Goal: Task Accomplishment & Management: Use online tool/utility

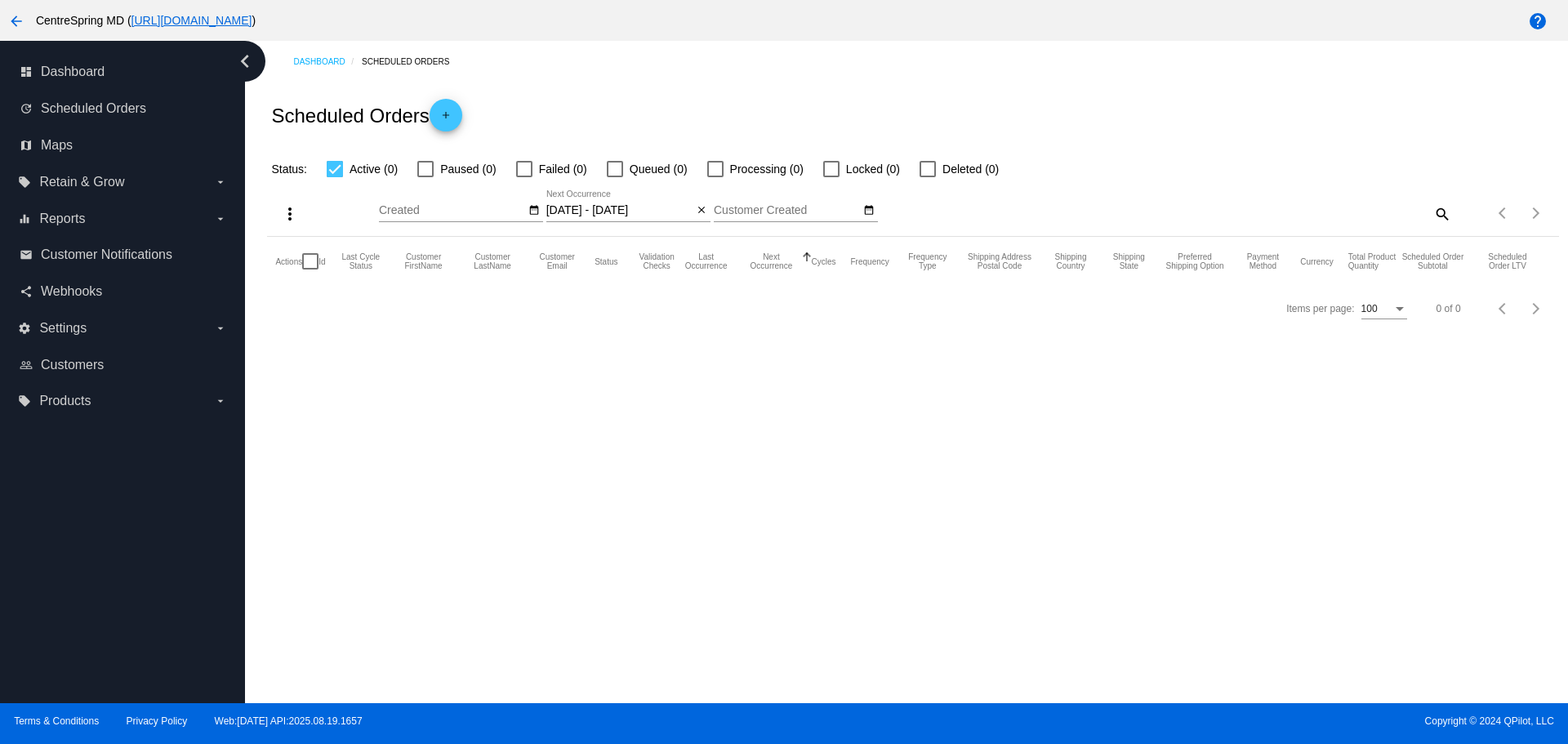
click at [16, 18] on mat-icon "arrow_back" at bounding box center [16, 21] width 19 height 19
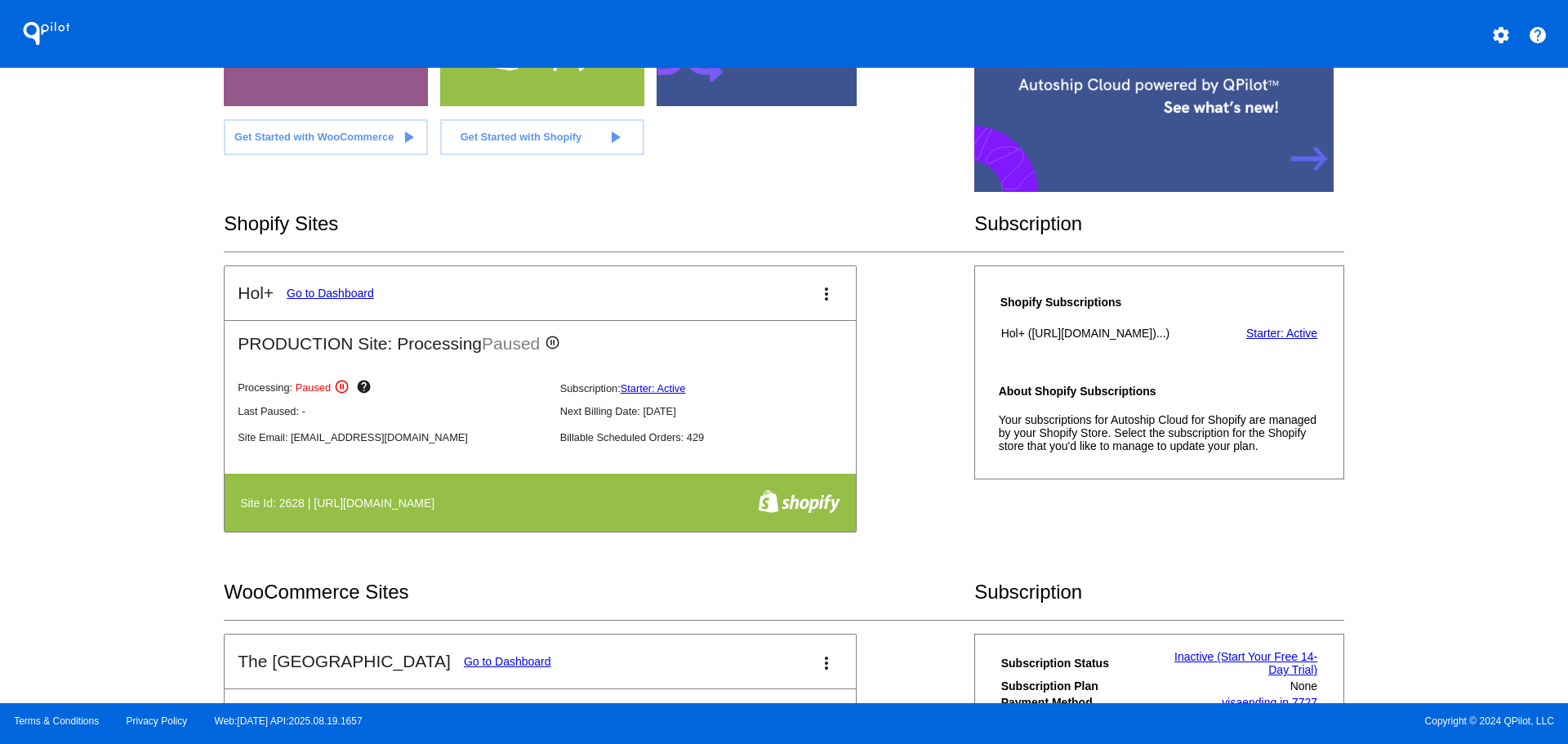
scroll to position [163, 0]
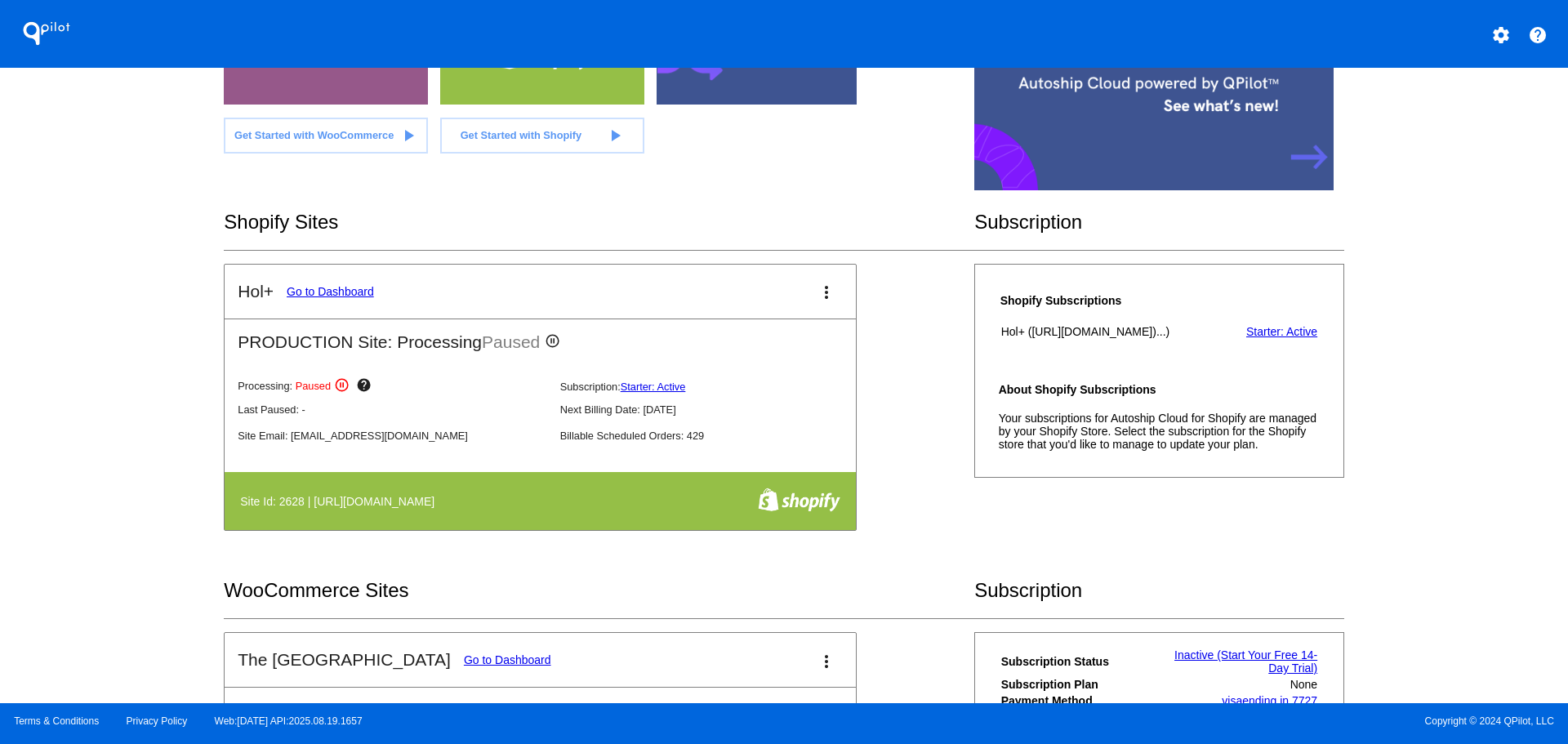
click at [341, 290] on link "Go to Dashboard" at bounding box center [331, 291] width 87 height 13
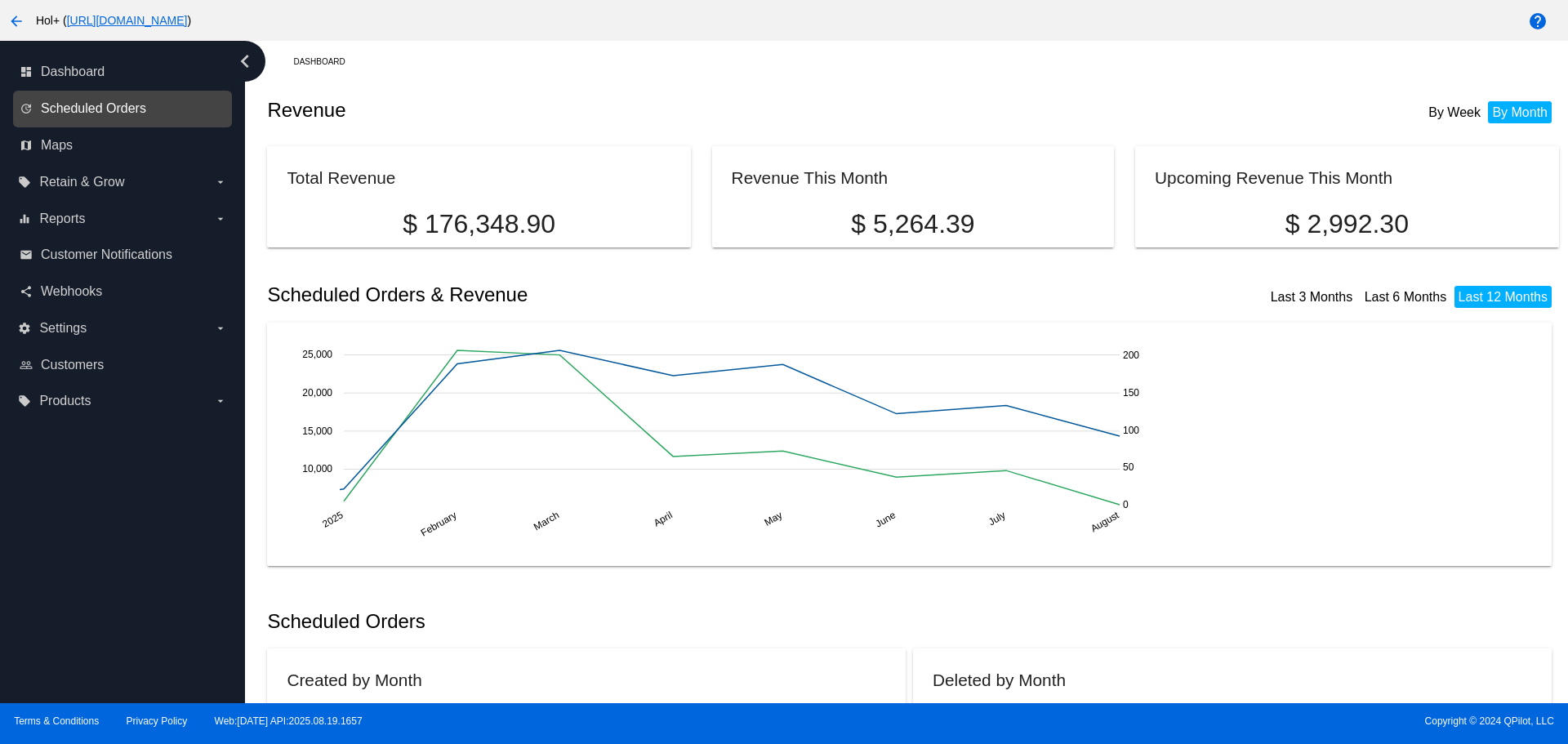
click at [104, 112] on span "Scheduled Orders" at bounding box center [93, 108] width 106 height 15
select select "7"
select select "2025"
select select "8"
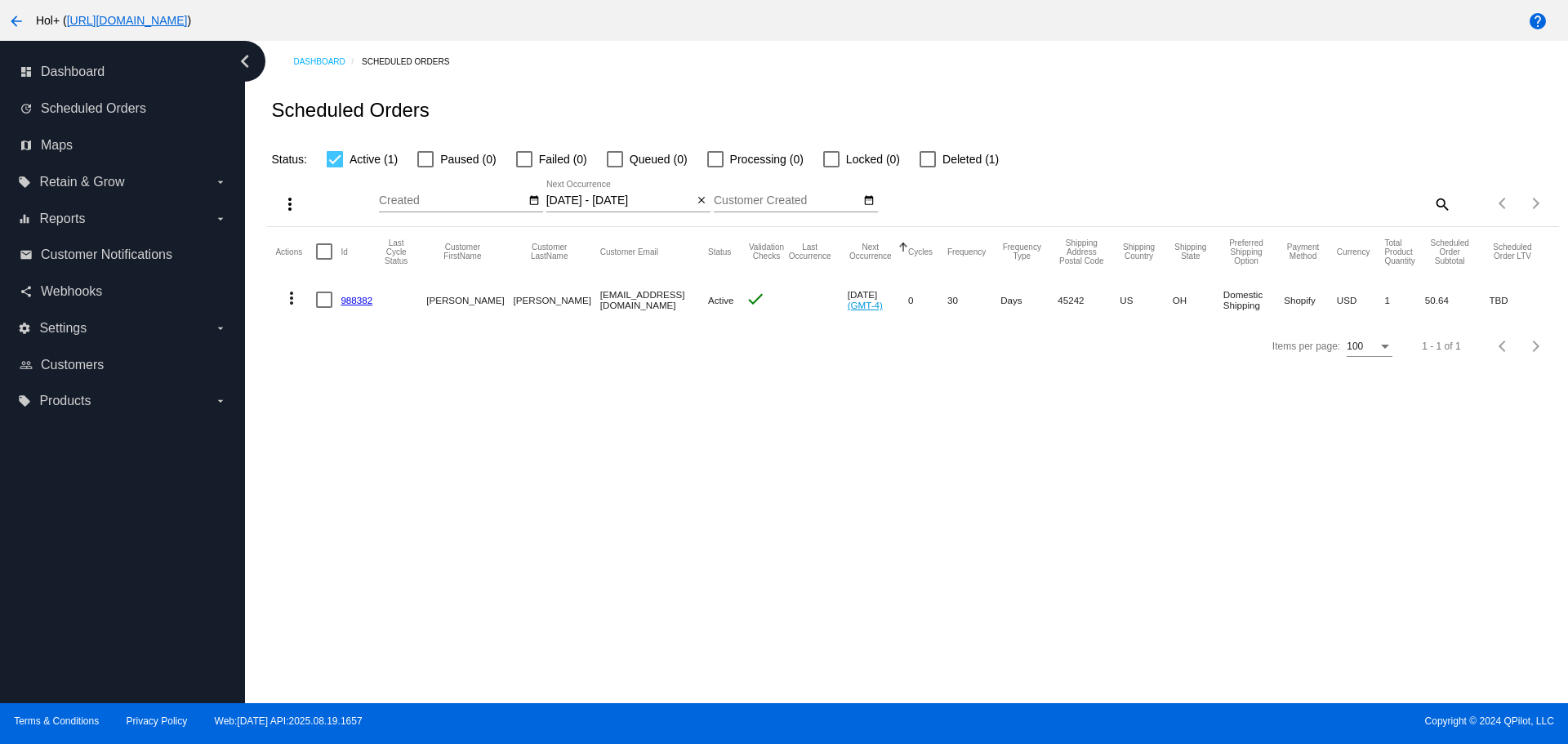
click at [642, 201] on input "08/22/2025 - 08/23/2025" at bounding box center [620, 201] width 147 height 13
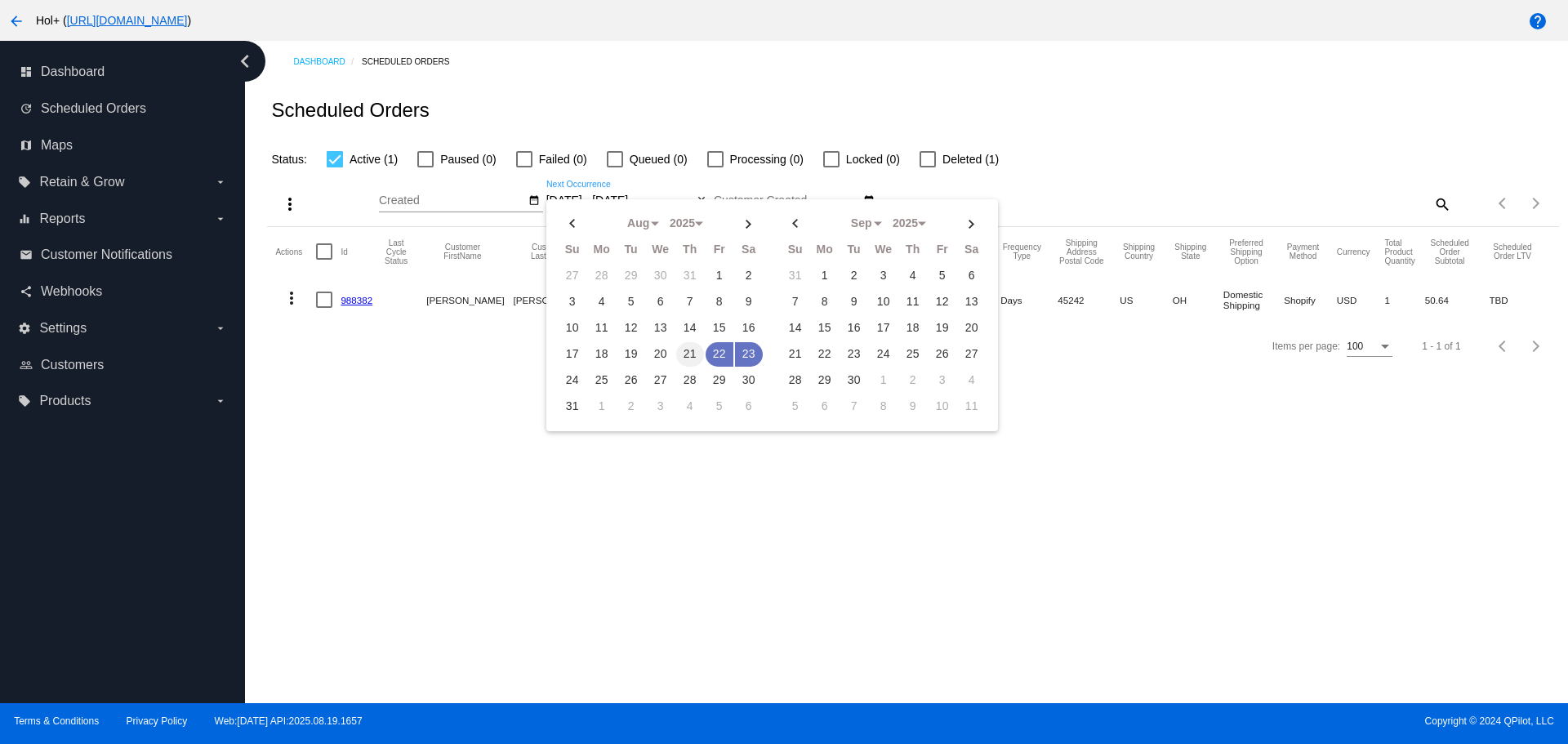
click at [692, 359] on td "21" at bounding box center [691, 354] width 28 height 24
click at [722, 355] on td "22" at bounding box center [719, 354] width 28 height 24
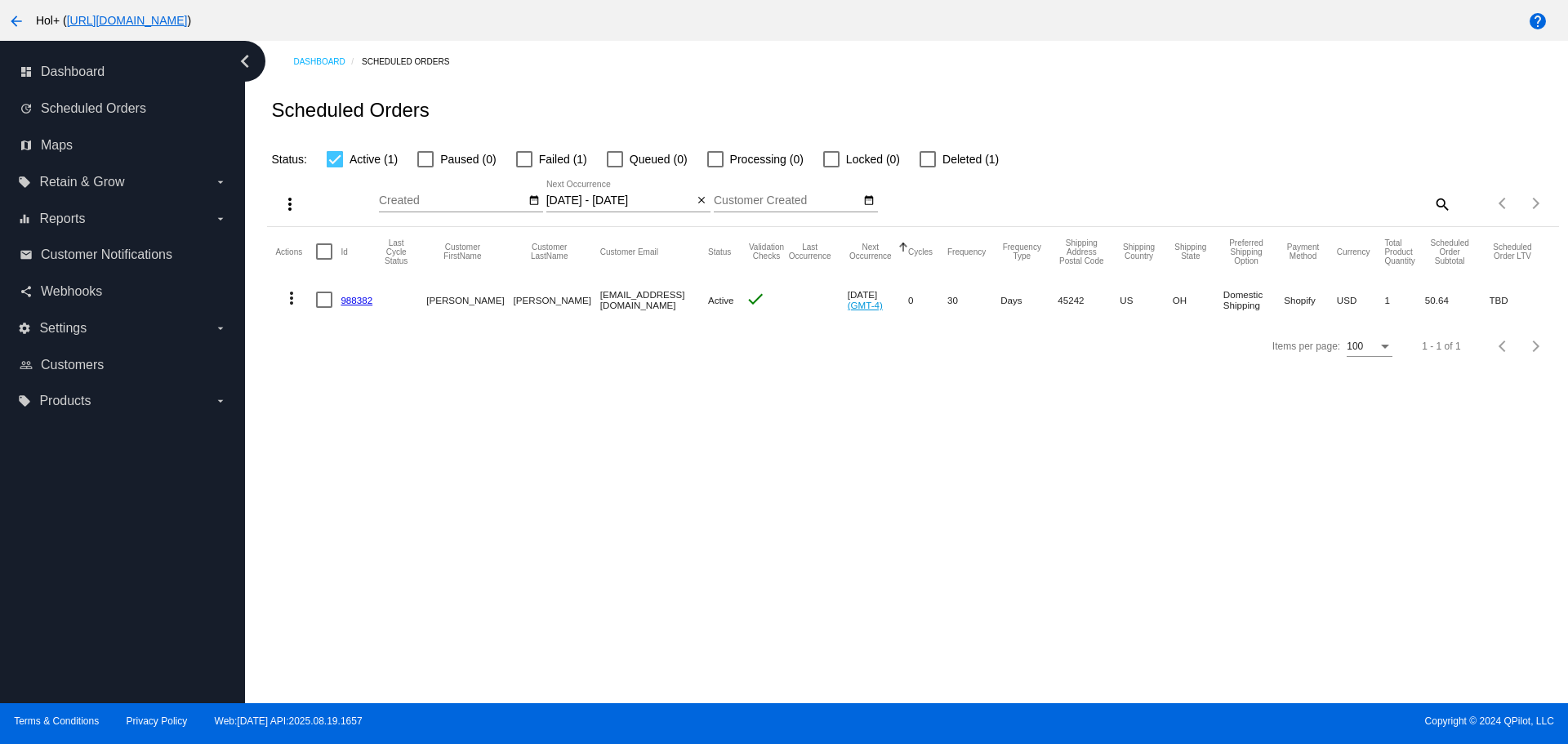
click at [611, 203] on input "08/21/2025 - 08/22/2025" at bounding box center [620, 201] width 147 height 13
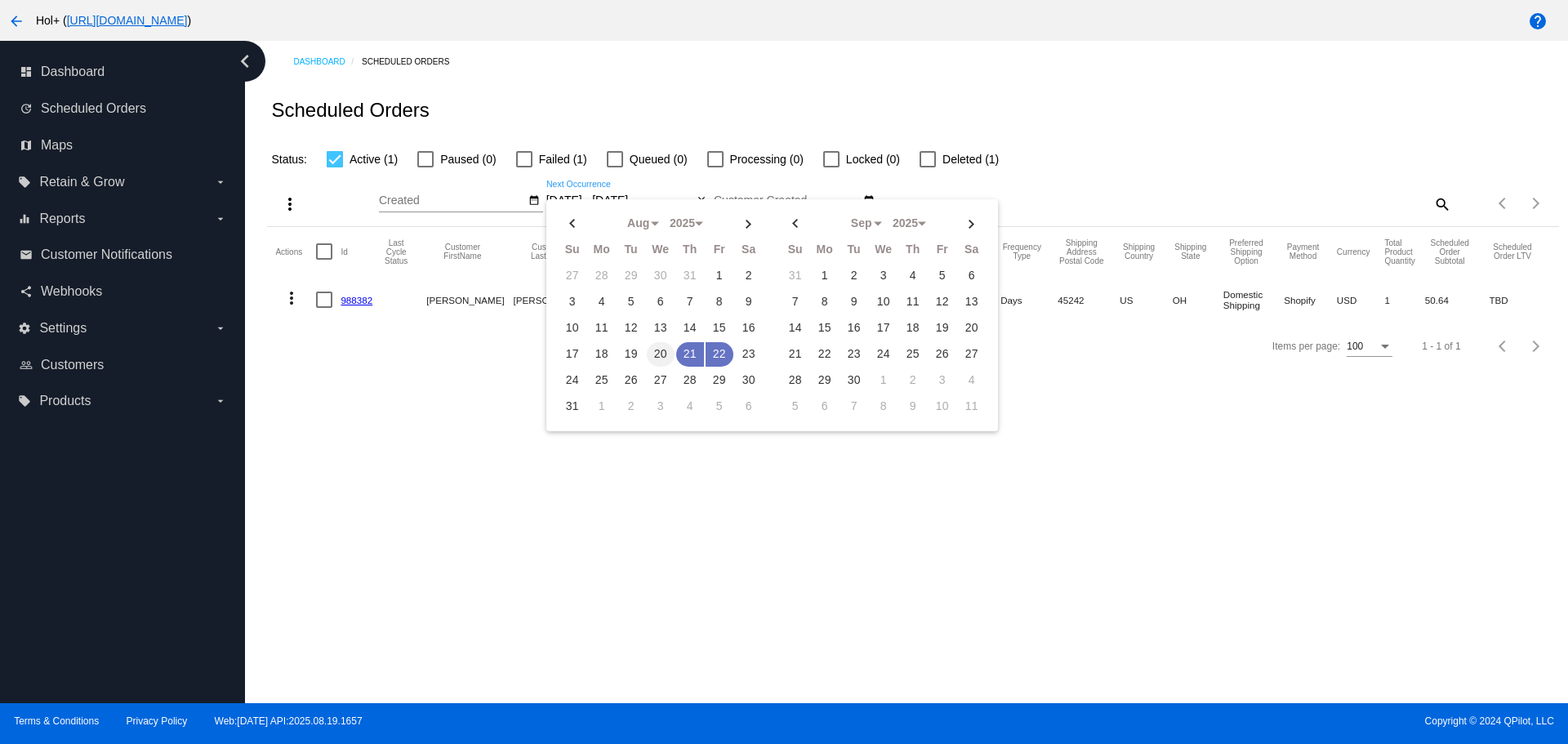
click at [654, 353] on td "20" at bounding box center [661, 354] width 28 height 24
click at [657, 352] on td "20" at bounding box center [661, 354] width 28 height 24
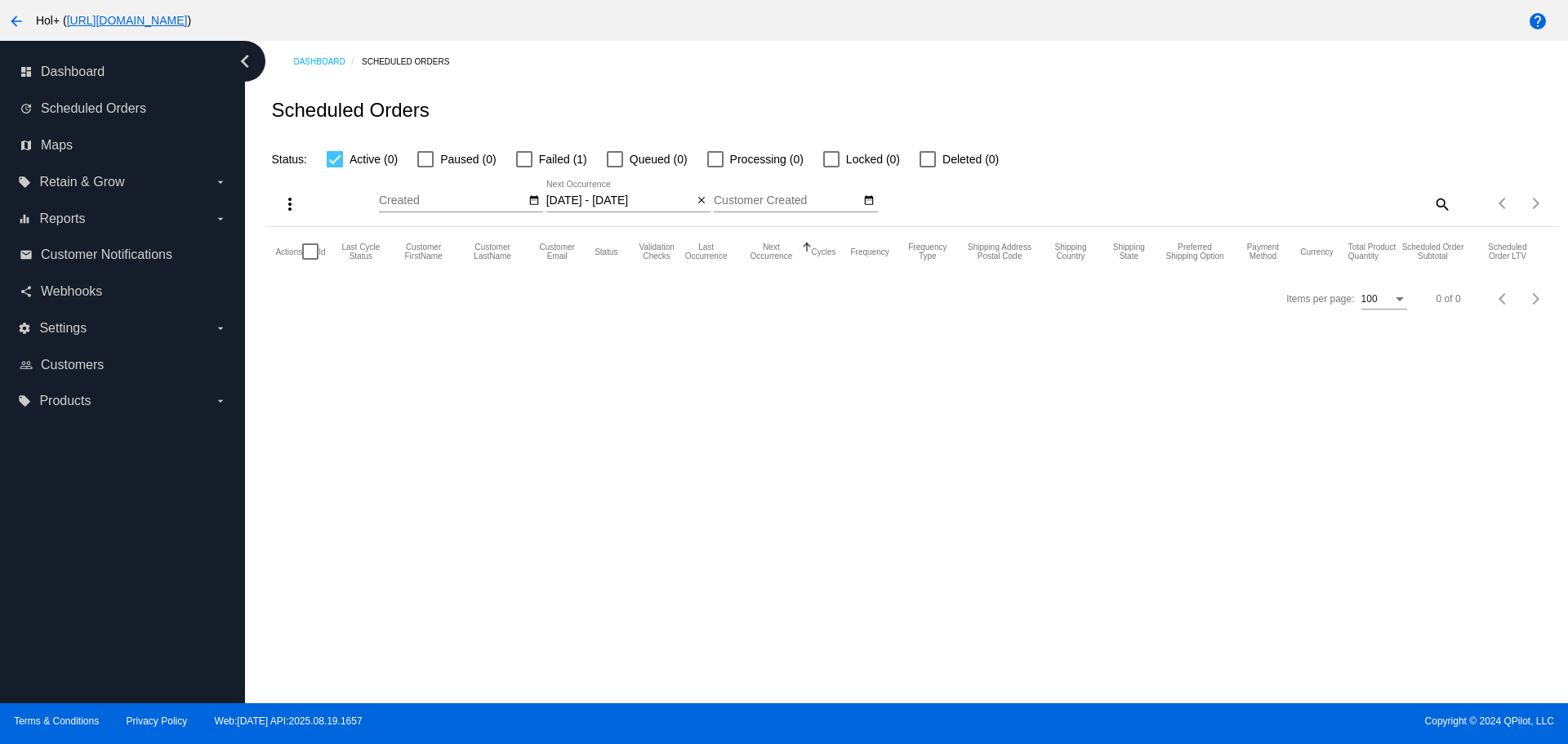
click at [599, 200] on input "08/20/2025 - 08/20/2025" at bounding box center [620, 201] width 147 height 13
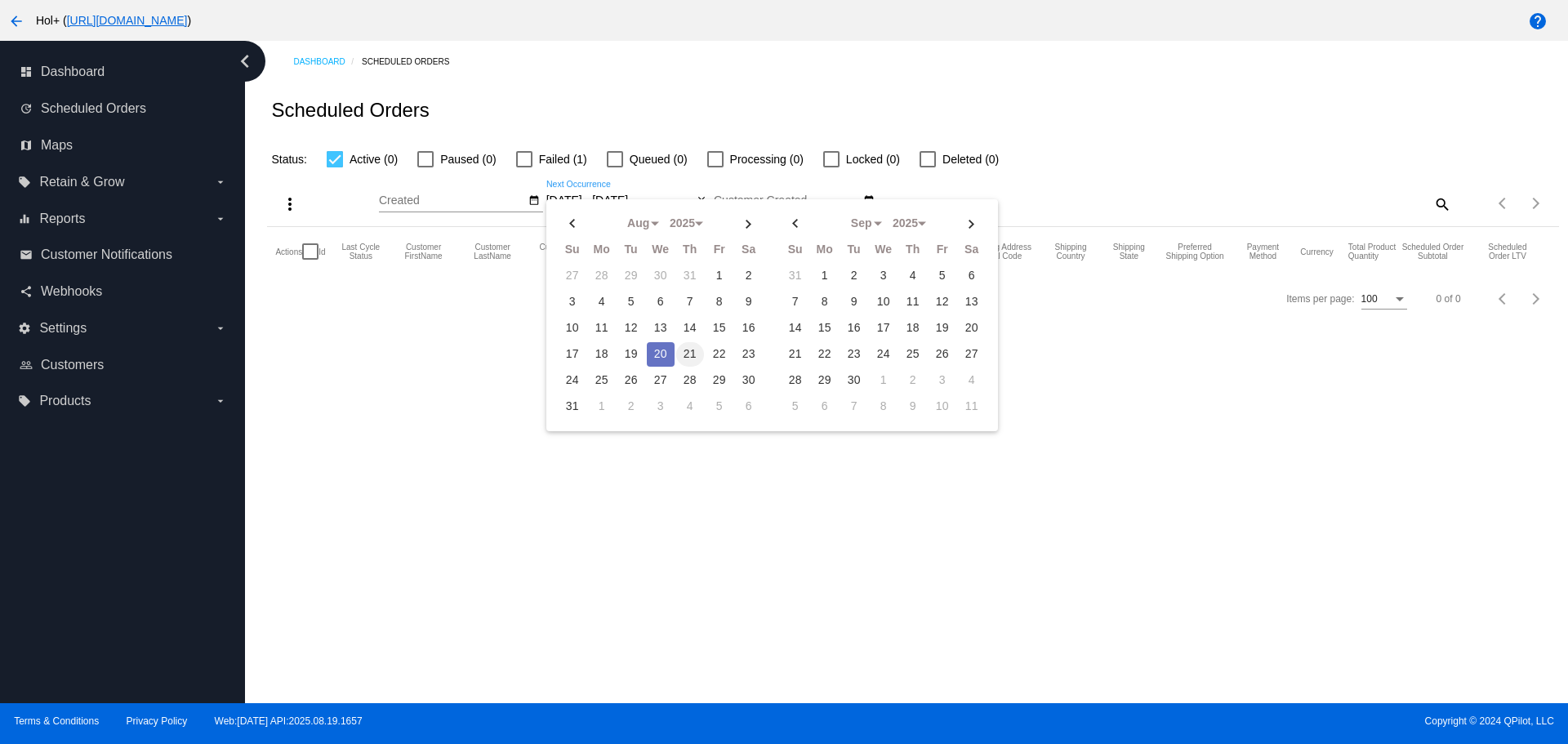
click at [691, 358] on td "21" at bounding box center [691, 354] width 28 height 24
type input "08/21/2025 - 08/21/2025"
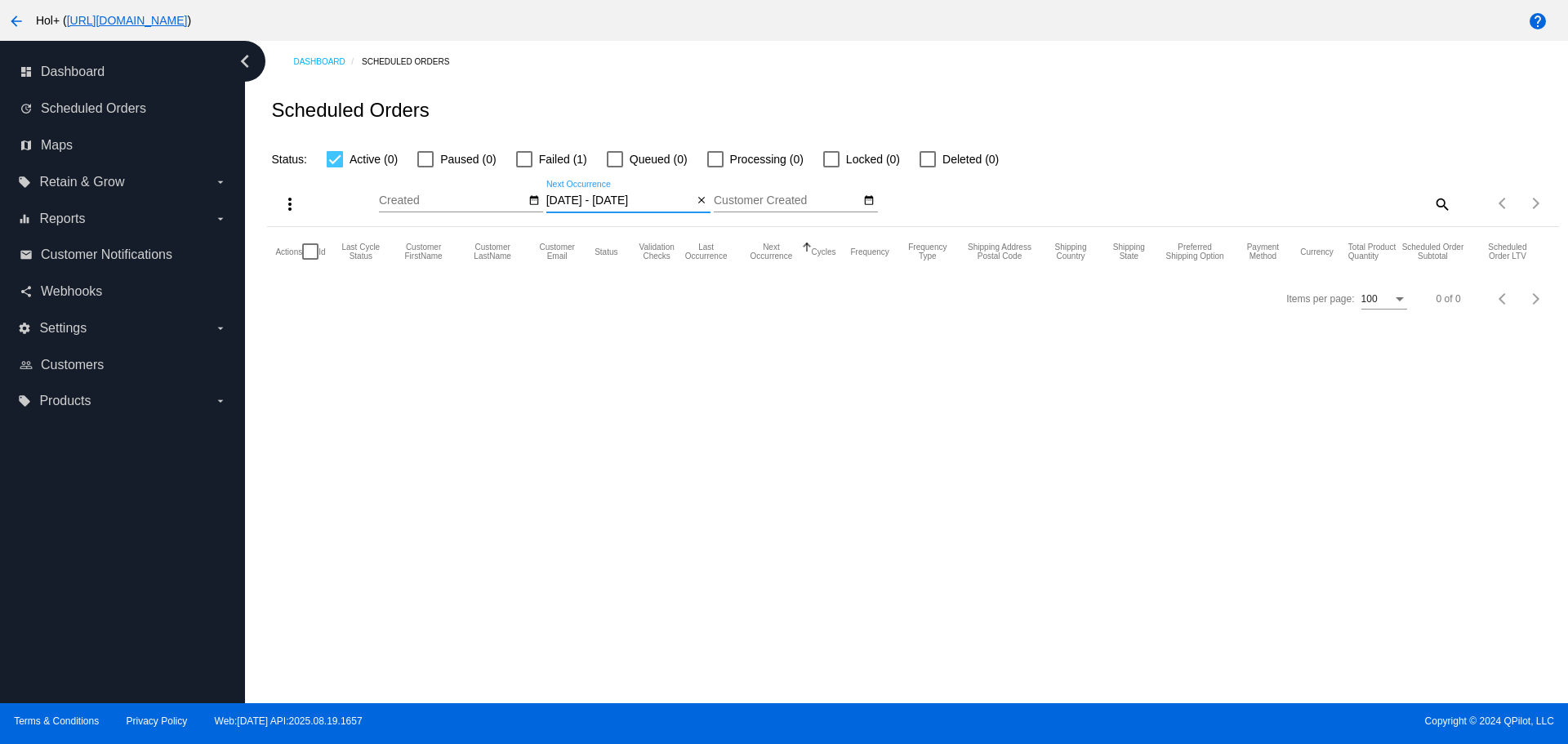
click at [593, 204] on input "08/21/2025 - 08/21/2025" at bounding box center [620, 201] width 147 height 13
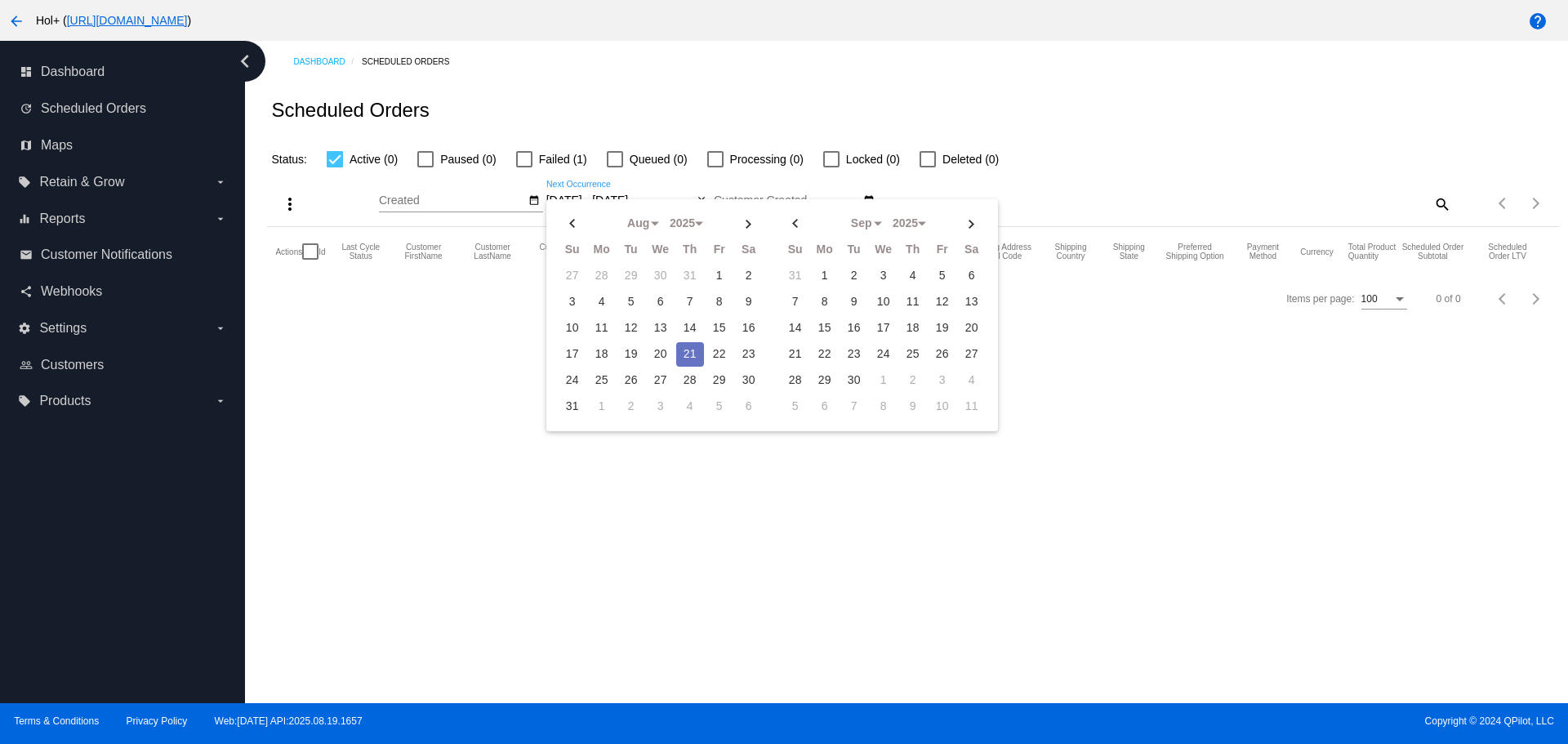
click at [446, 371] on div "Dashboard Scheduled Orders Scheduled Orders Status: Active (0) Paused (0) Faile…" at bounding box center [906, 372] width 1323 height 663
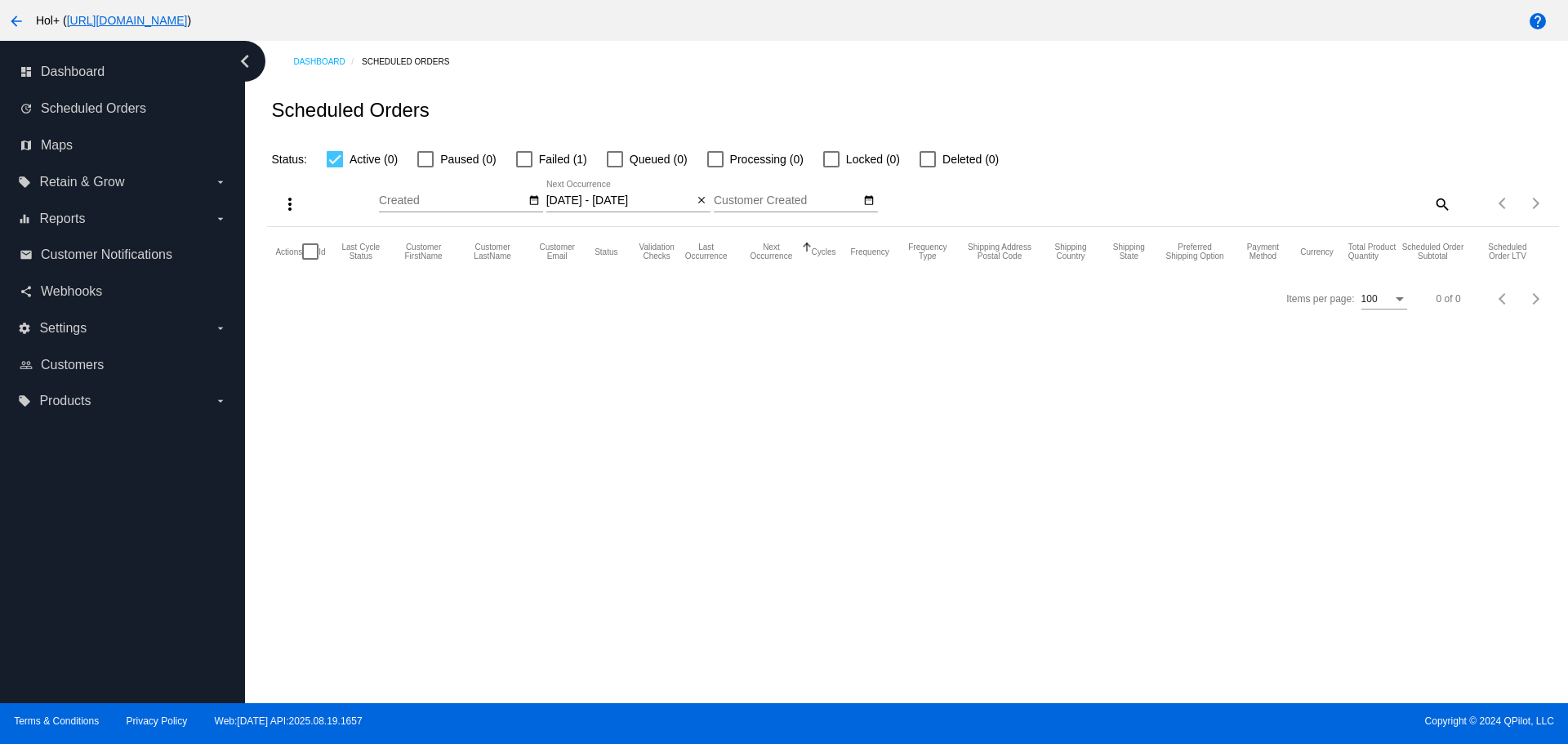
drag, startPoint x: 519, startPoint y: 160, endPoint x: 545, endPoint y: 161, distance: 26.0
click at [520, 160] on div at bounding box center [524, 159] width 17 height 17
click at [523, 167] on input "Failed (1)" at bounding box center [523, 167] width 1 height 1
checkbox input "true"
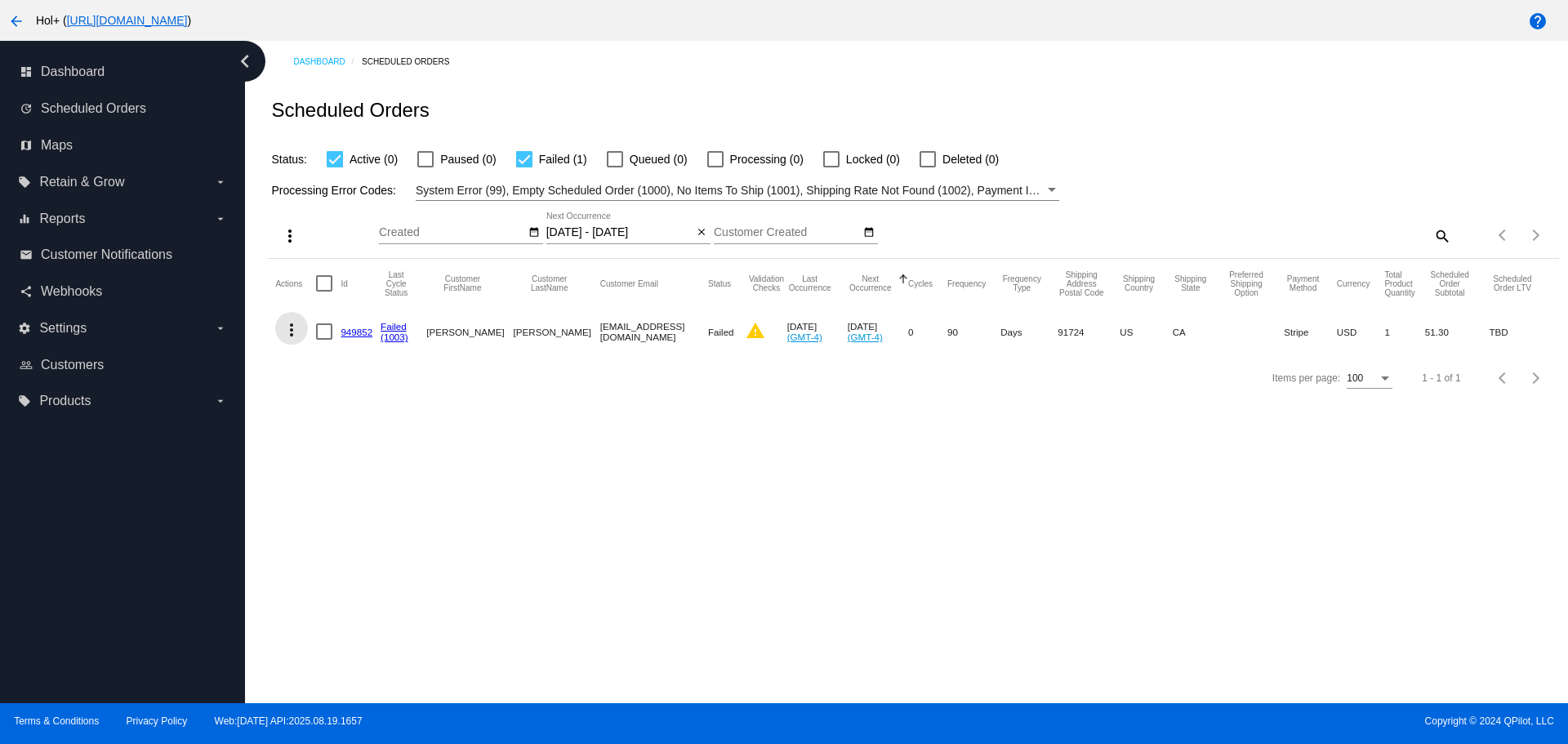
click at [290, 329] on mat-icon "more_vert" at bounding box center [291, 330] width 19 height 19
click at [801, 479] on div at bounding box center [784, 372] width 1568 height 744
click at [746, 340] on mat-icon "warning" at bounding box center [755, 331] width 19 height 19
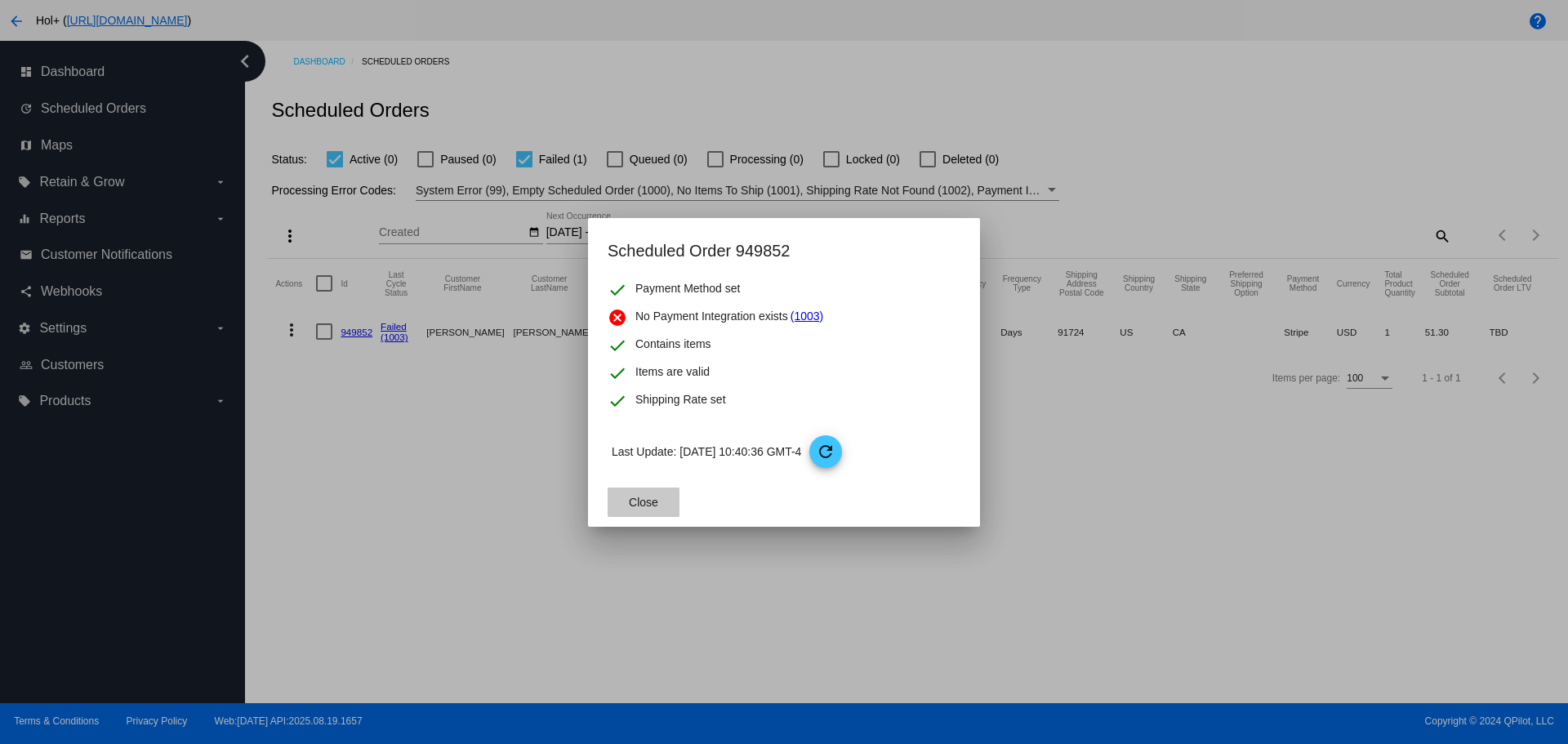
click at [658, 490] on button "Close" at bounding box center [644, 502] width 72 height 30
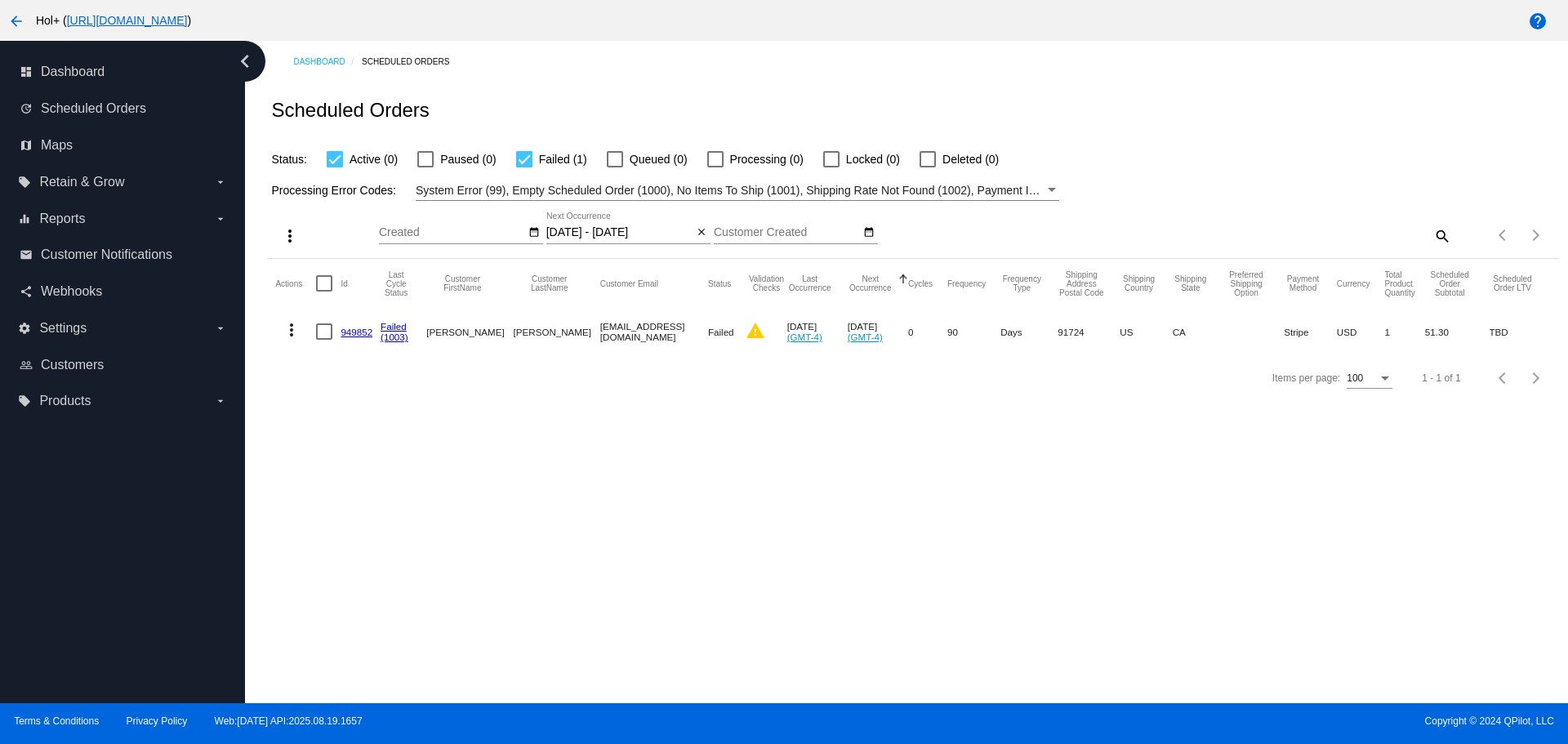
click at [597, 236] on input "08/21/2025 - 08/21/2025" at bounding box center [620, 232] width 147 height 13
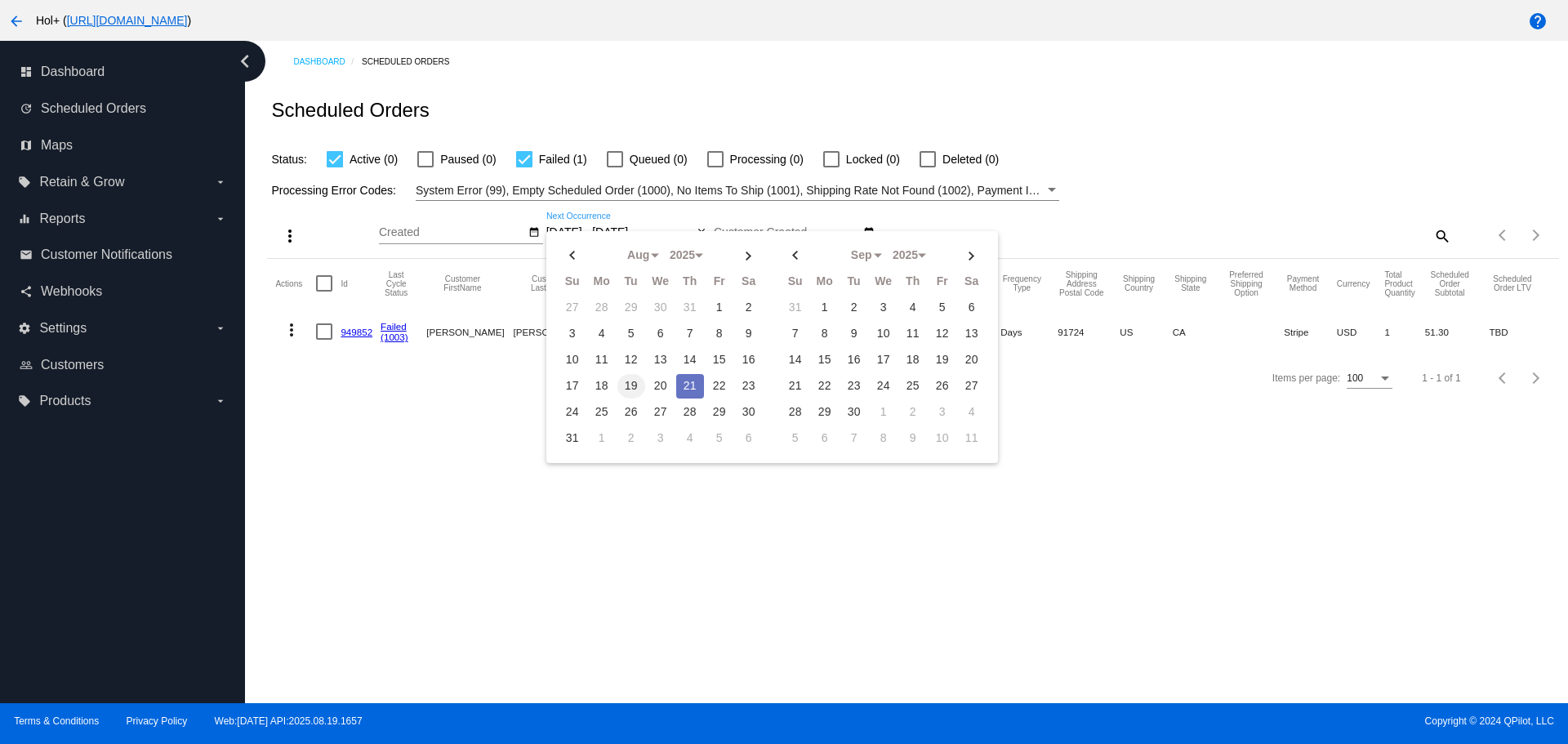
click at [619, 390] on td "19" at bounding box center [631, 386] width 28 height 24
click at [691, 390] on td "21" at bounding box center [691, 386] width 28 height 24
type input "08/19/2025 - 08/21/2025"
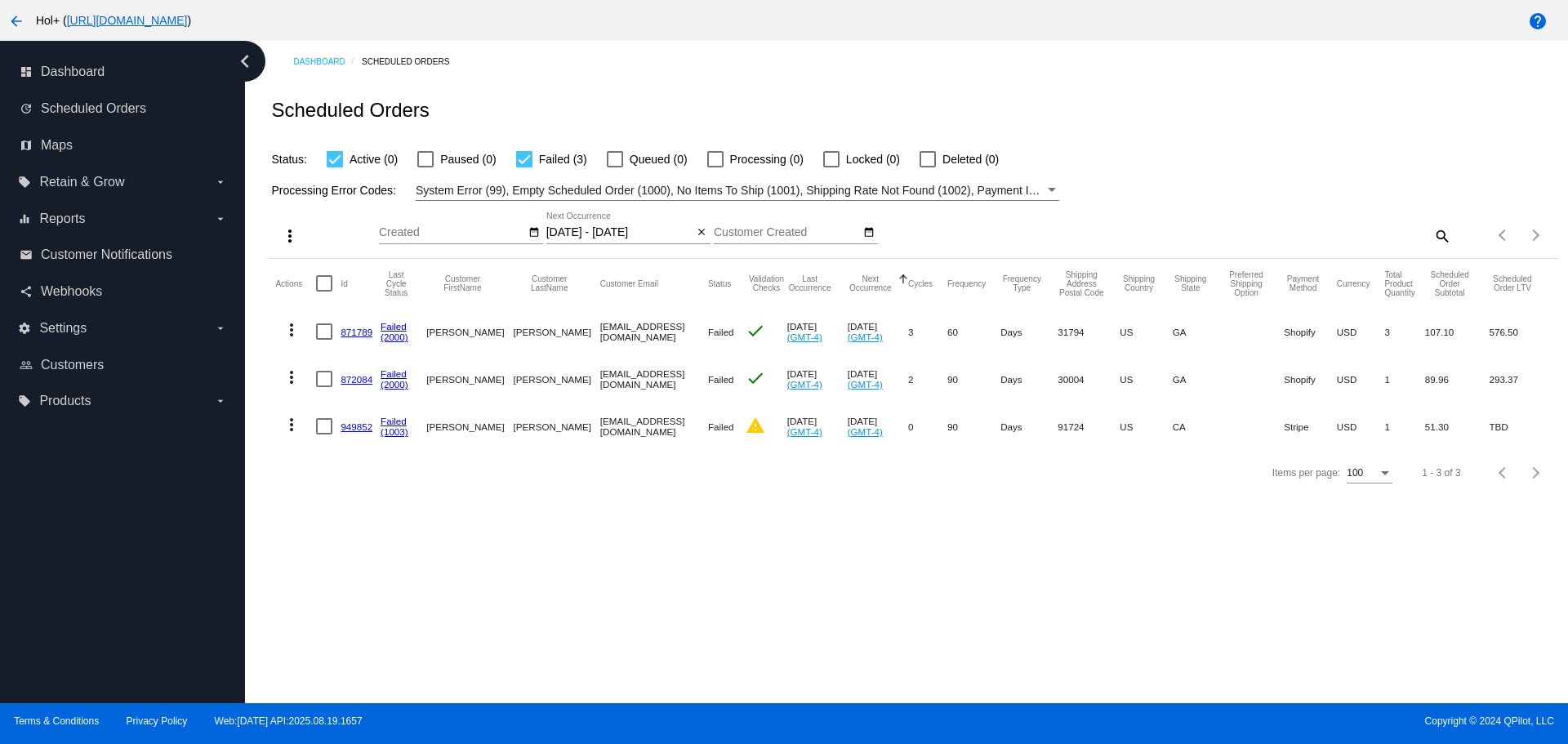
click at [341, 327] on link "871789" at bounding box center [357, 332] width 32 height 10
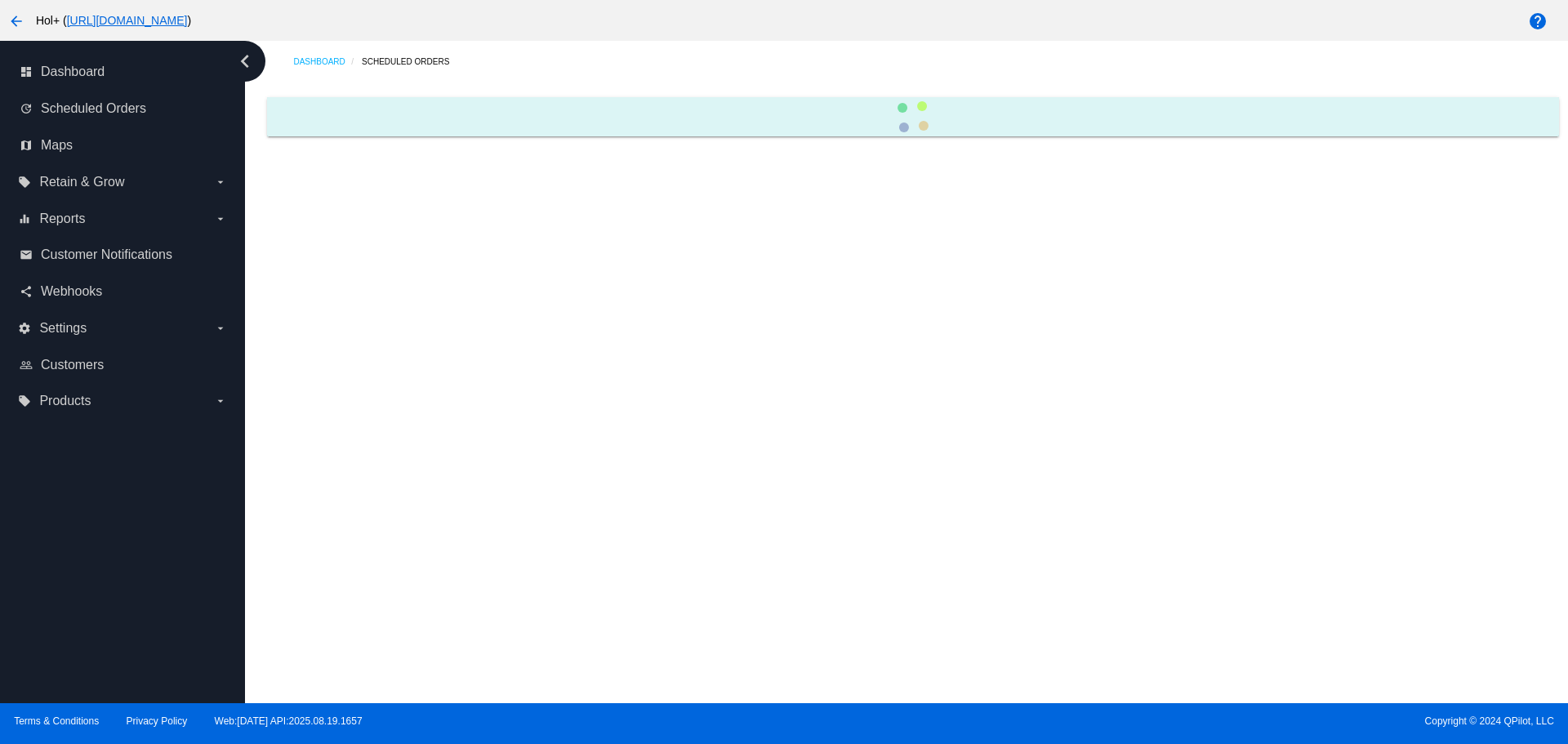
click at [352, 330] on div "Dashboard Scheduled Orders" at bounding box center [906, 372] width 1323 height 663
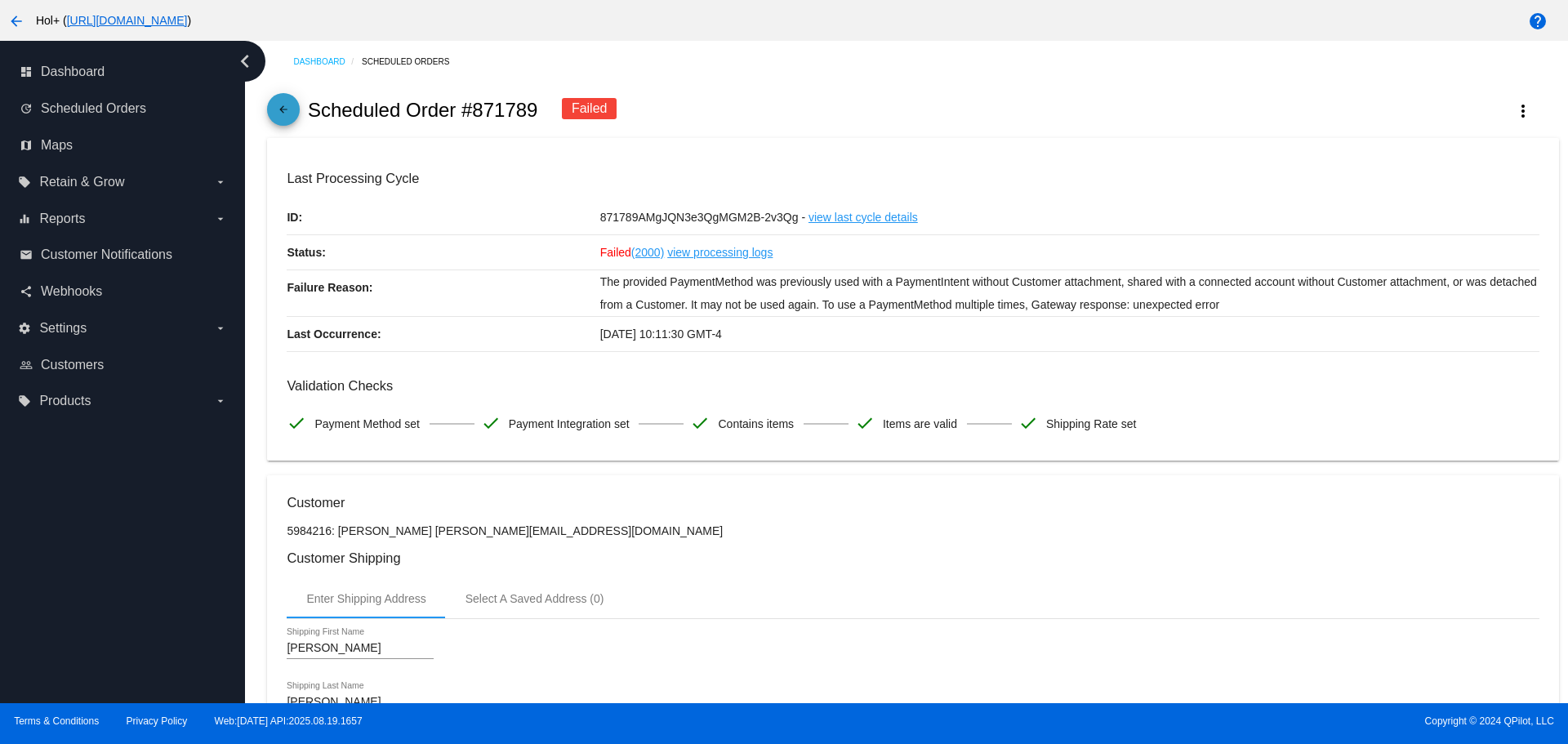
click at [274, 107] on link "arrow_back" at bounding box center [283, 109] width 32 height 32
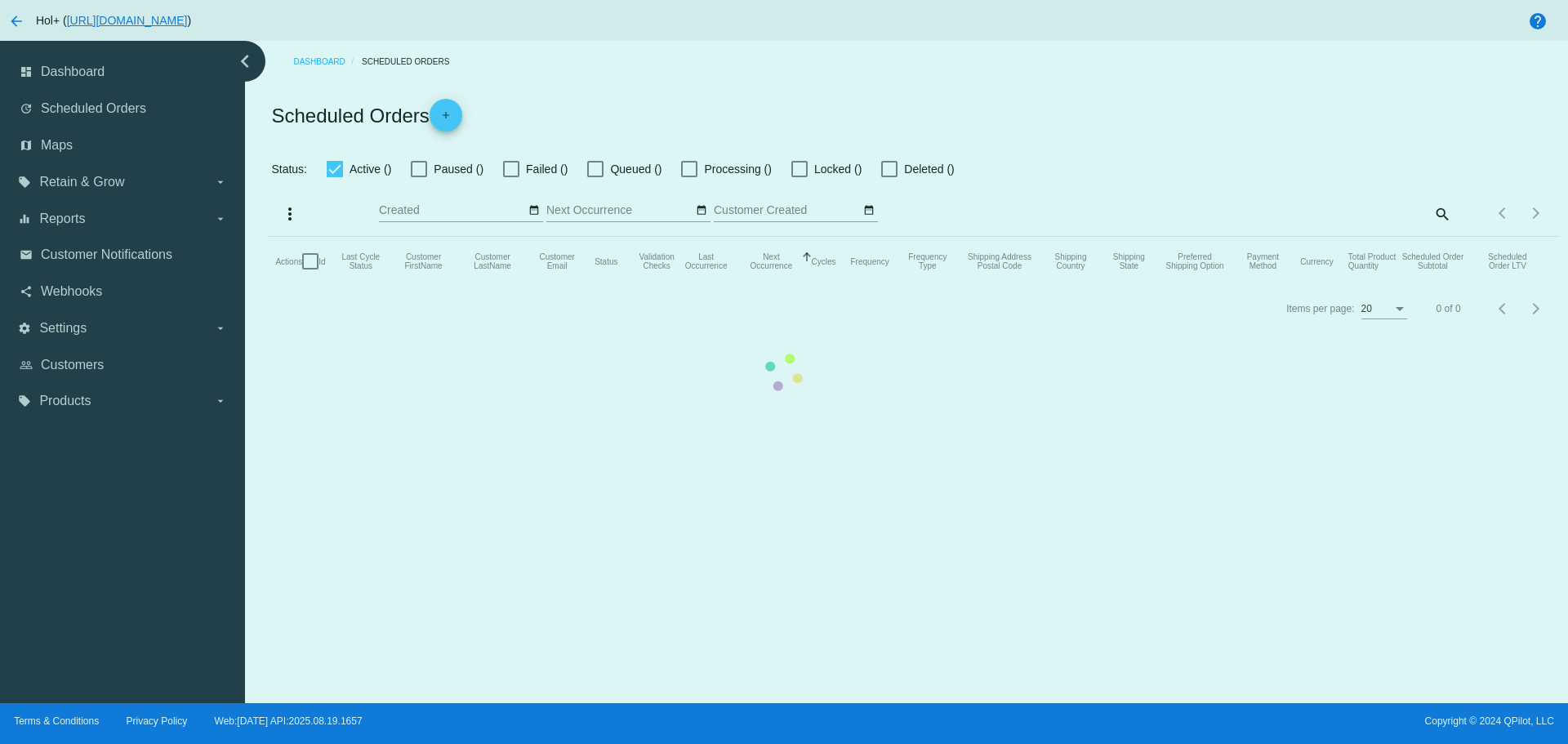
checkbox input "true"
type input "08/19/2025 - 08/21/2025"
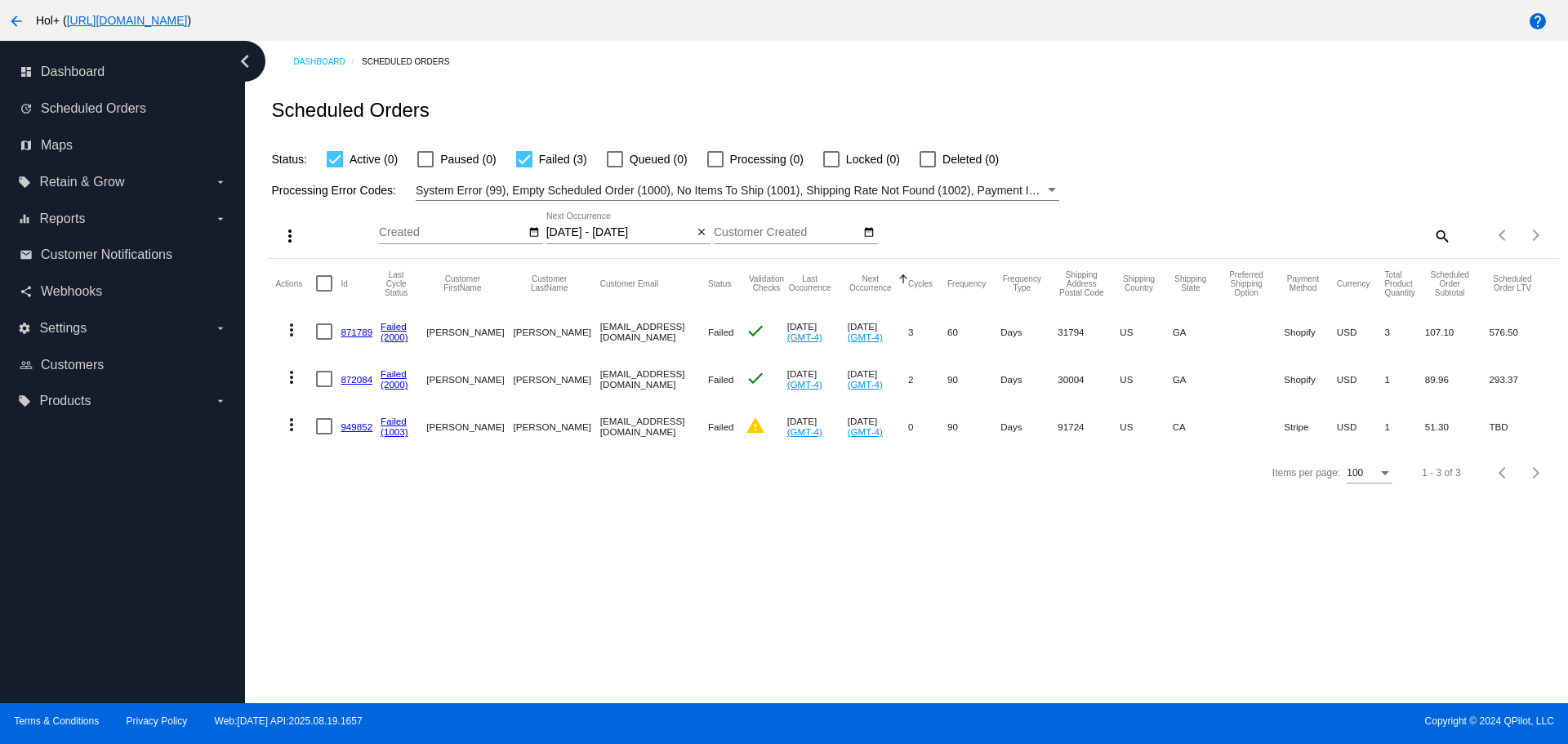
click at [364, 333] on link "871789" at bounding box center [357, 332] width 32 height 10
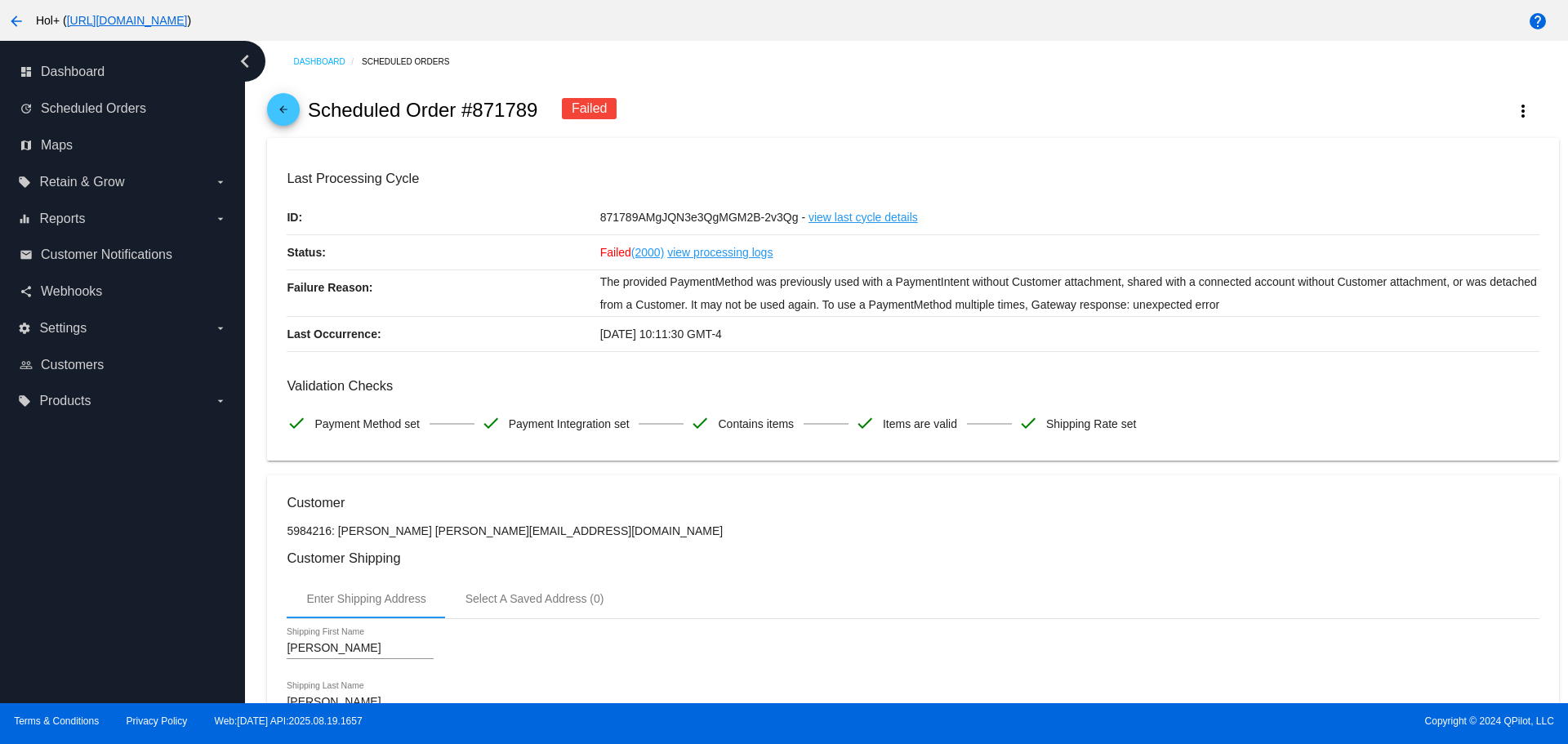
click at [290, 111] on mat-icon "arrow_back" at bounding box center [283, 113] width 19 height 19
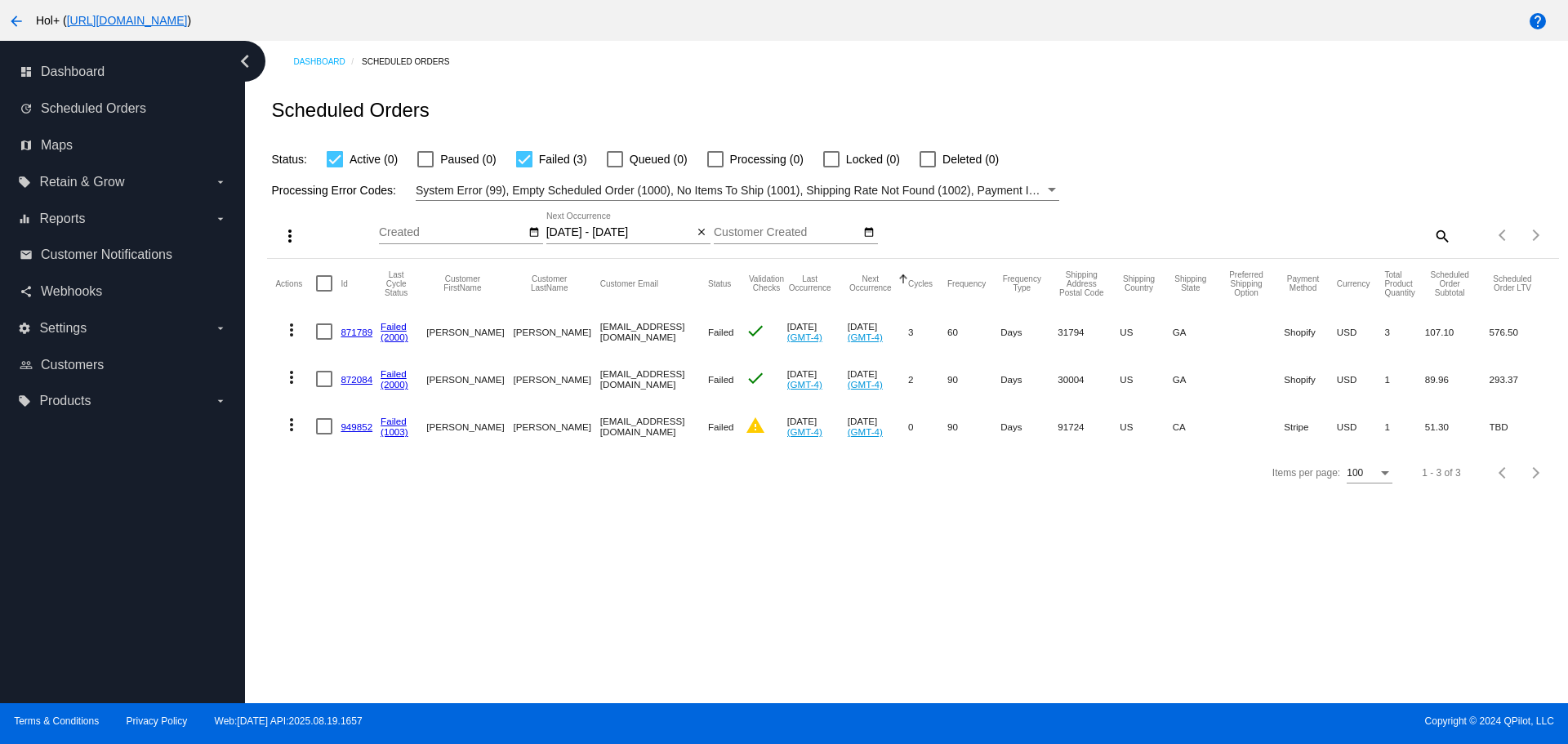
click at [357, 382] on link "872084" at bounding box center [357, 379] width 32 height 10
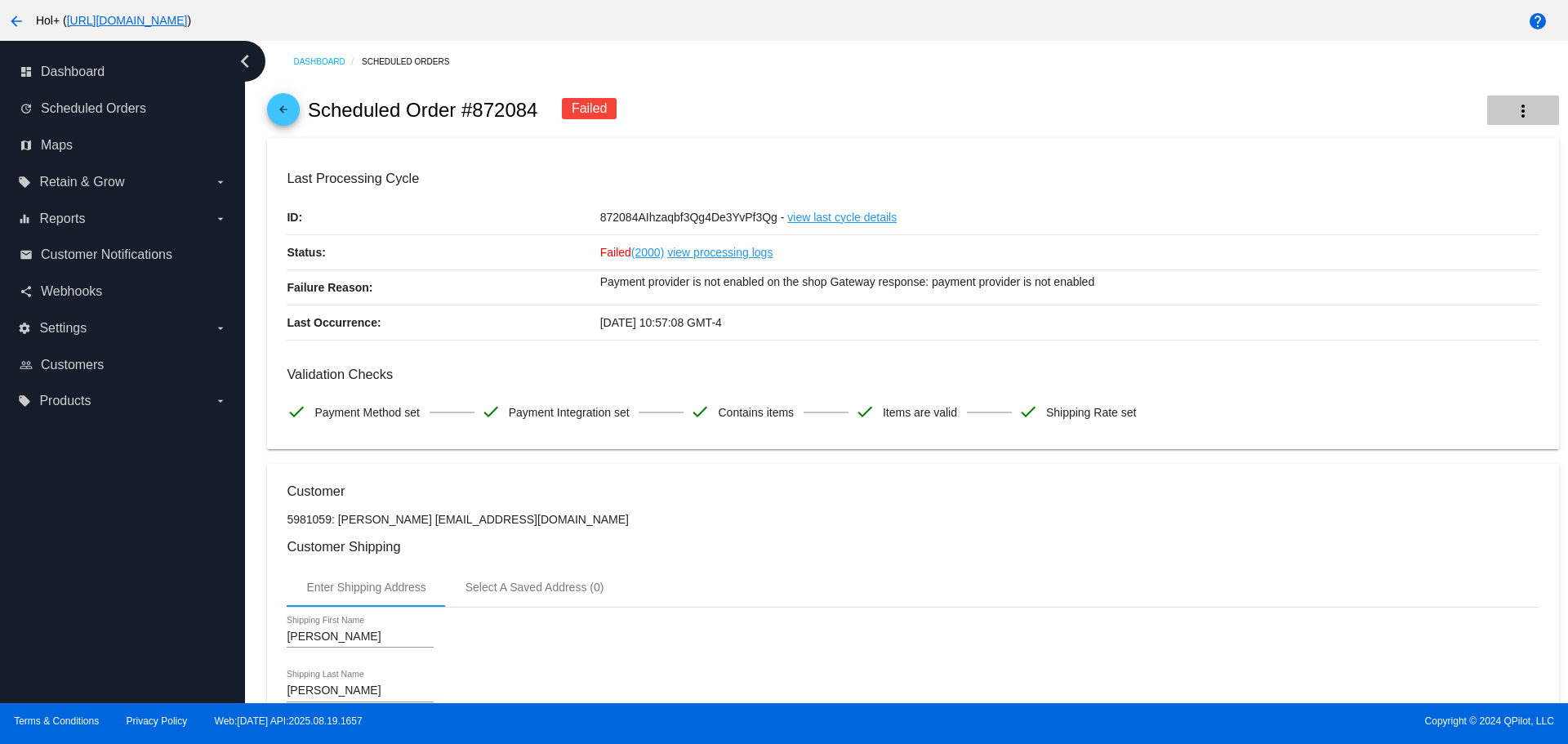
click at [1514, 121] on mat-icon "more_vert" at bounding box center [1524, 111] width 19 height 19
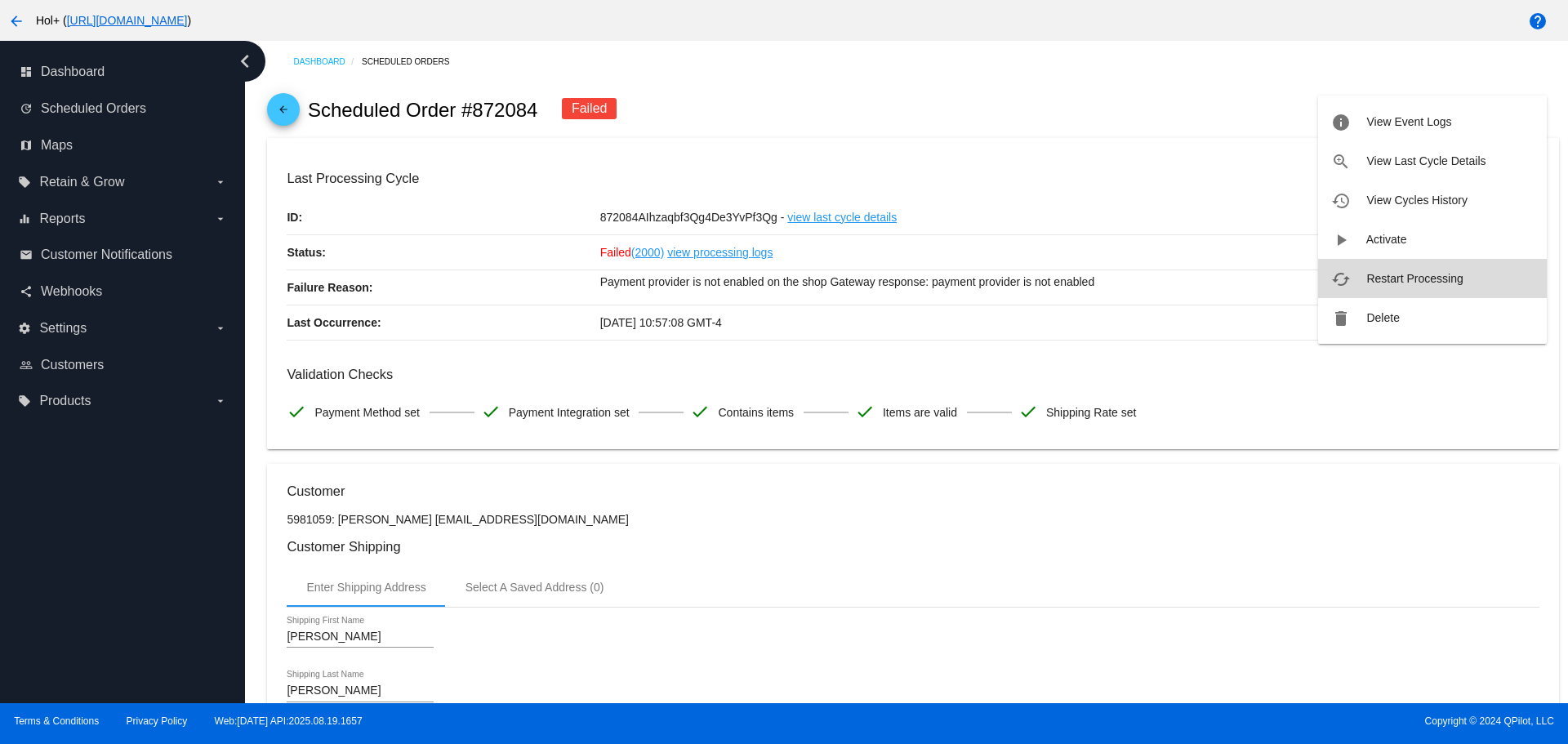
click at [1400, 282] on span "Restart Processing" at bounding box center [1415, 278] width 97 height 13
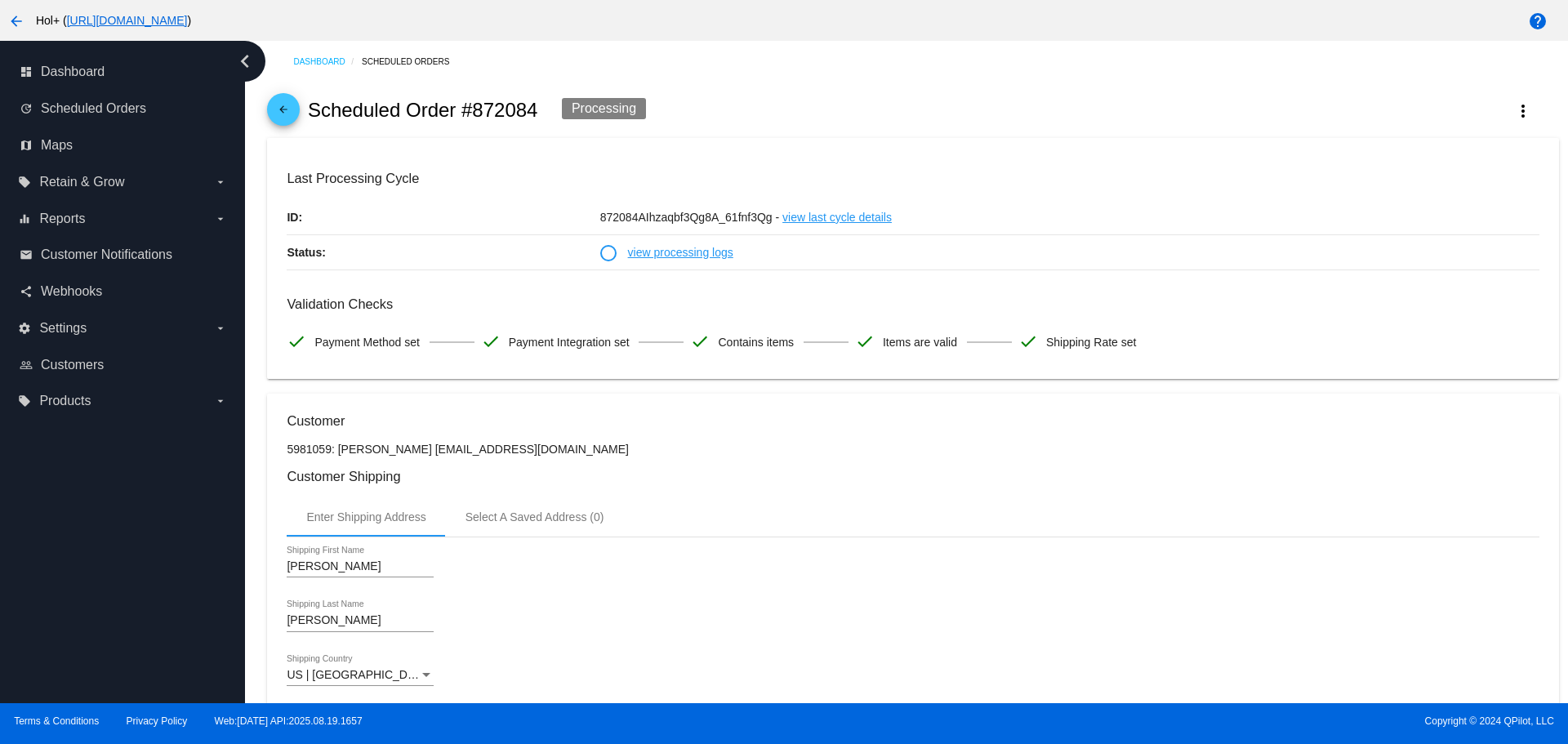
click at [704, 250] on link "view processing logs" at bounding box center [680, 252] width 106 height 34
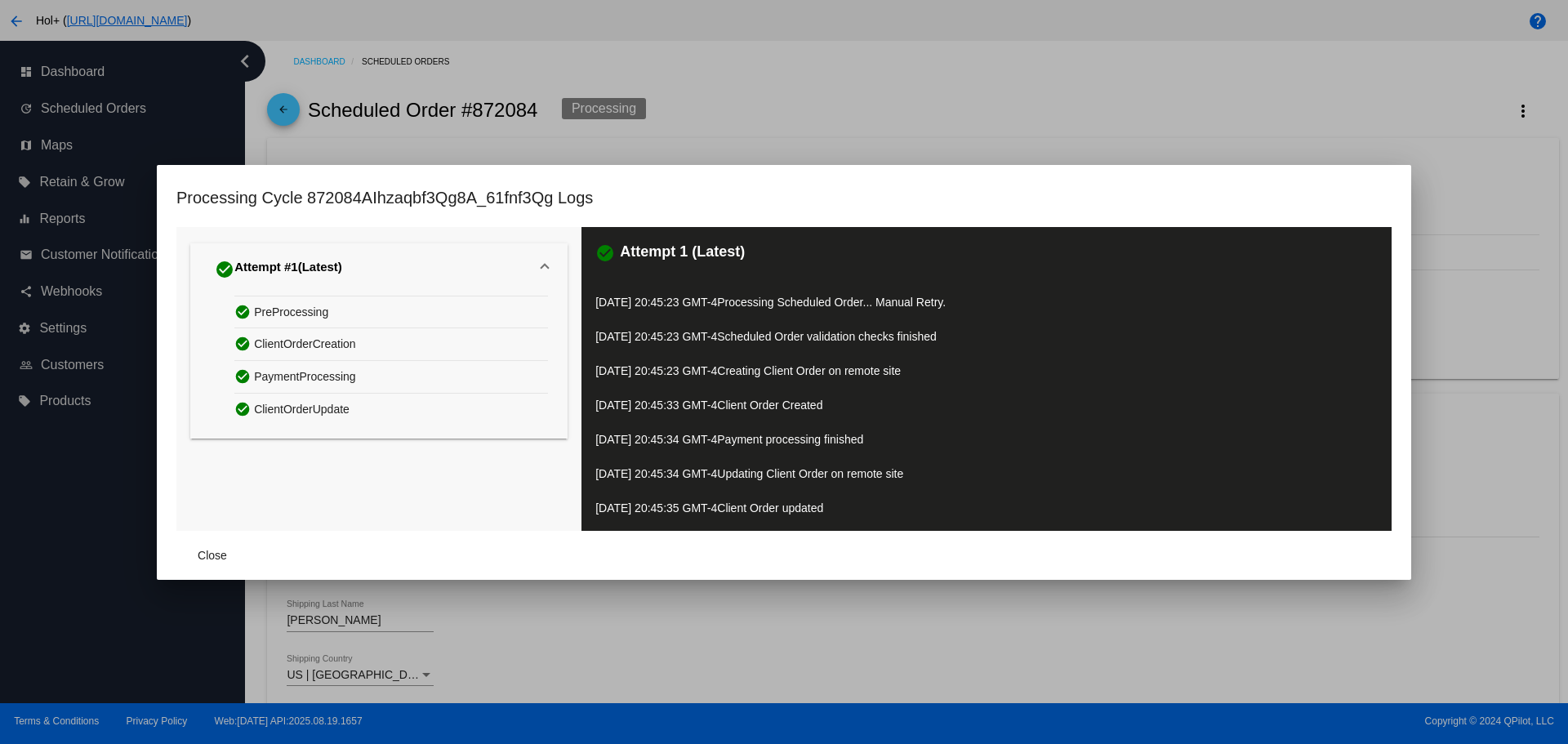
click at [692, 593] on div at bounding box center [784, 372] width 1568 height 744
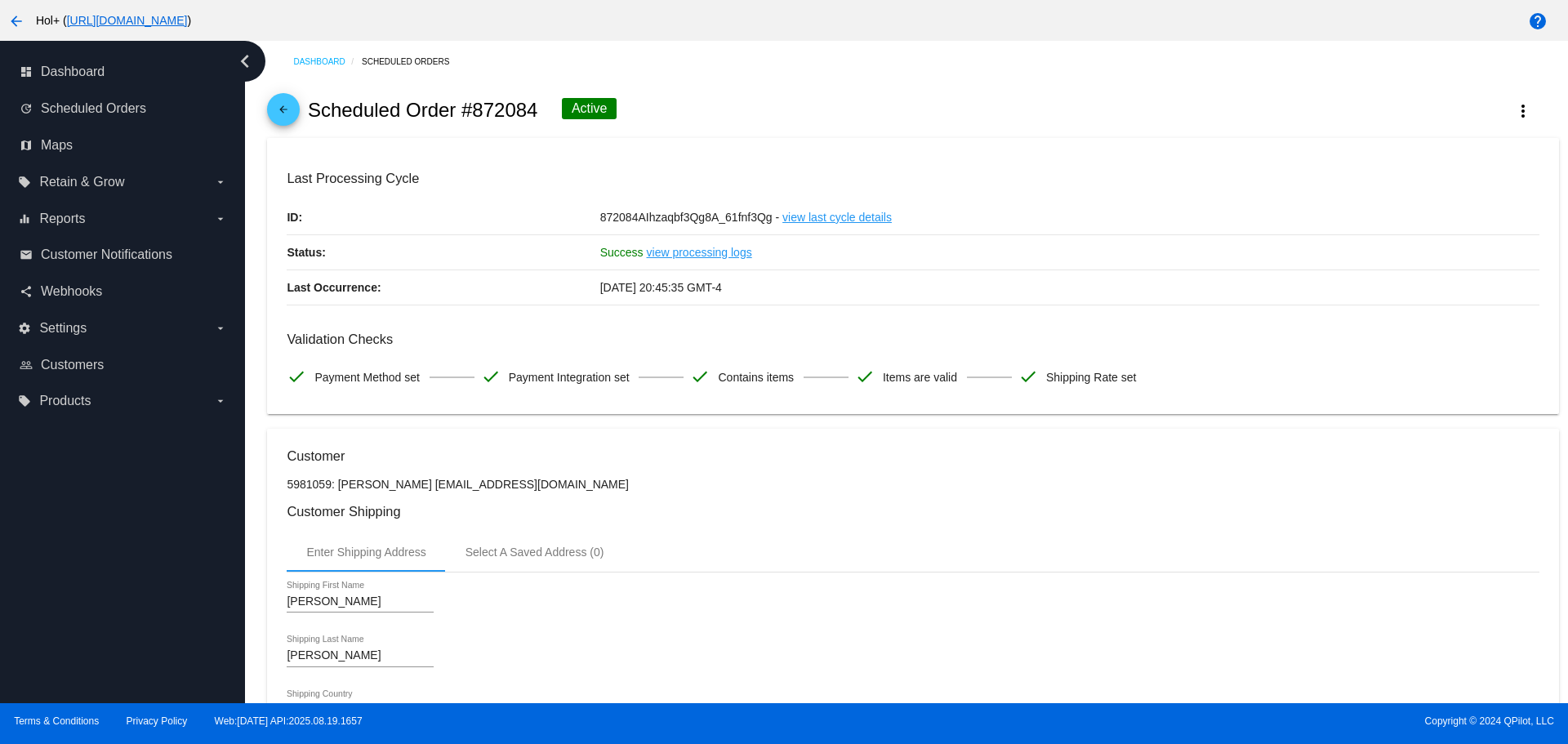
click at [283, 102] on span "arrow_back" at bounding box center [283, 113] width 19 height 40
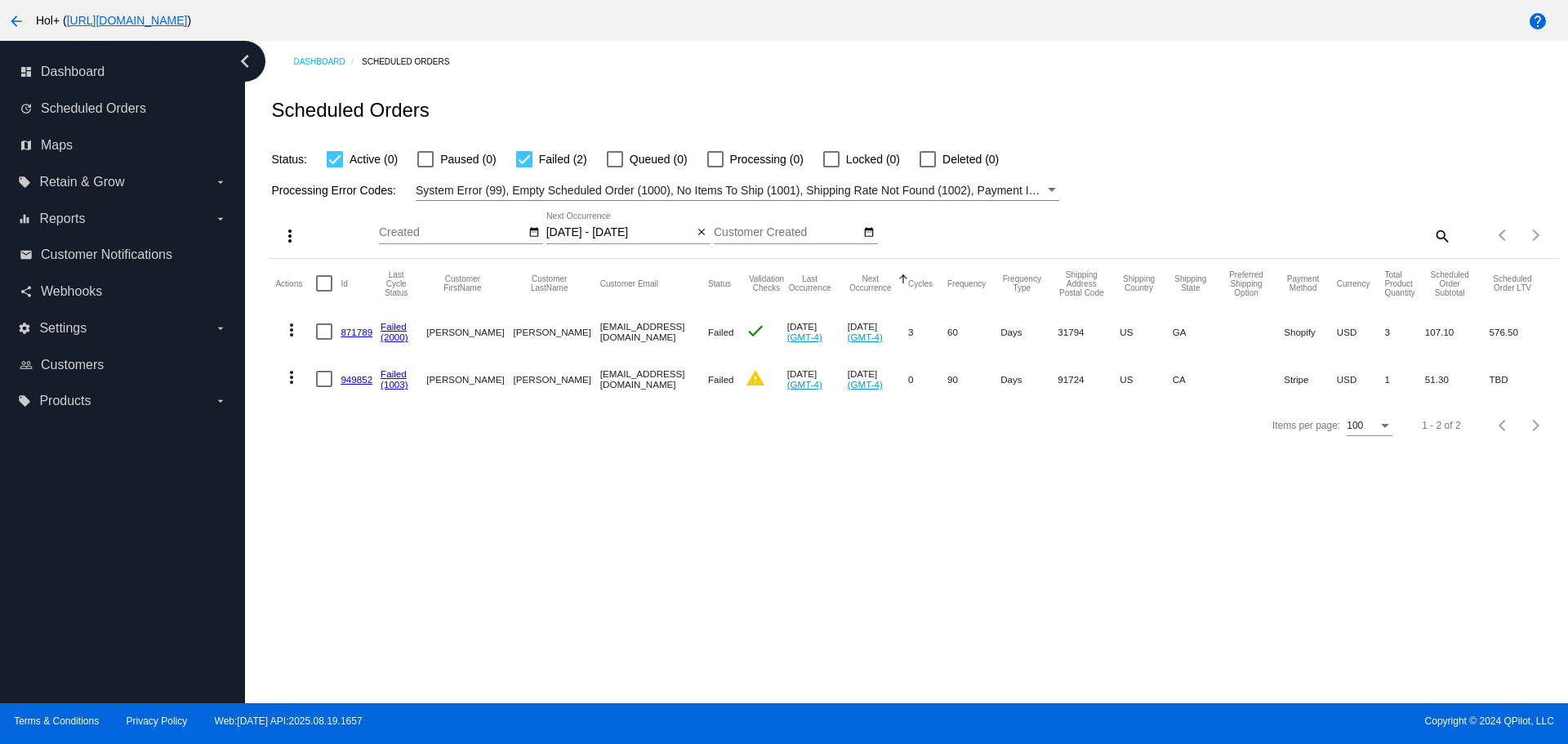
click at [528, 164] on div at bounding box center [524, 159] width 17 height 17
click at [524, 167] on input "Failed (2)" at bounding box center [523, 167] width 1 height 1
checkbox input "false"
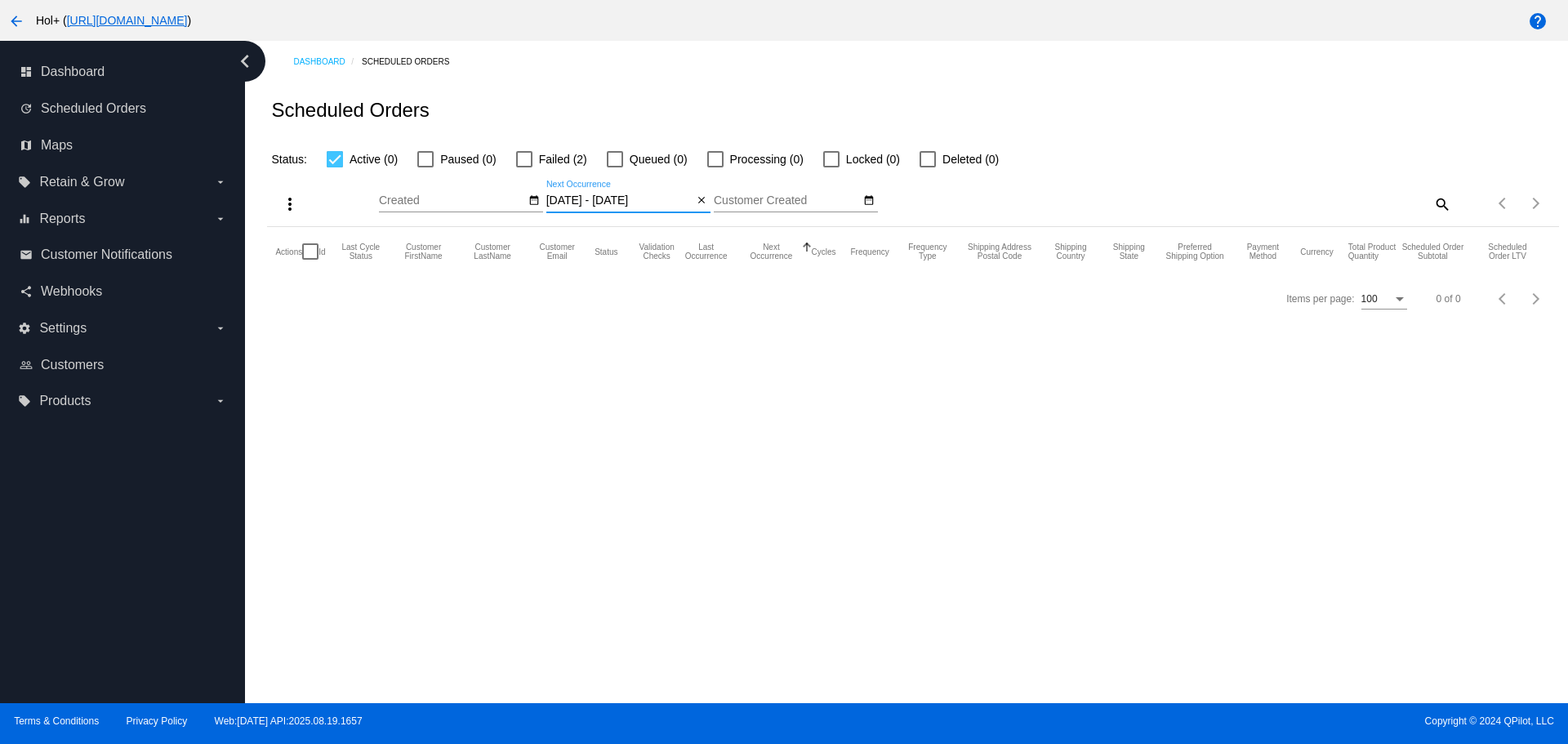
click at [618, 202] on input "08/19/2025 - 08/21/2025" at bounding box center [620, 201] width 147 height 13
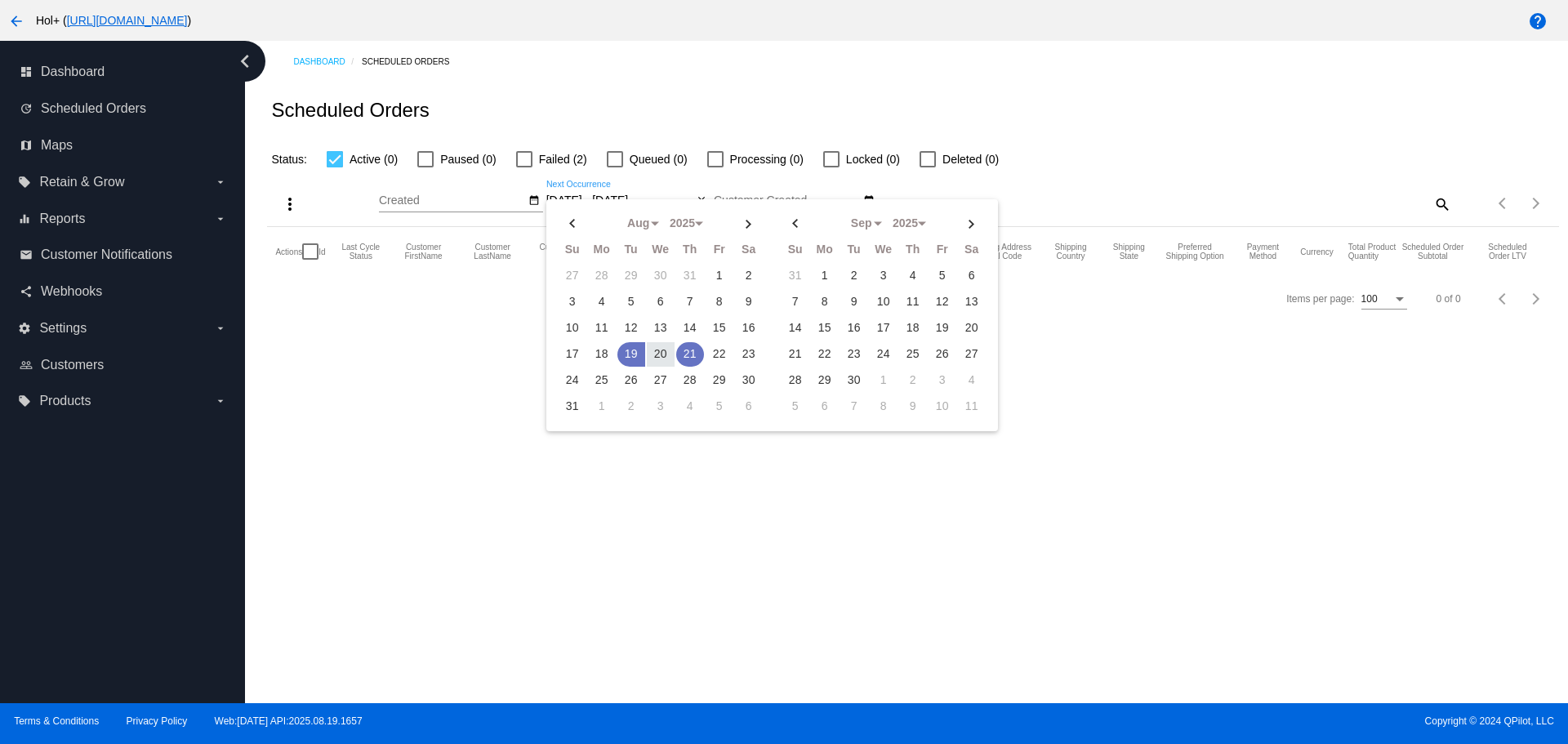
click at [697, 352] on td "21" at bounding box center [691, 354] width 28 height 24
click at [724, 354] on td "22" at bounding box center [719, 354] width 28 height 24
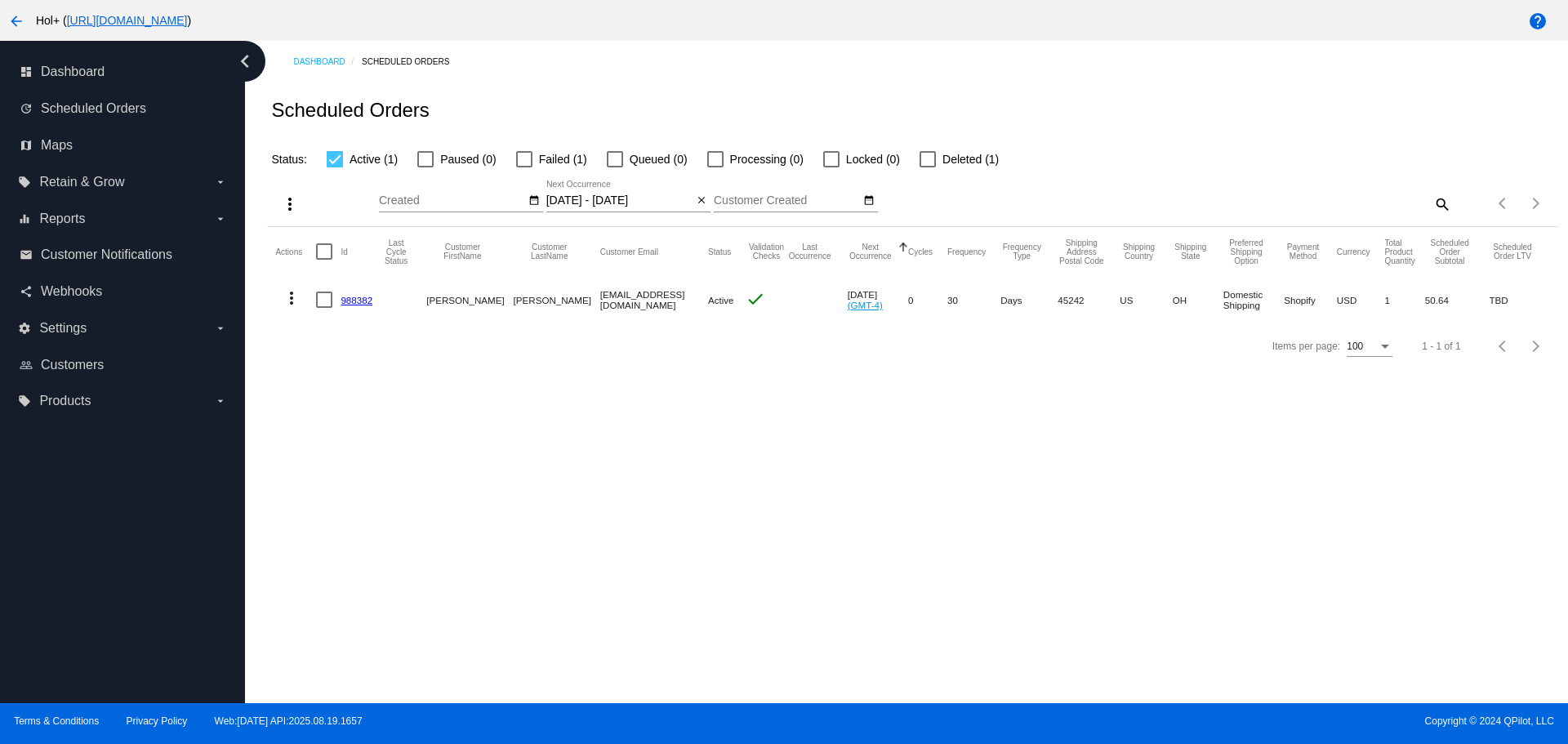
click at [639, 202] on input "08/21/2025 - 08/22/2025" at bounding box center [620, 201] width 147 height 13
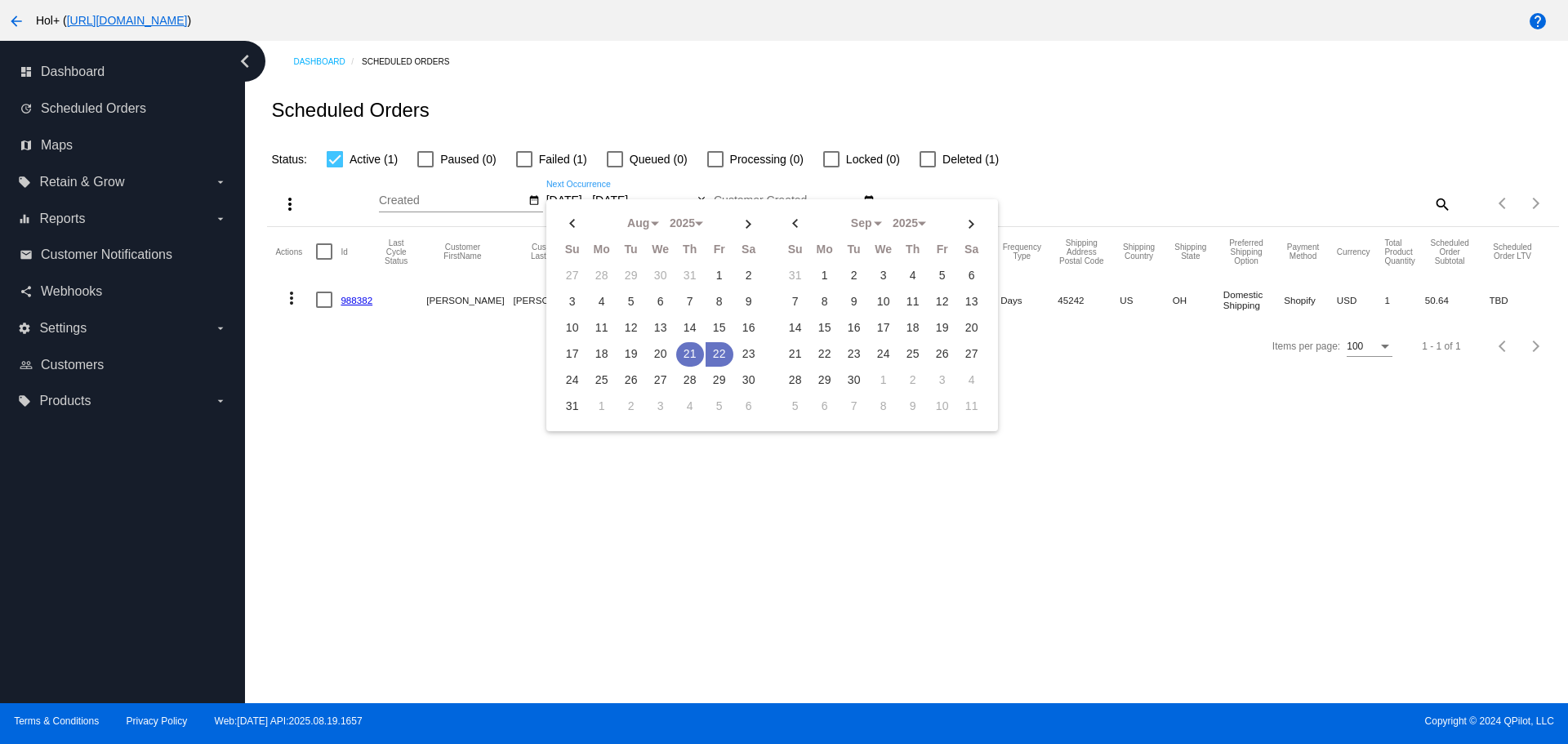
click at [691, 355] on td "21" at bounding box center [691, 354] width 28 height 24
click at [601, 380] on td "25" at bounding box center [602, 380] width 28 height 24
type input "08/21/2025 - 08/25/2025"
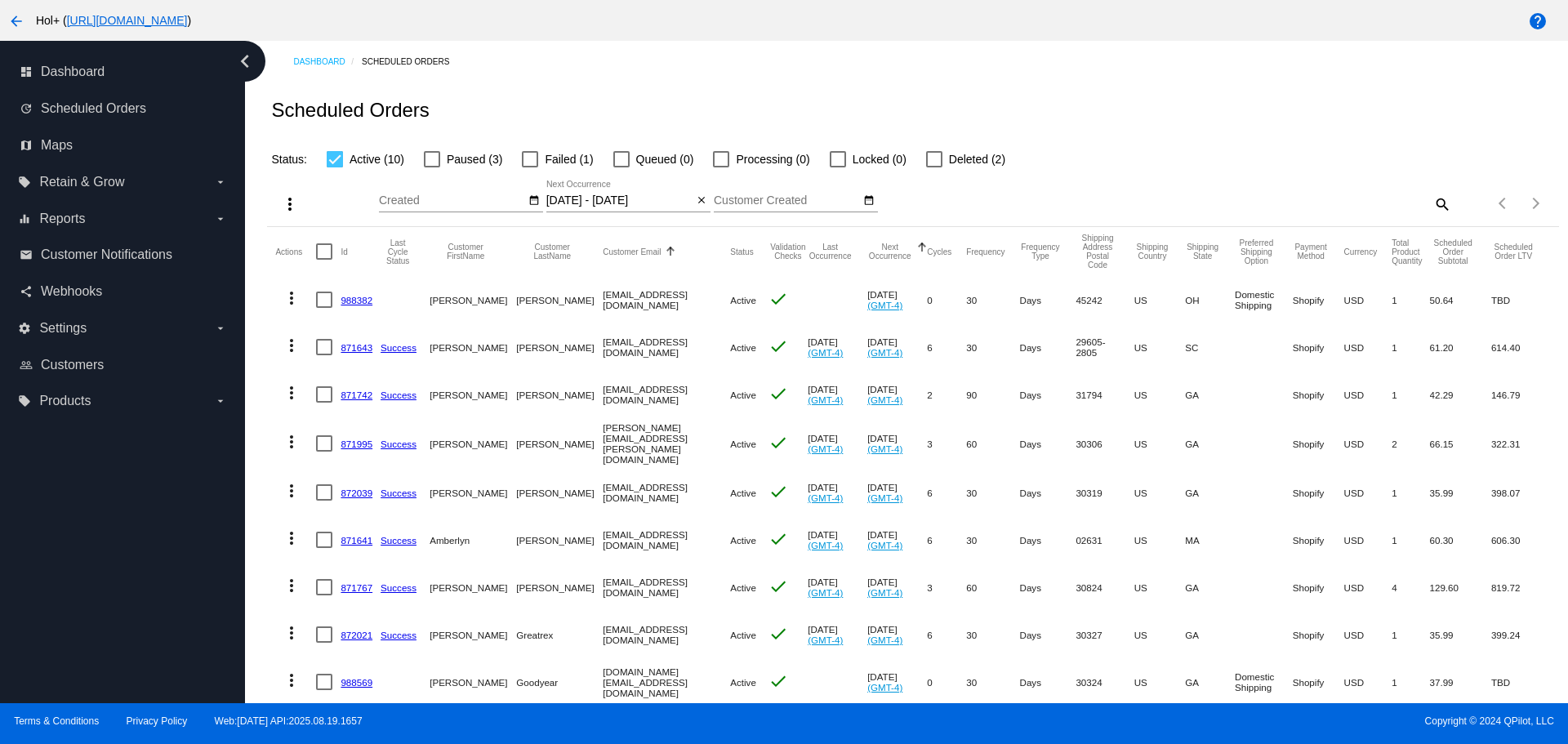
click at [658, 197] on input "08/21/2025 - 08/25/2025" at bounding box center [620, 201] width 147 height 13
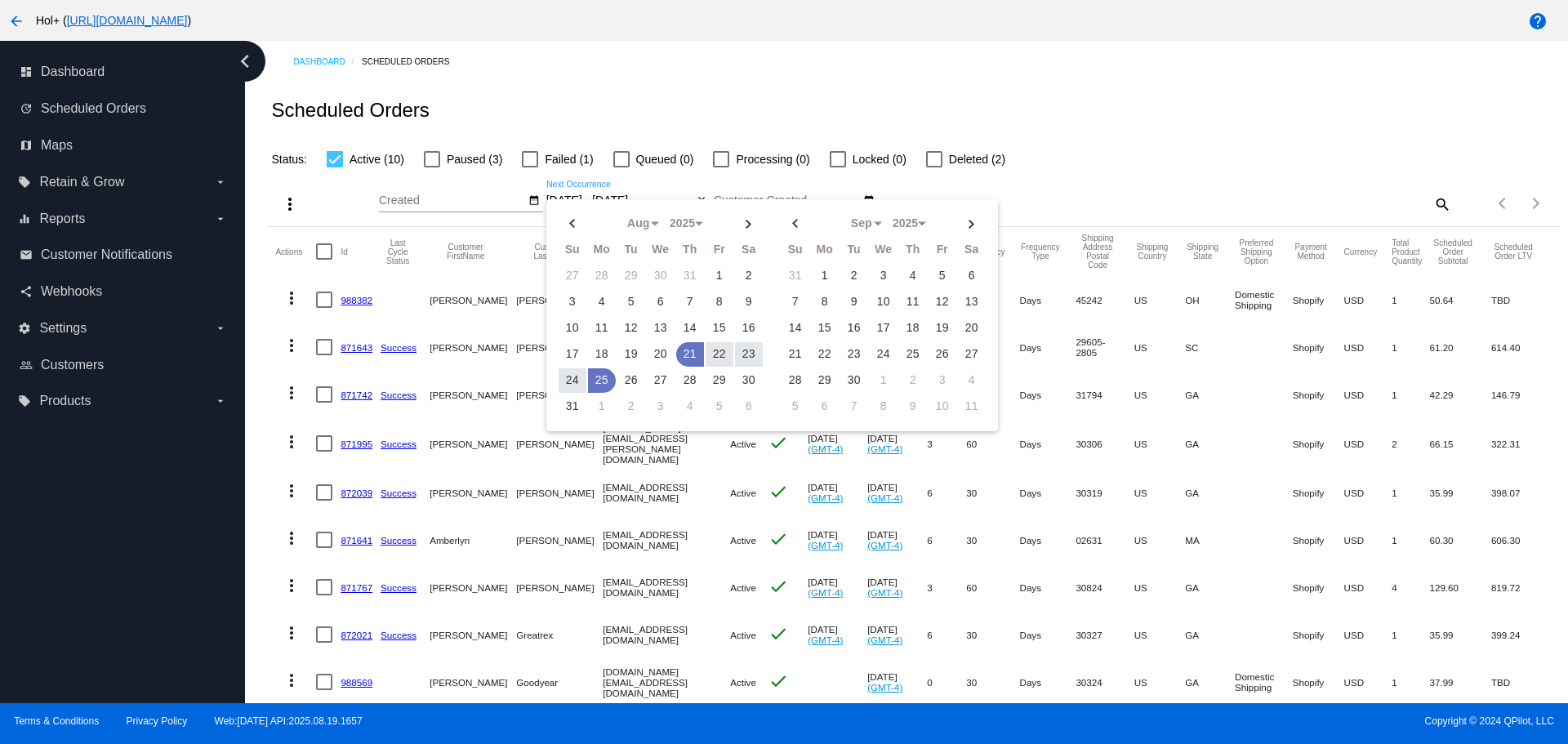
click at [658, 197] on input "08/21/2025 - 08/25/2025" at bounding box center [620, 201] width 147 height 13
click at [1171, 164] on div "Status: Active (10) Paused (3) Failed (1) Queued (0) Processing (0) Locked (0) …" at bounding box center [912, 154] width 1292 height 31
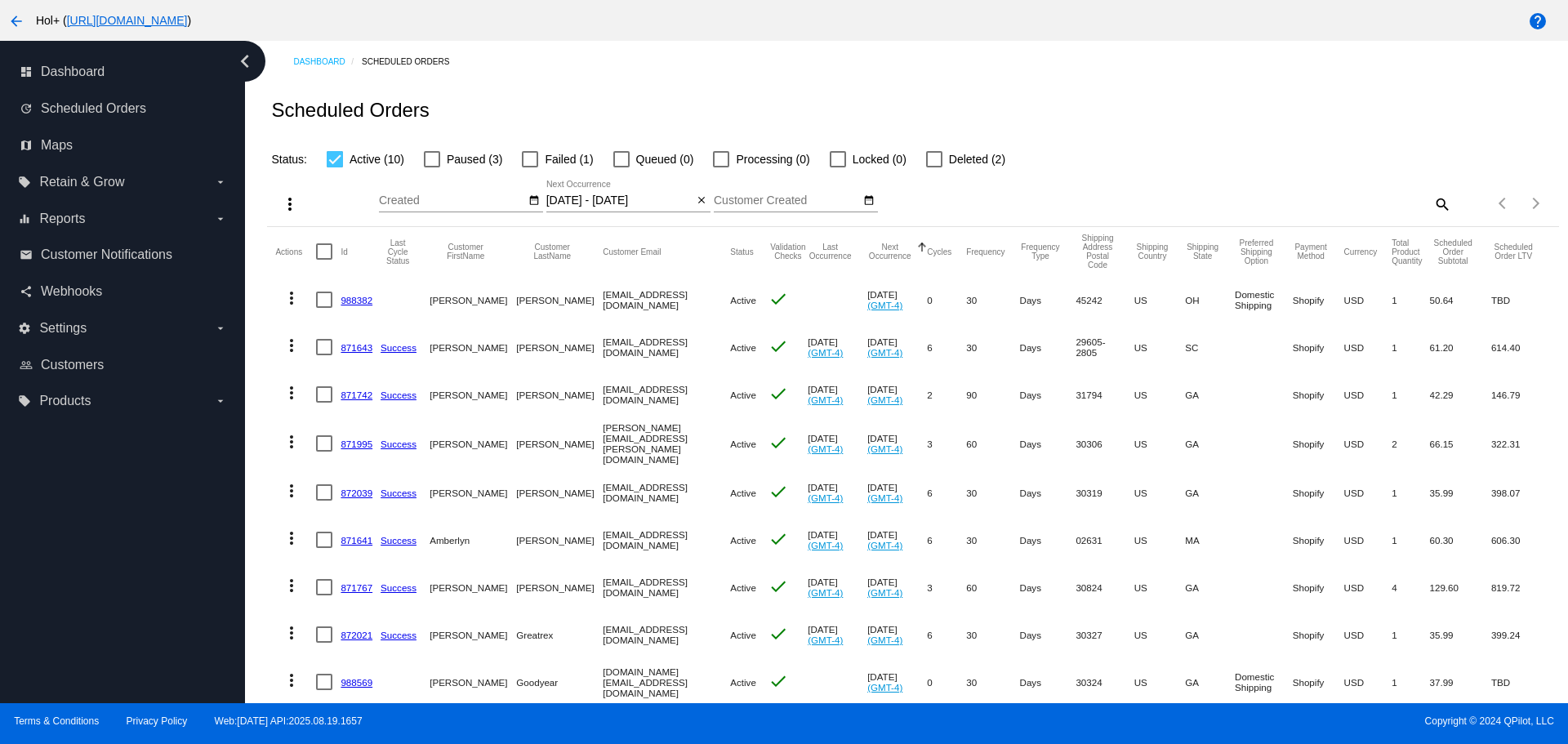
click at [326, 249] on div at bounding box center [324, 251] width 17 height 17
click at [324, 260] on input "checkbox" at bounding box center [324, 260] width 1 height 1
checkbox input "true"
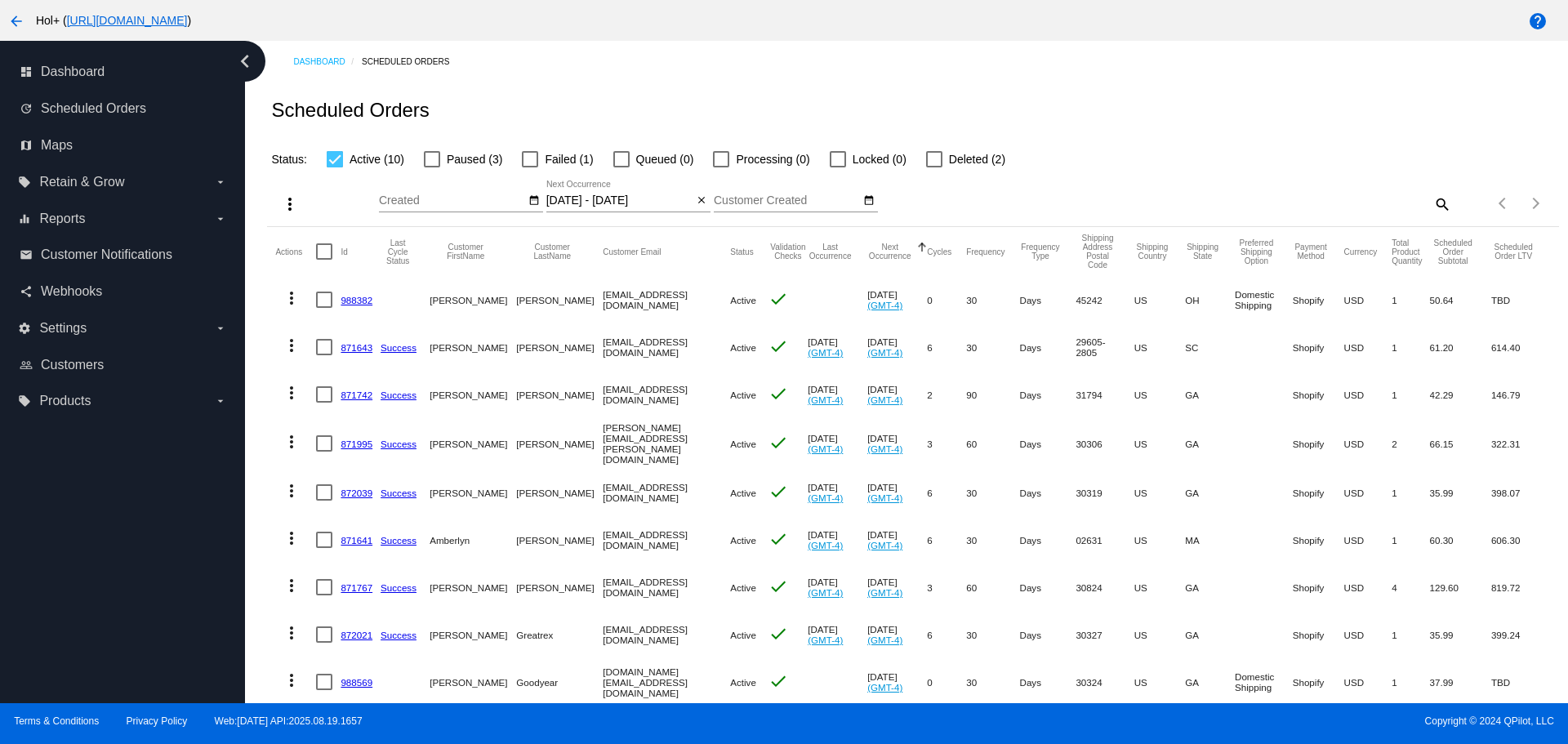
checkbox input "true"
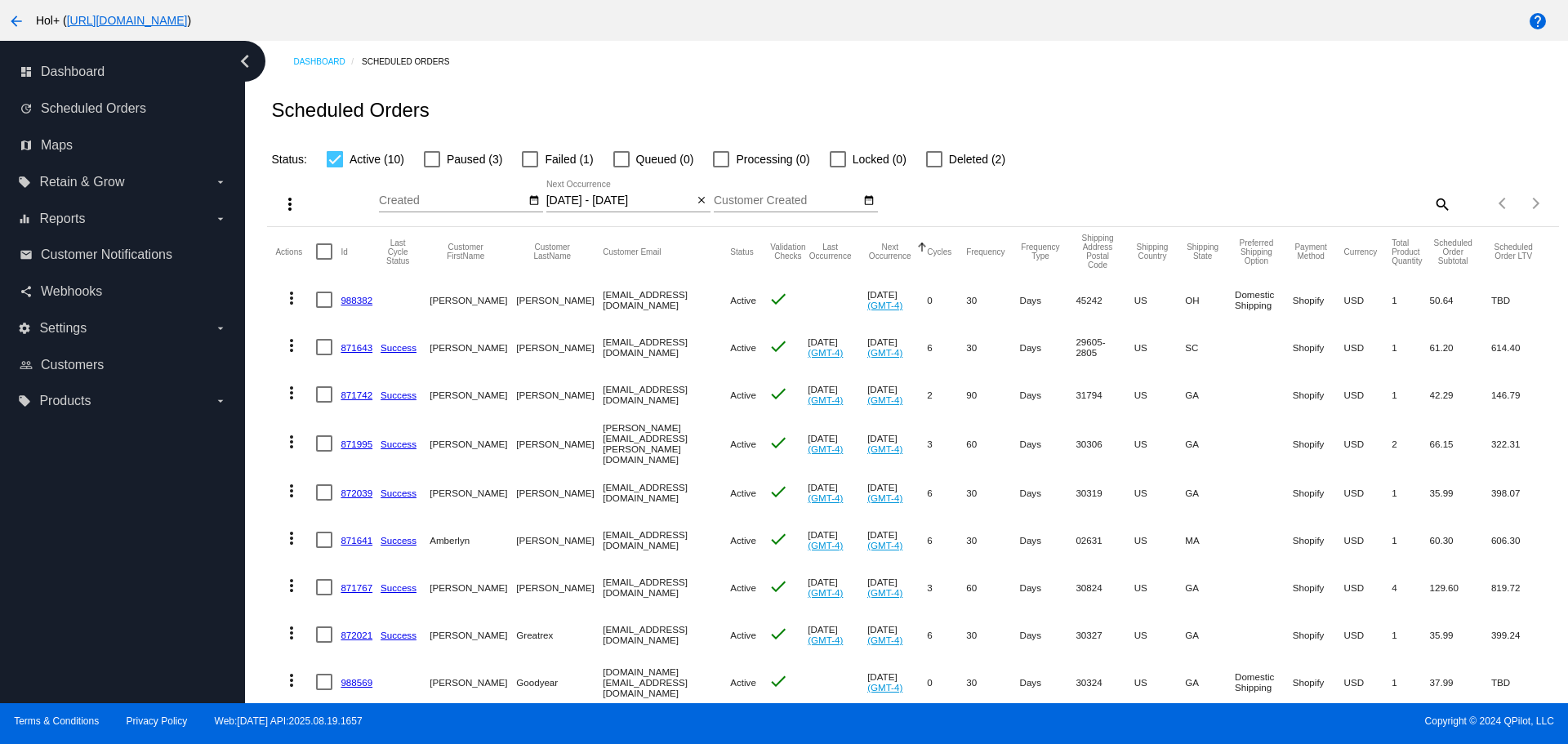
checkbox input "true"
click at [288, 212] on mat-icon "more_vert" at bounding box center [290, 204] width 19 height 19
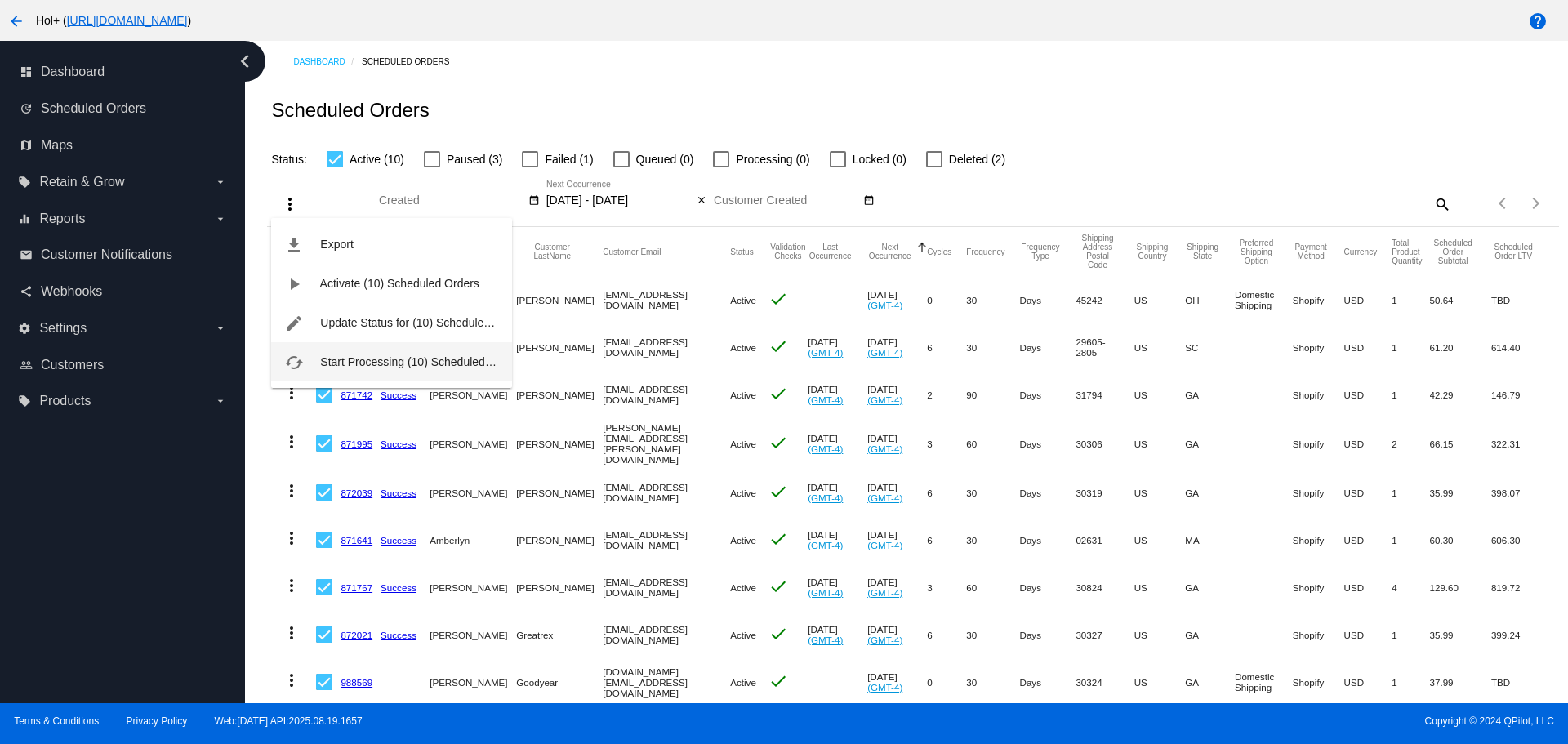
click at [347, 361] on span "Start Processing (10) Scheduled Orders" at bounding box center [421, 361] width 202 height 13
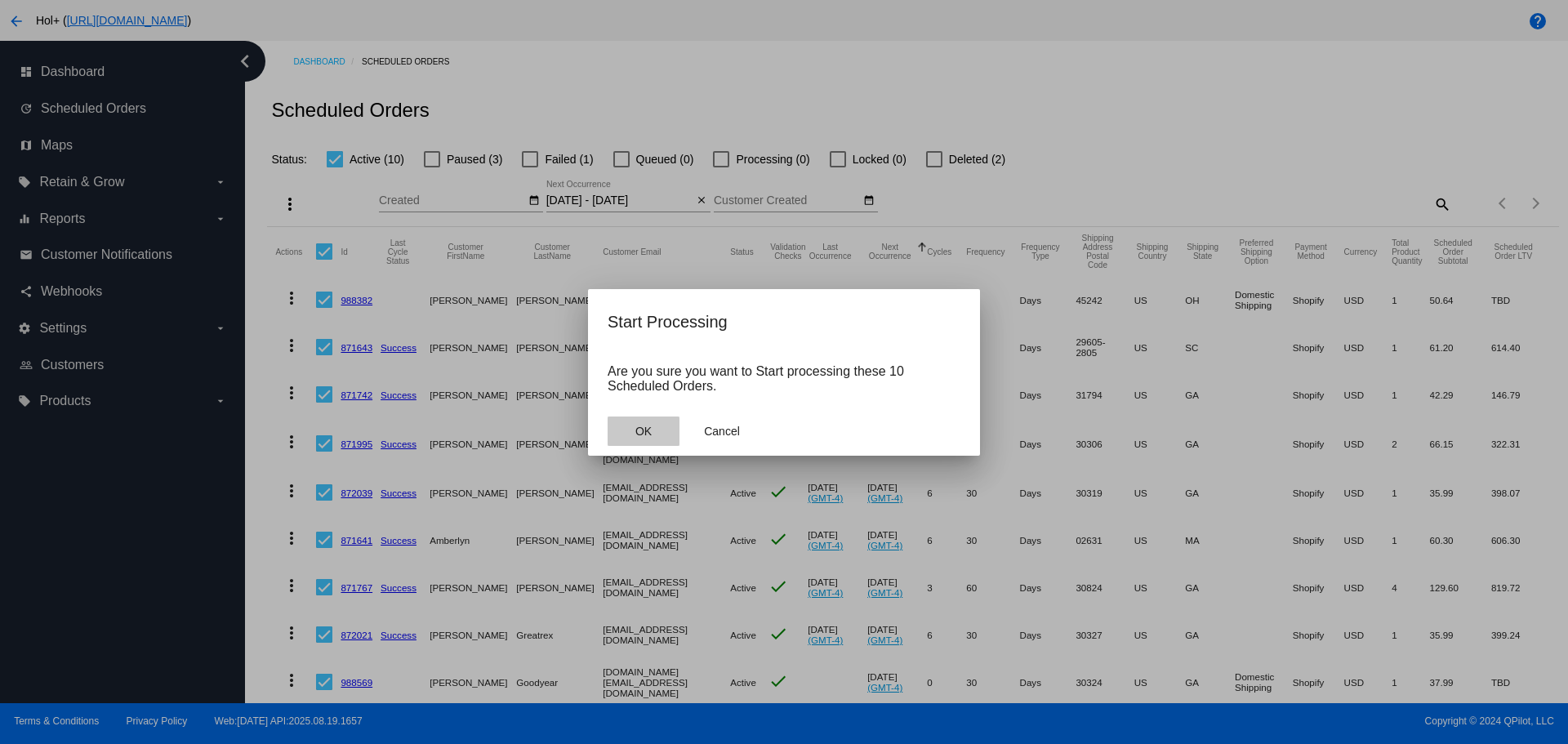
click at [631, 425] on button "OK" at bounding box center [644, 432] width 72 height 30
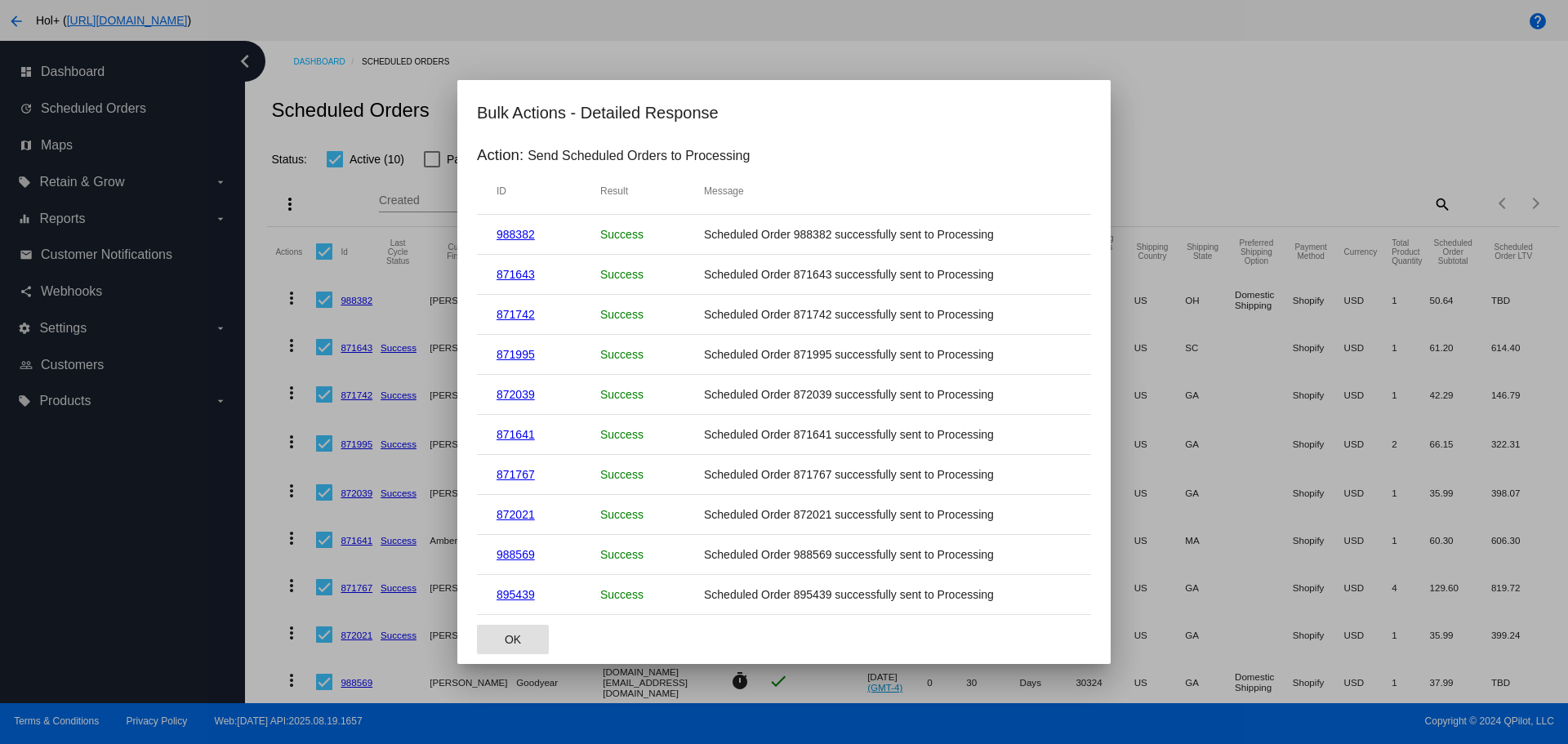
click at [517, 639] on span "OK" at bounding box center [513, 639] width 17 height 13
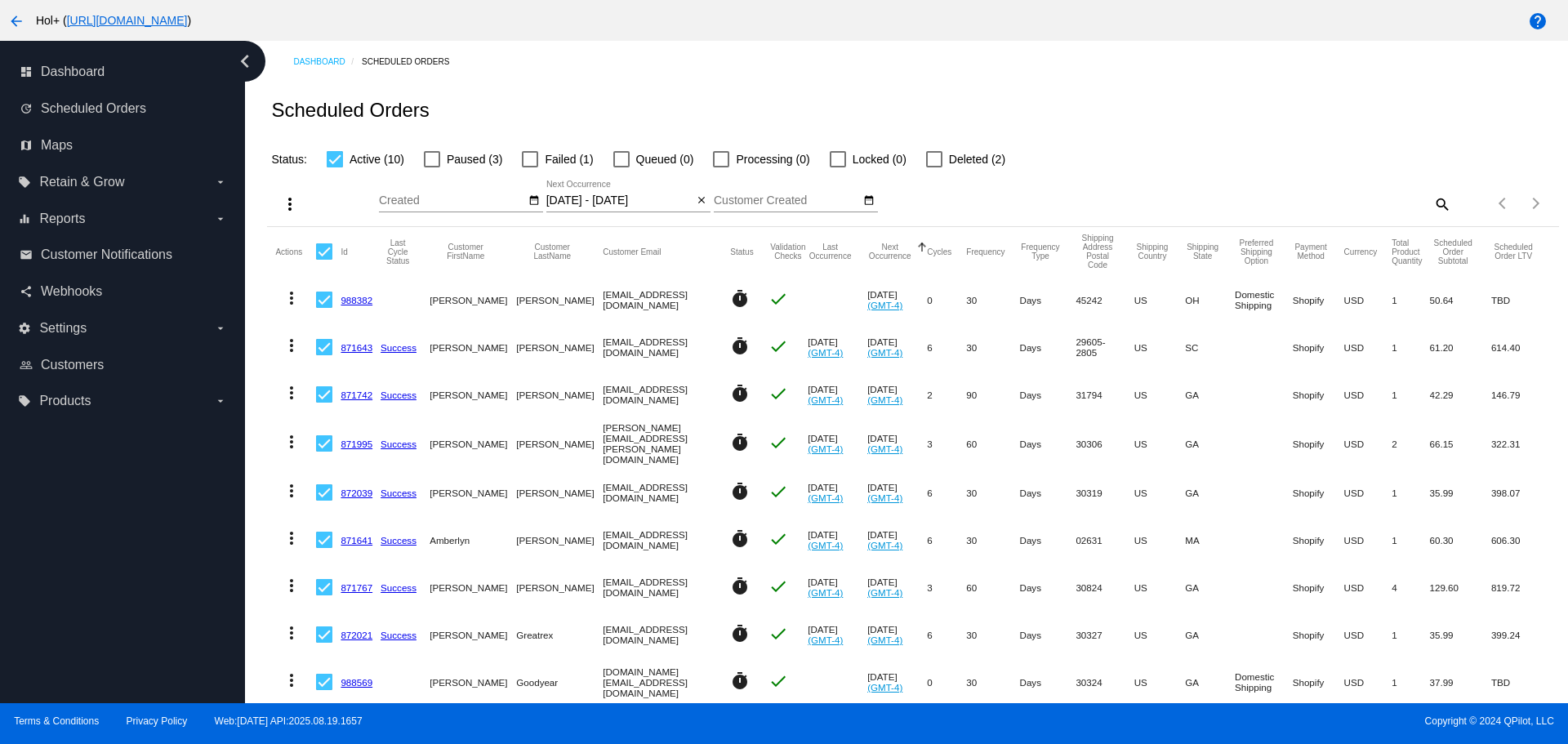
drag, startPoint x: 592, startPoint y: 2, endPoint x: 526, endPoint y: -17, distance: 68.7
drag, startPoint x: 526, startPoint y: -17, endPoint x: 1067, endPoint y: 118, distance: 557.6
click at [1072, 119] on div "Scheduled Orders" at bounding box center [912, 111] width 1292 height 56
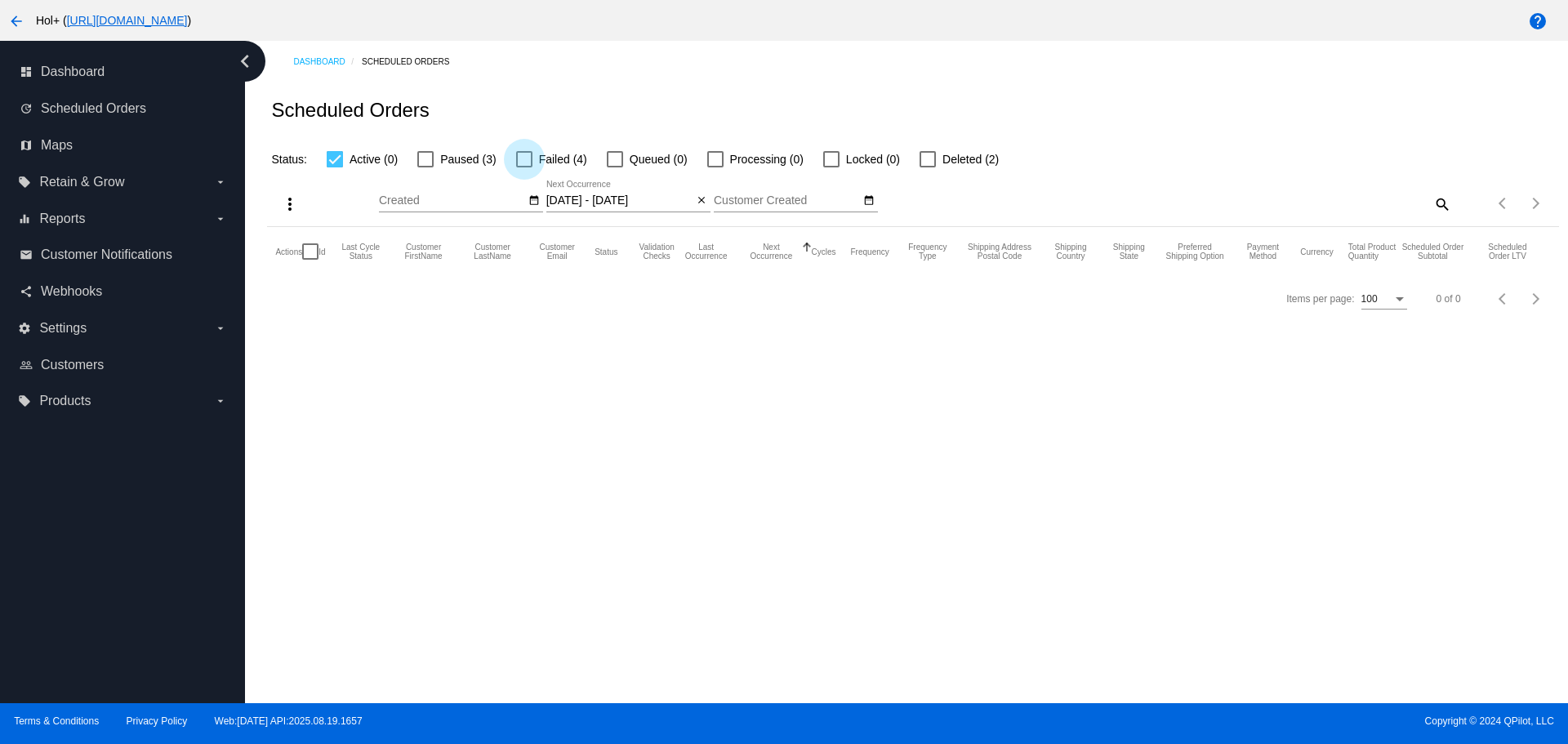
click at [534, 159] on label "Failed (4)" at bounding box center [551, 159] width 71 height 19
click at [524, 167] on input "Failed (4)" at bounding box center [523, 167] width 1 height 1
checkbox input "true"
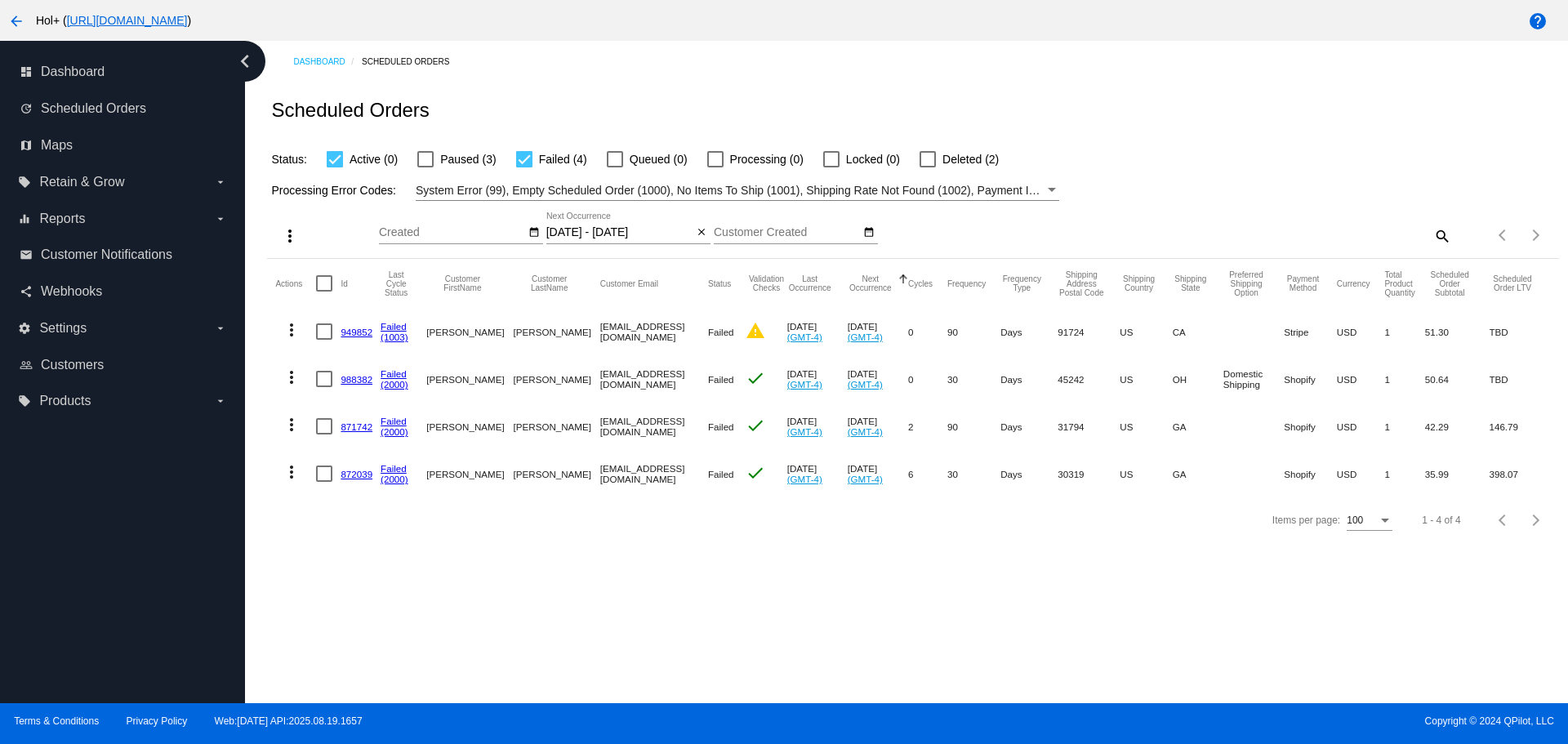
click at [290, 331] on mat-icon "more_vert" at bounding box center [291, 330] width 19 height 19
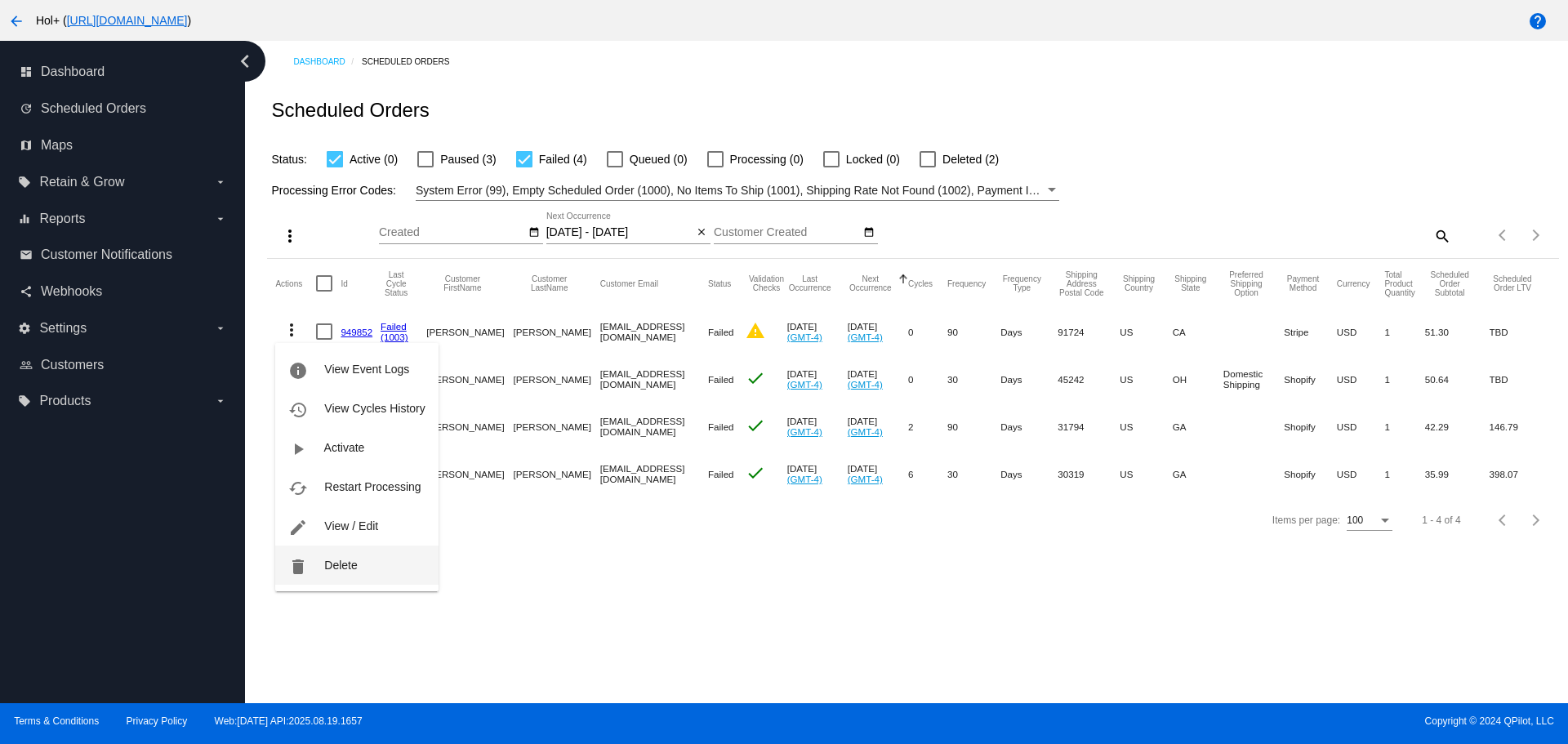
click at [329, 571] on span "Delete" at bounding box center [340, 565] width 32 height 13
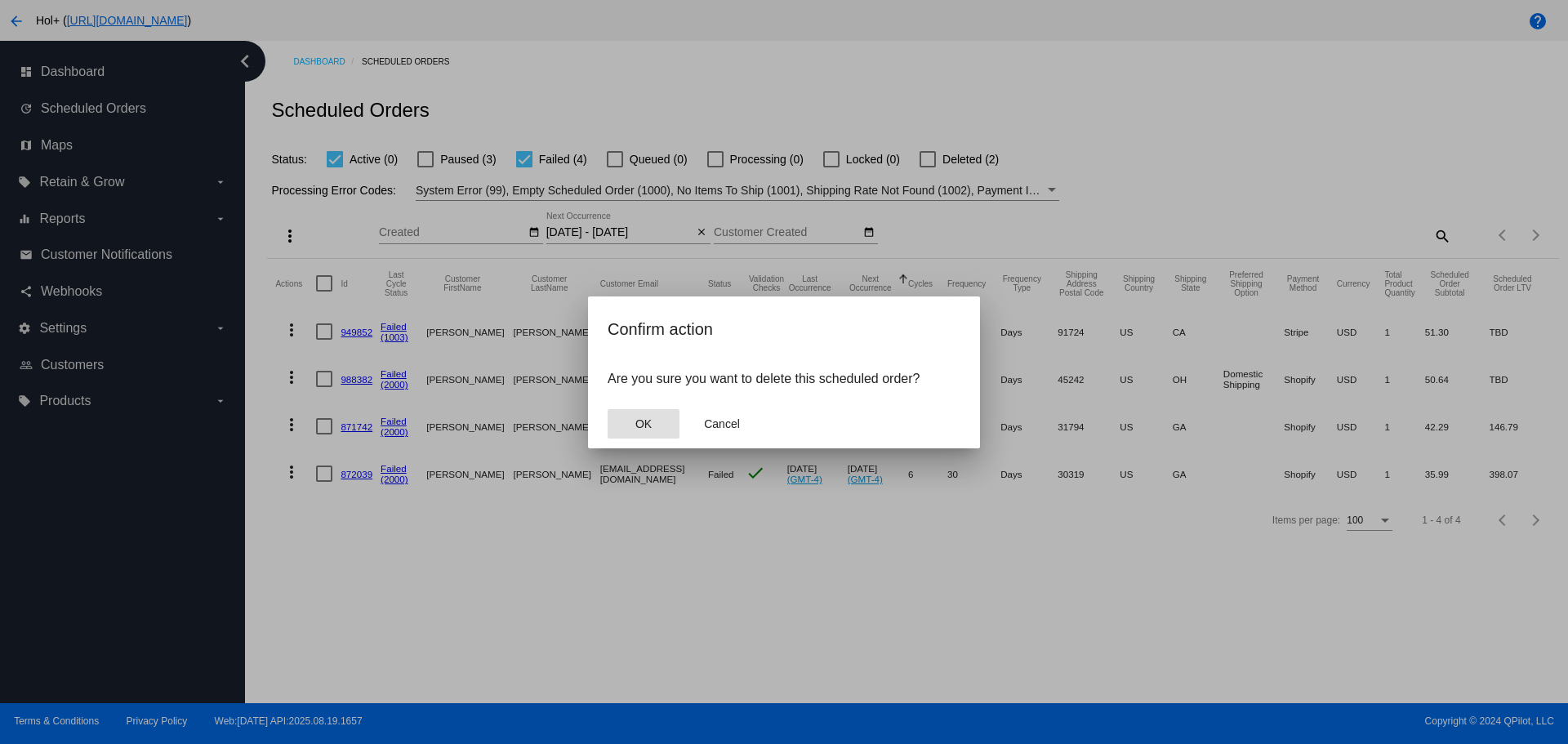
click at [666, 427] on button "OK" at bounding box center [644, 424] width 72 height 30
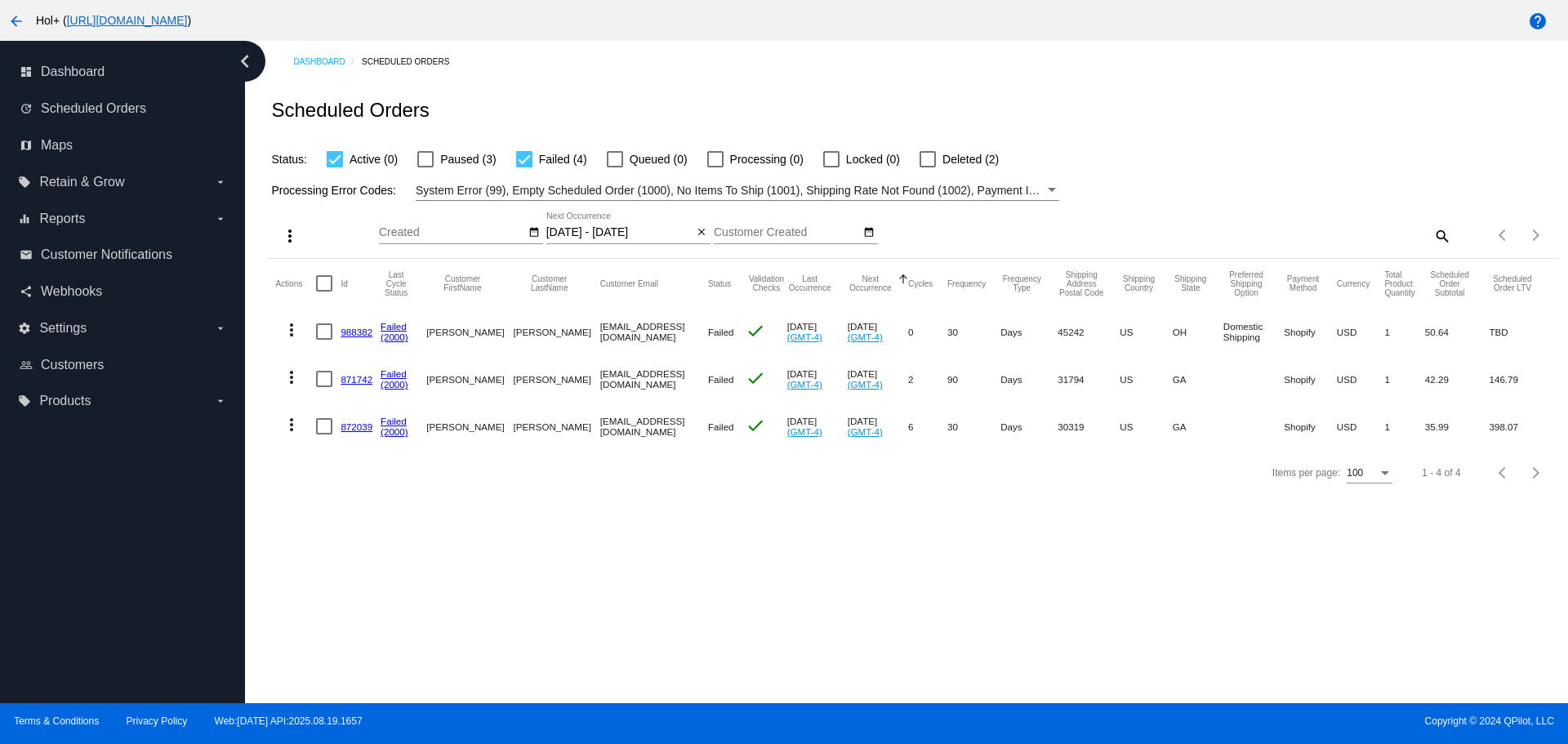
click at [355, 333] on link "988382" at bounding box center [357, 332] width 32 height 10
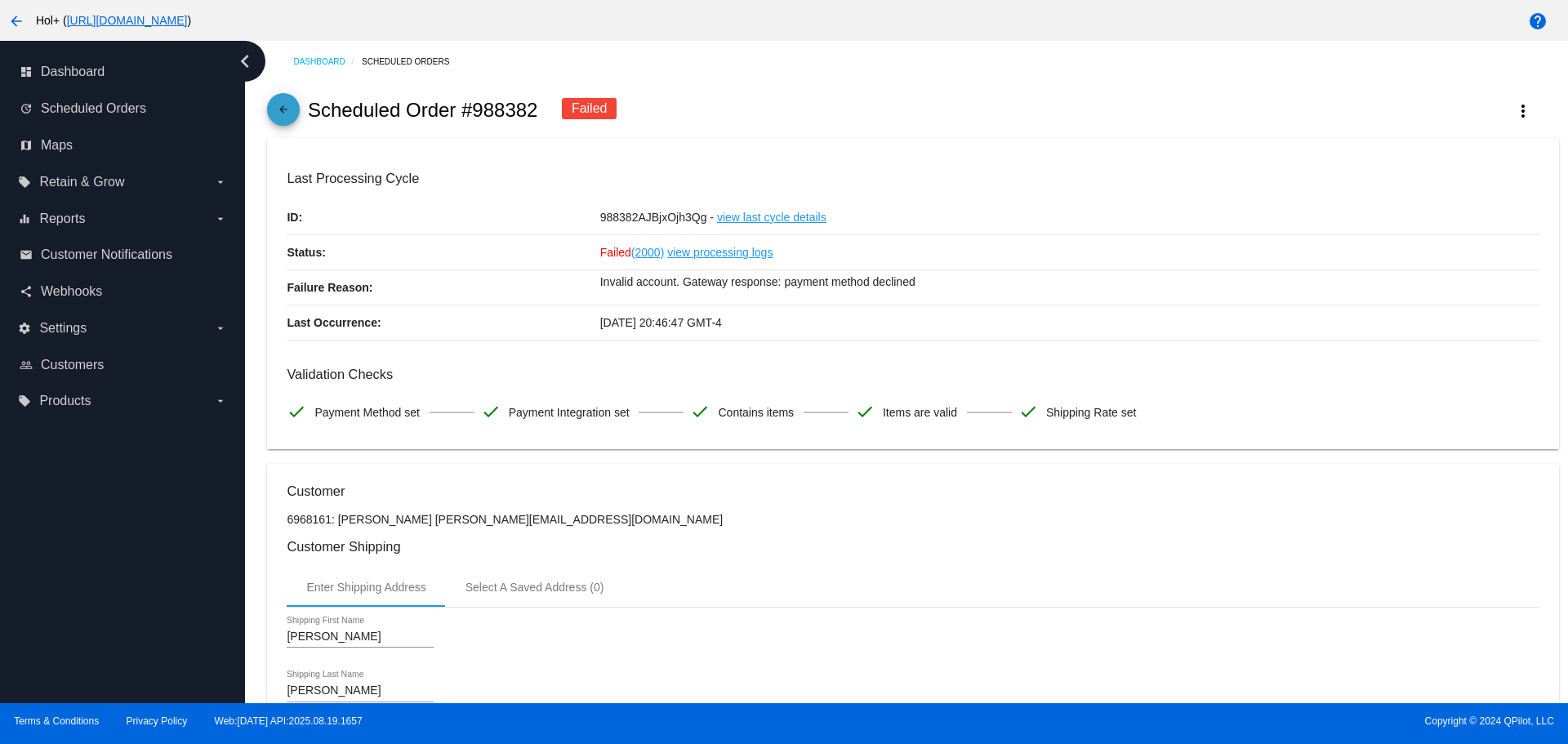
click at [295, 113] on link "arrow_back" at bounding box center [283, 109] width 32 height 32
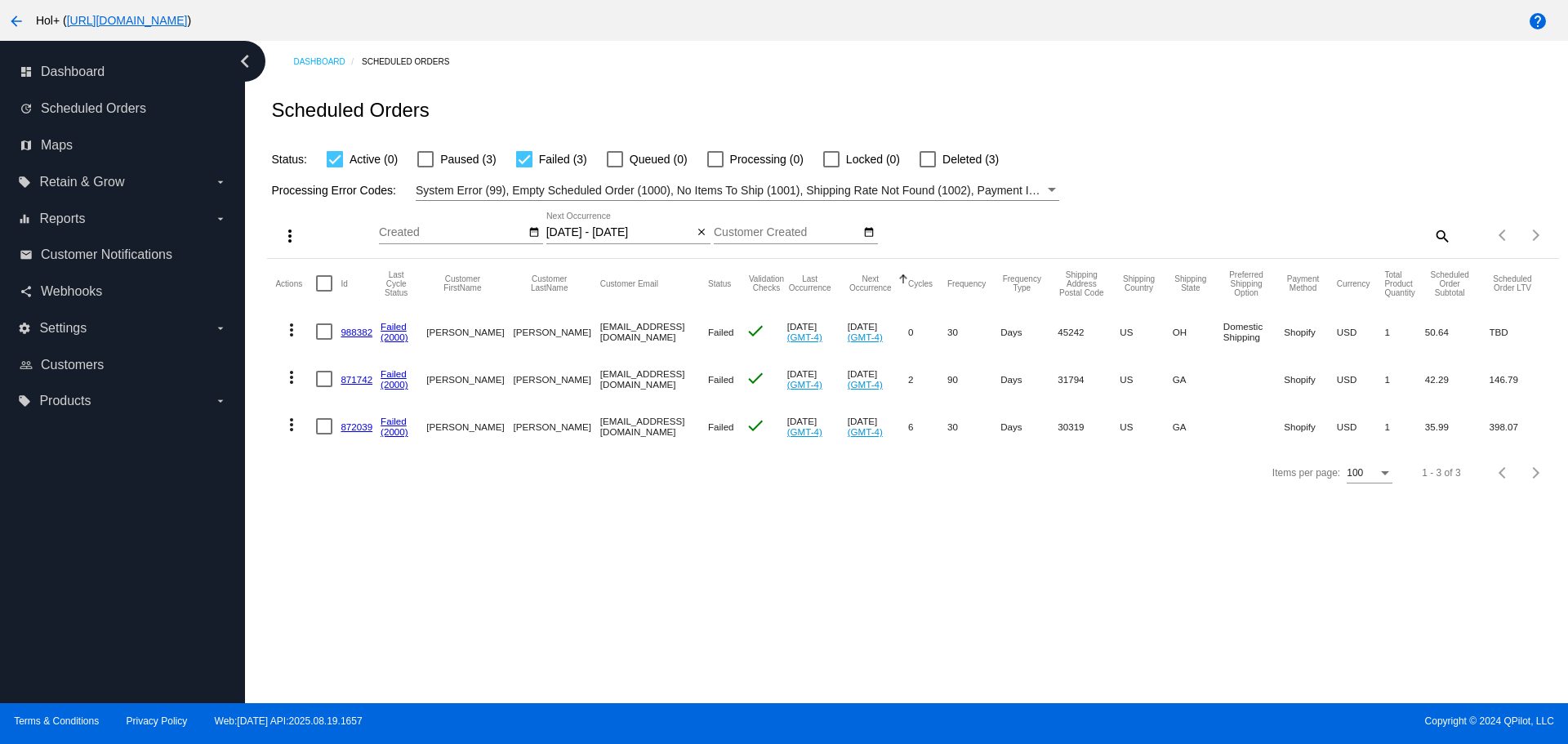
click at [354, 374] on link "871742" at bounding box center [357, 379] width 32 height 10
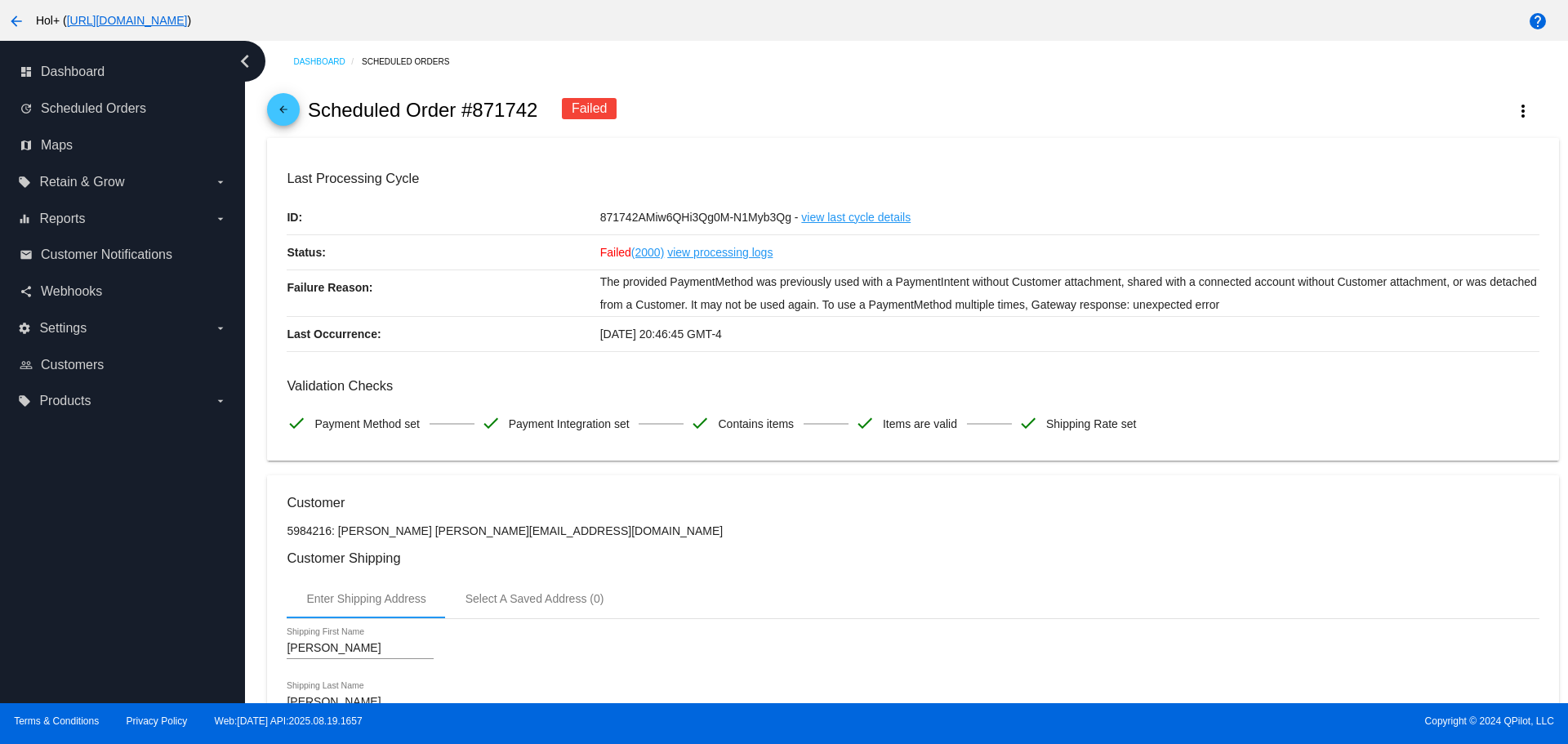
click at [278, 106] on mat-icon "arrow_back" at bounding box center [283, 113] width 19 height 19
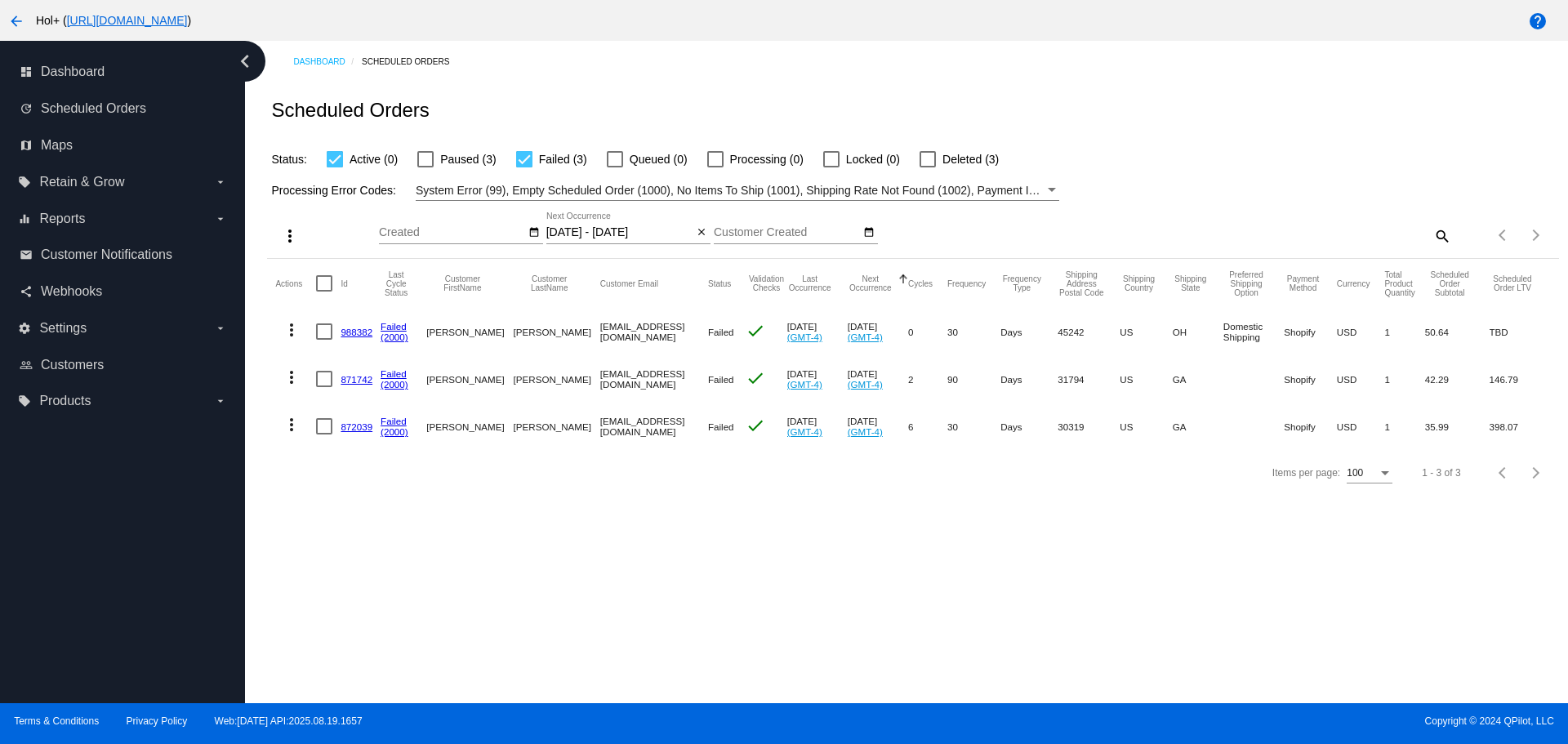
click at [351, 423] on link "872039" at bounding box center [357, 427] width 32 height 10
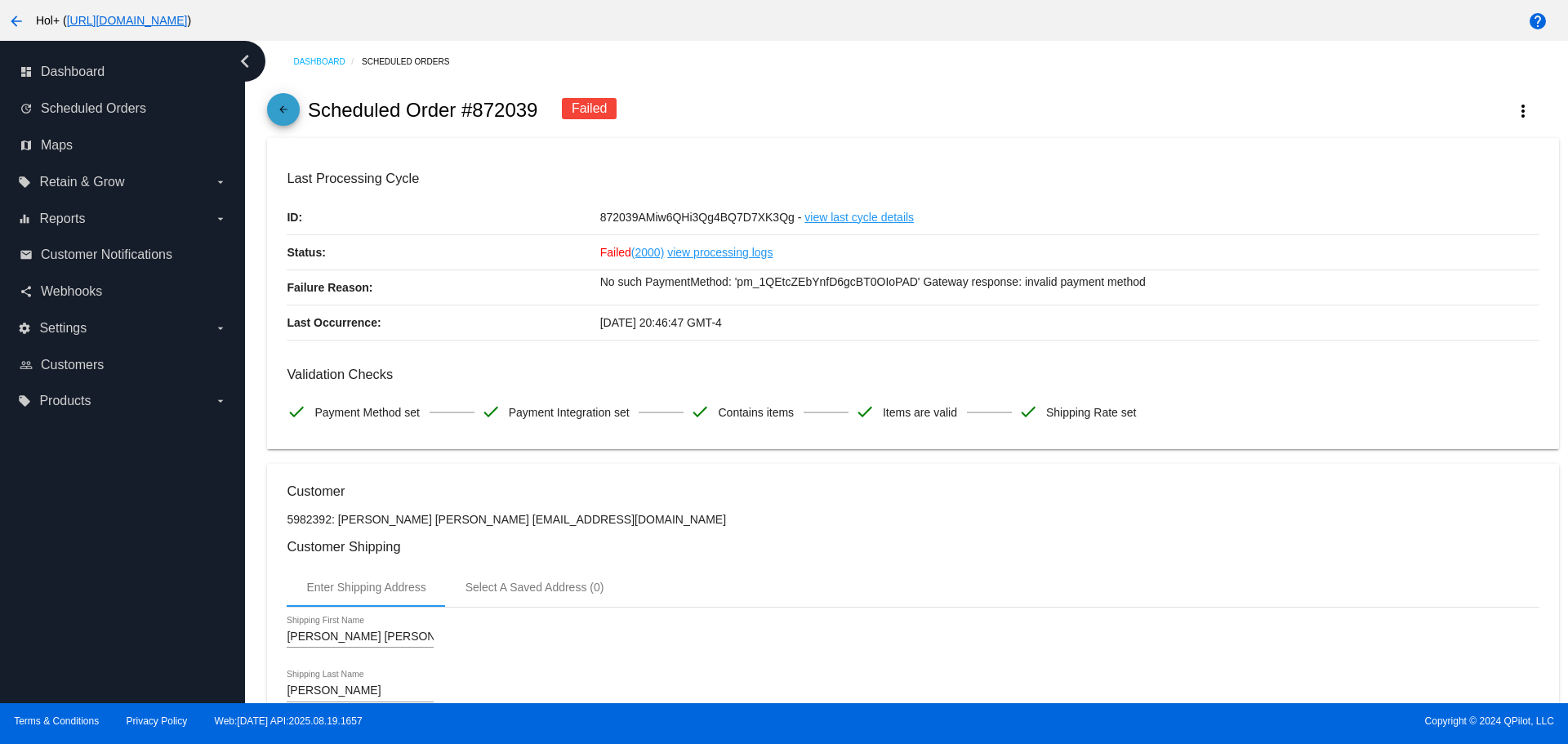
click at [278, 100] on span "arrow_back" at bounding box center [283, 113] width 19 height 40
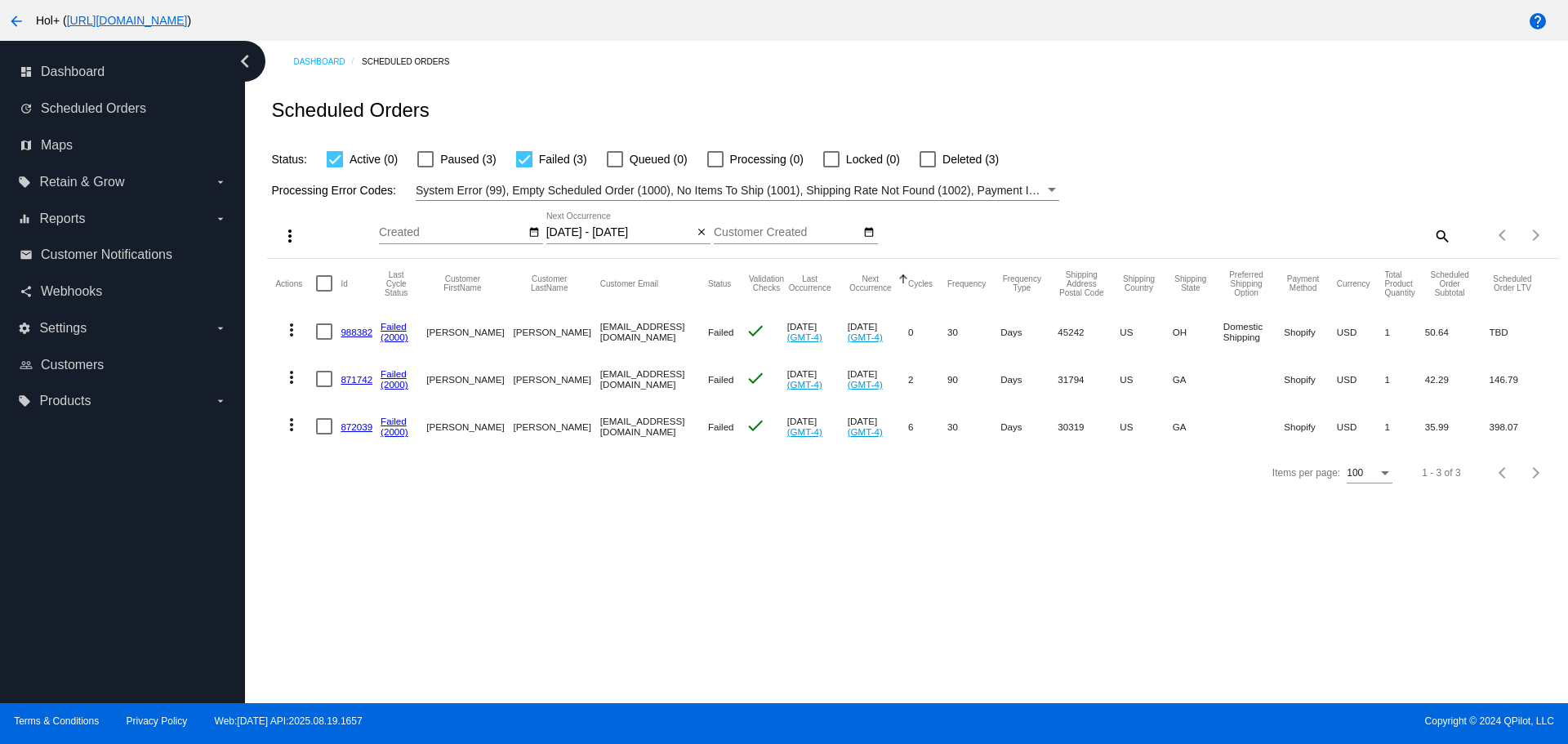
click at [637, 237] on input "08/21/2025 - 08/25/2025" at bounding box center [620, 232] width 147 height 13
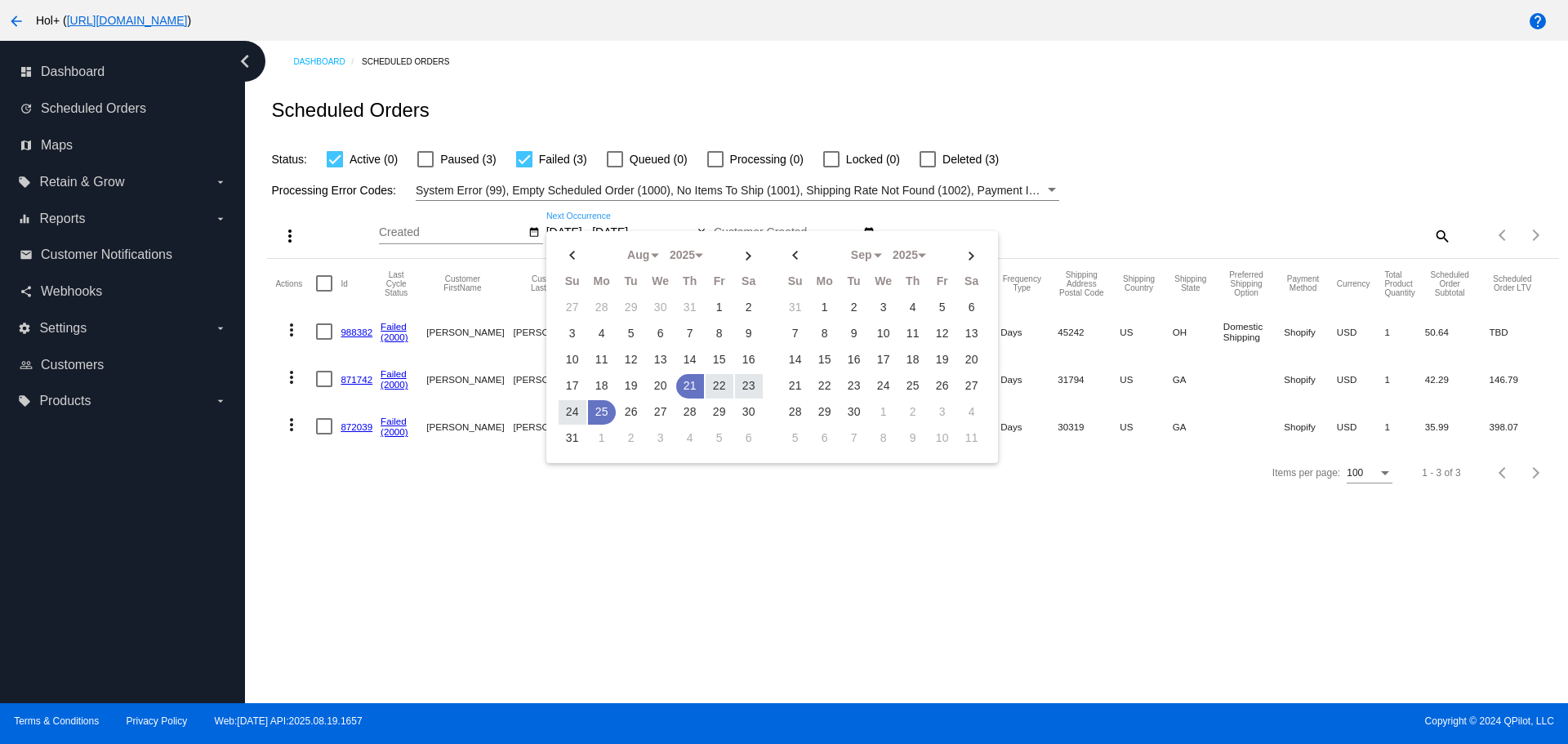
click at [637, 238] on div "Aug Jan Feb Mar Apr May Su Mo Tu" at bounding box center [663, 347] width 221 height 219
click at [664, 605] on div "Dashboard Scheduled Orders Scheduled Orders Status: Active (0) Paused (3) Faile…" at bounding box center [906, 372] width 1323 height 663
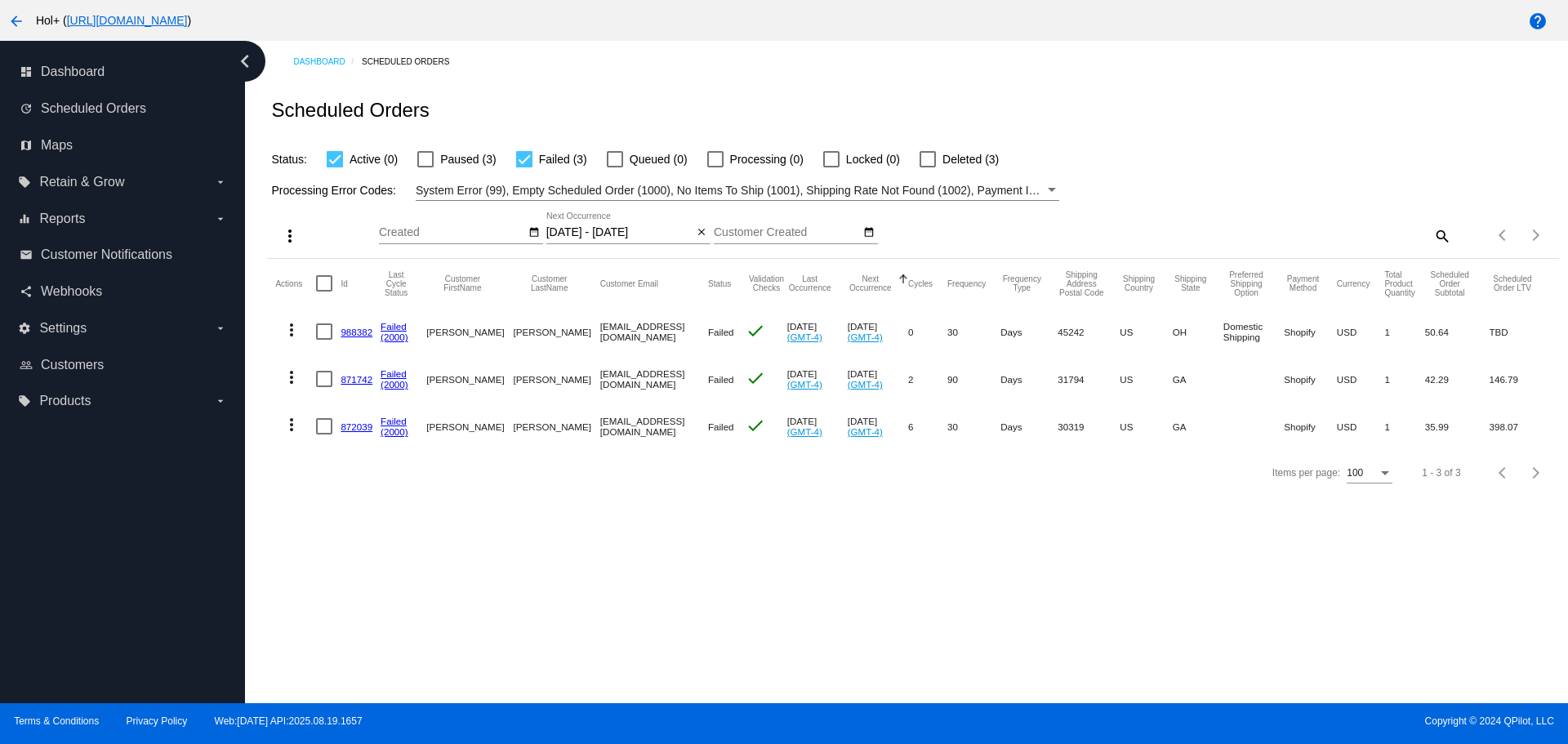
drag, startPoint x: 326, startPoint y: 286, endPoint x: 314, endPoint y: 263, distance: 25.9
click at [326, 286] on div at bounding box center [324, 283] width 17 height 17
click at [324, 291] on input "checkbox" at bounding box center [324, 291] width 1 height 1
checkbox input "true"
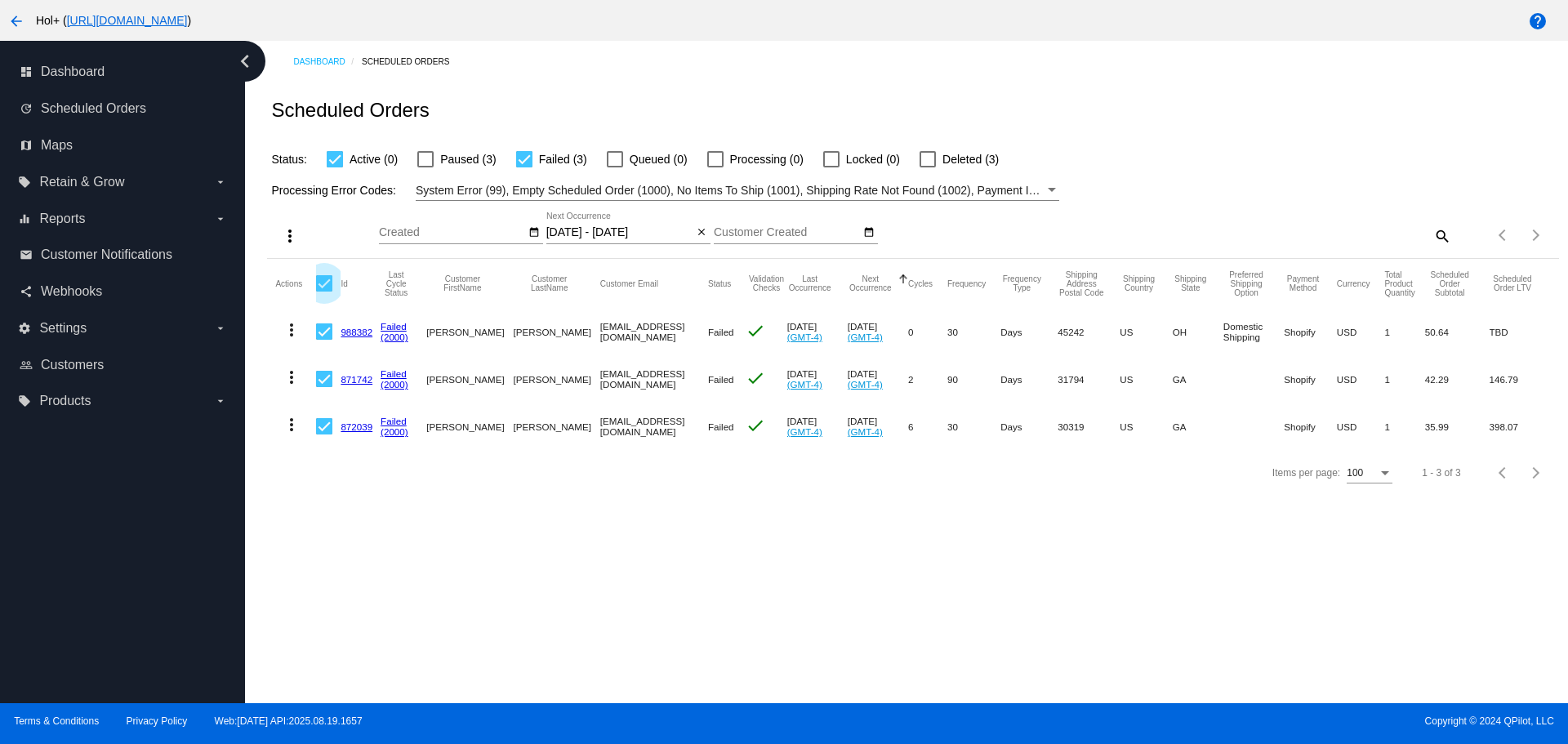
checkbox input "true"
click at [290, 240] on mat-icon "more_vert" at bounding box center [290, 235] width 19 height 19
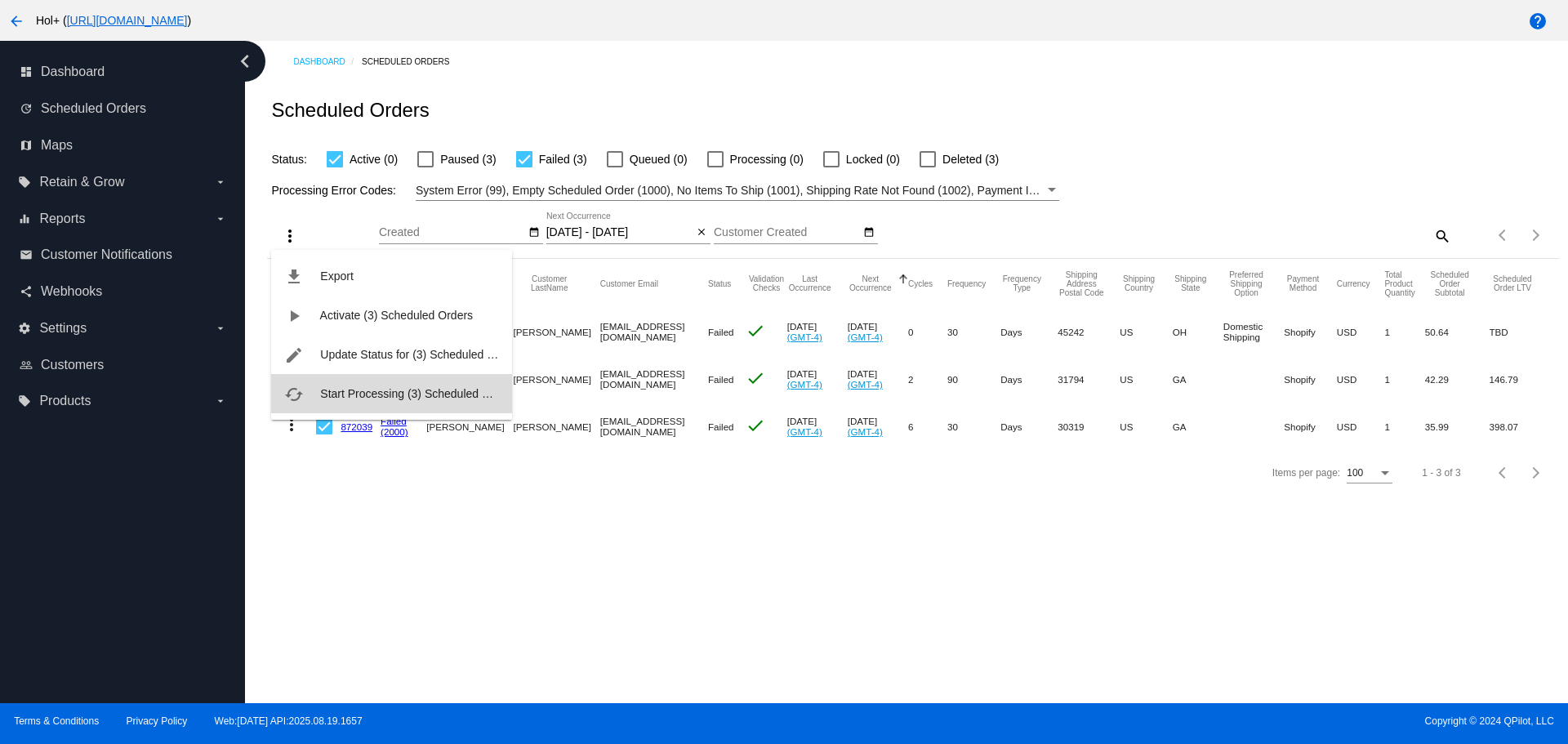
click at [358, 394] on span "Start Processing (3) Scheduled Orders" at bounding box center [418, 393] width 196 height 13
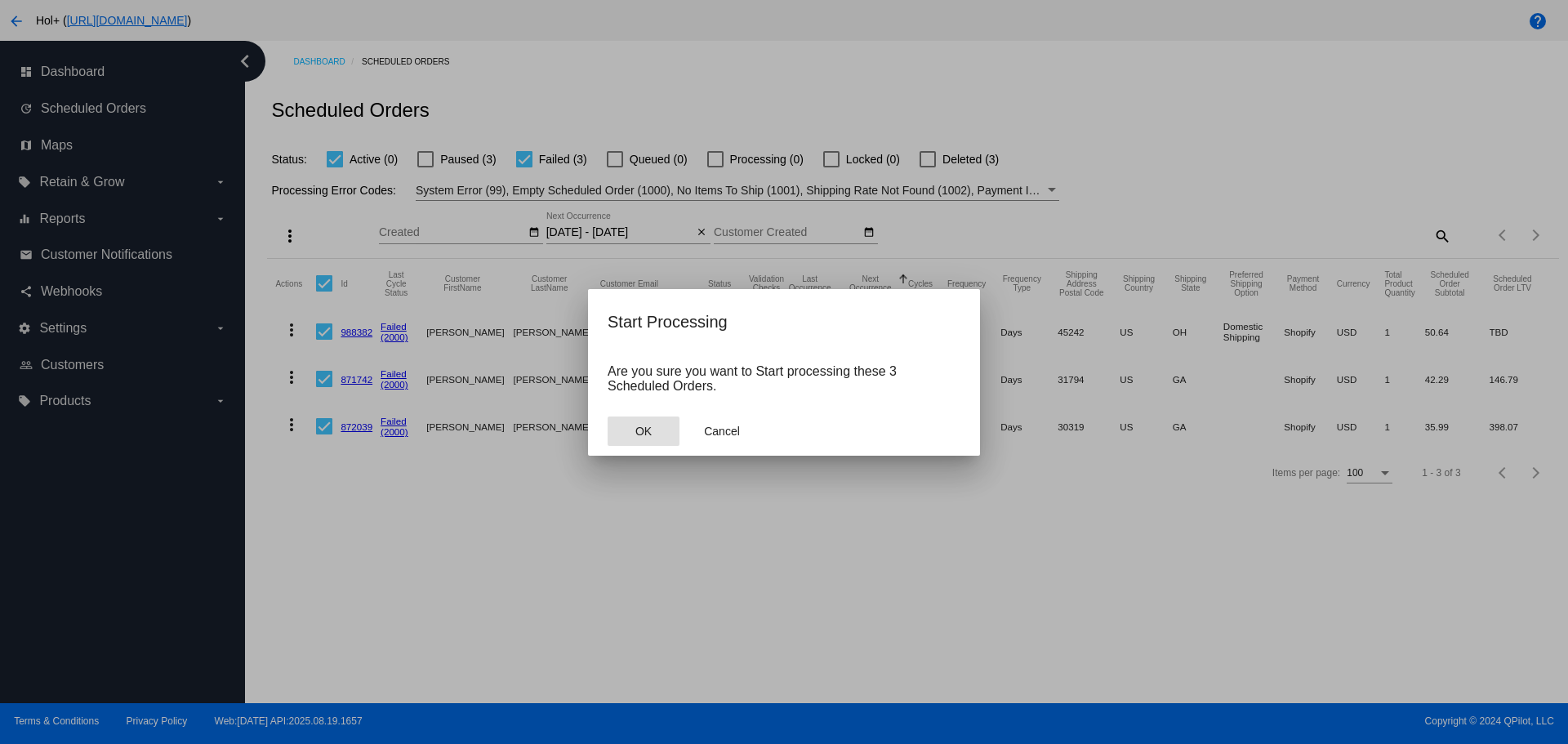
click at [622, 427] on button "OK" at bounding box center [644, 432] width 72 height 30
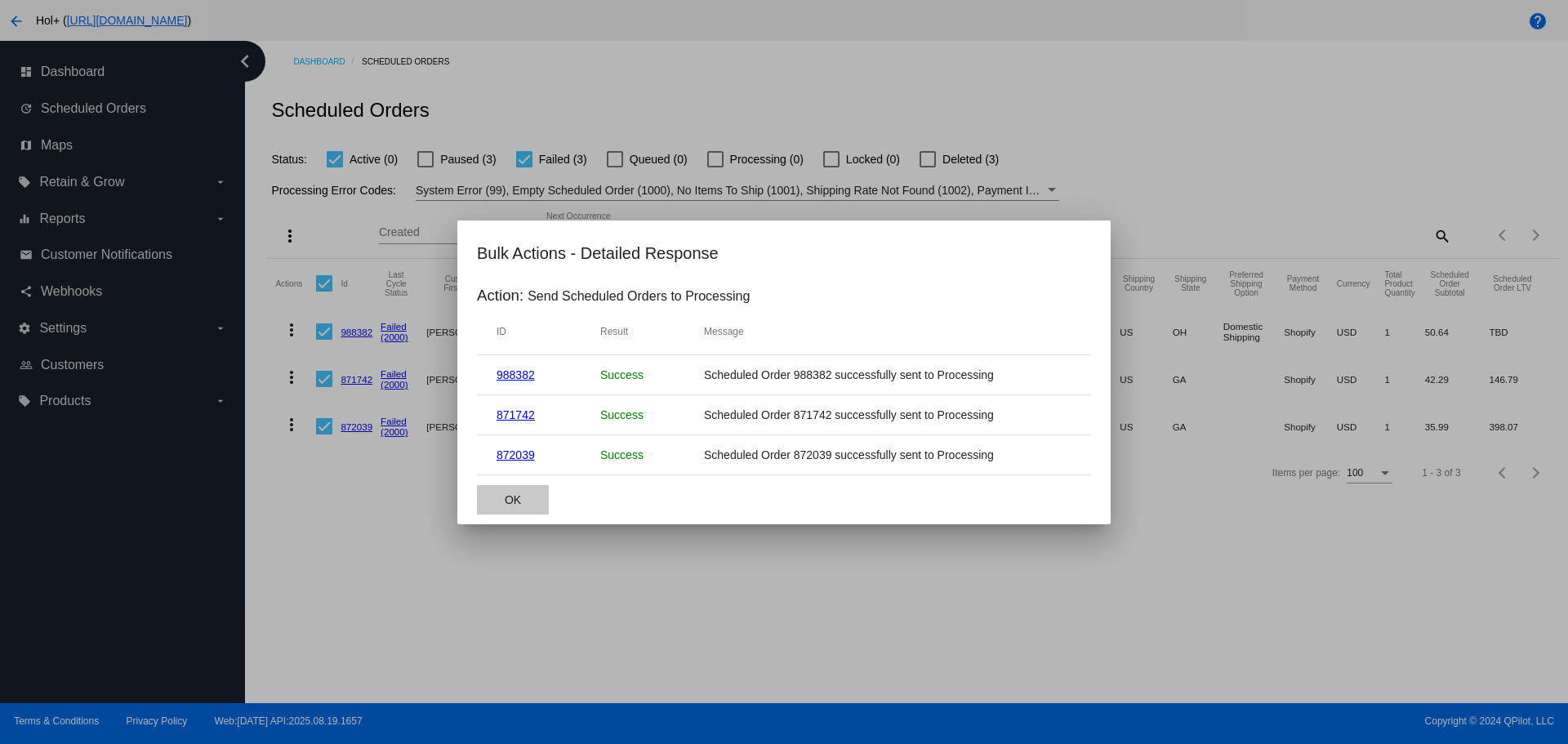
click at [508, 495] on span "OK" at bounding box center [513, 500] width 17 height 13
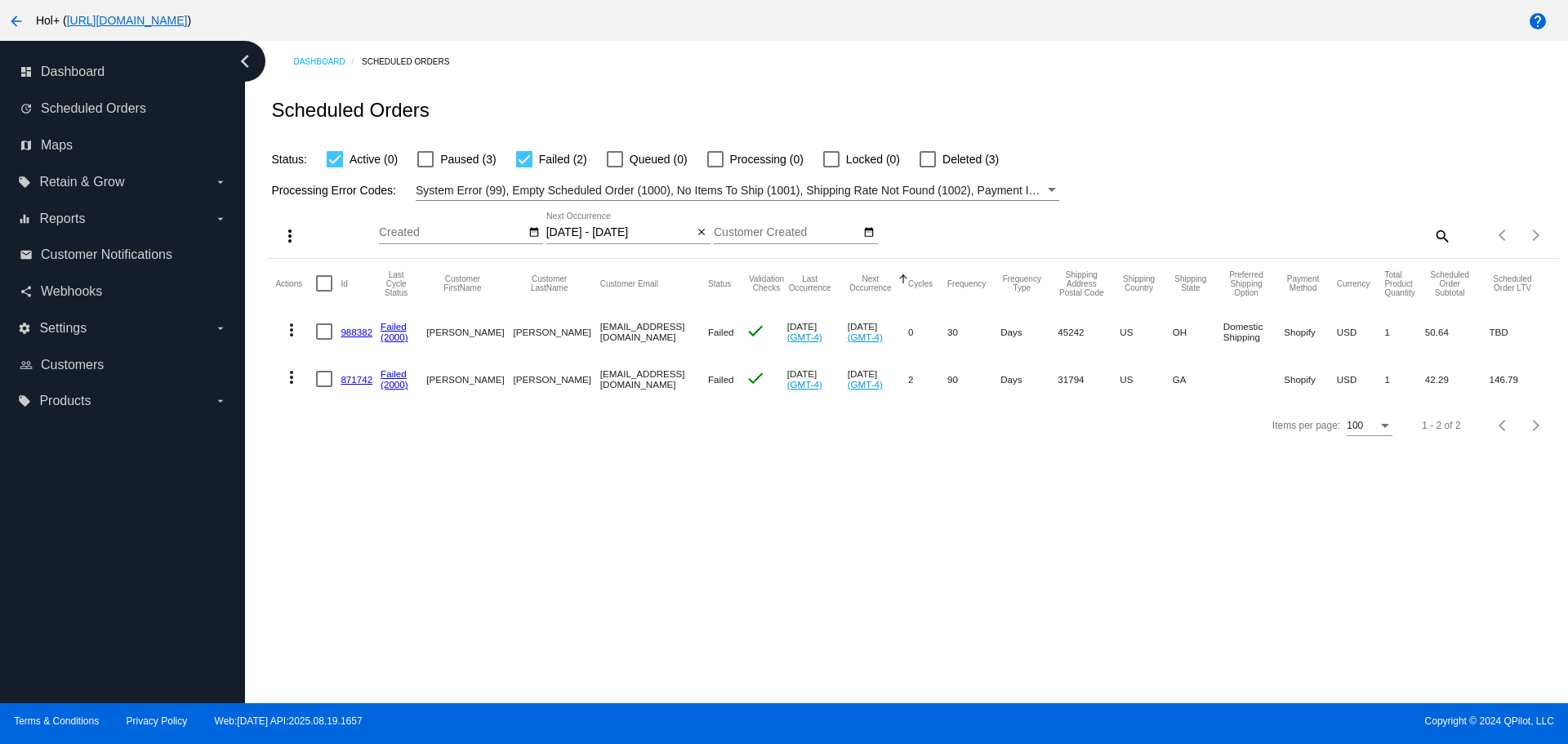
click at [357, 331] on link "988382" at bounding box center [357, 332] width 32 height 10
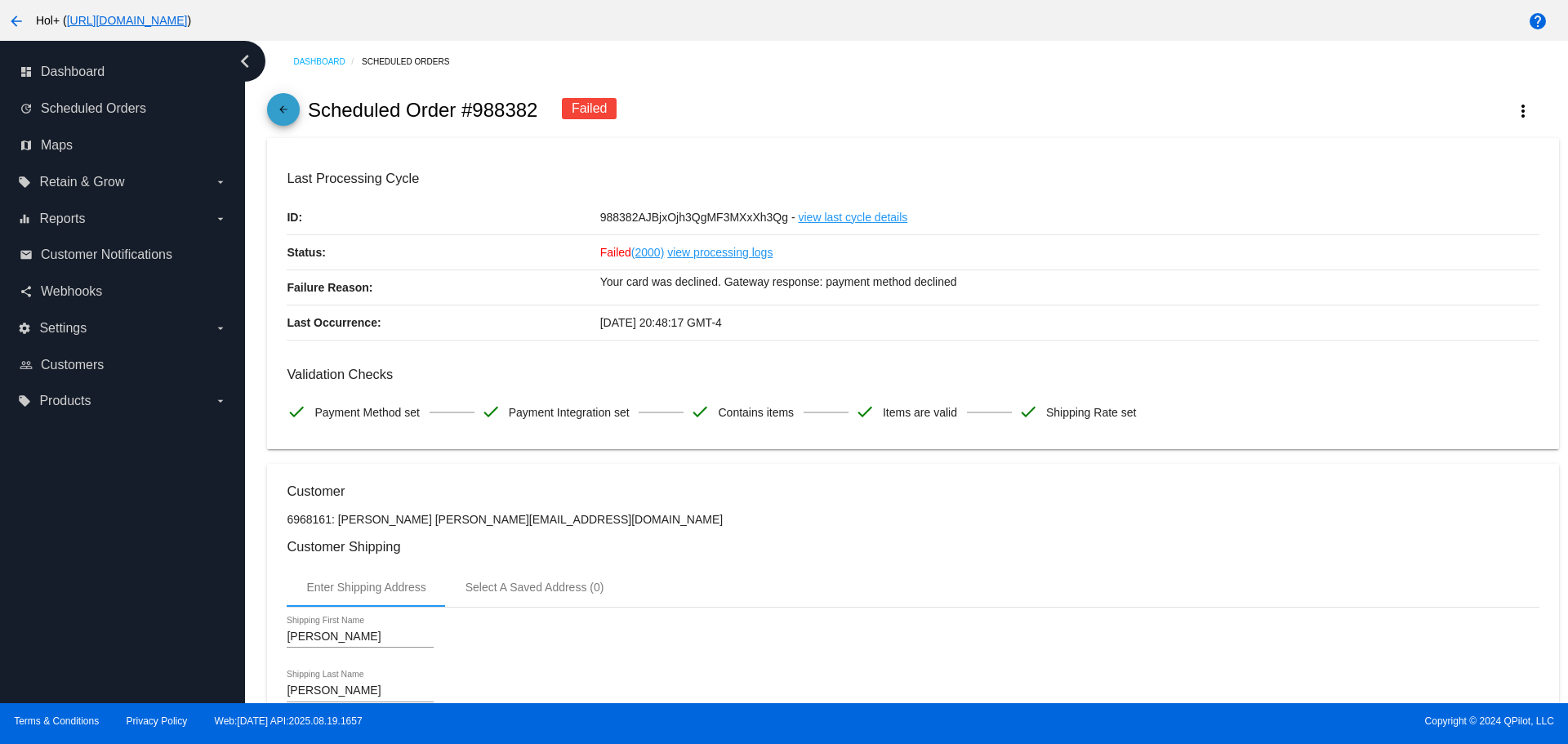
click at [284, 111] on mat-icon "arrow_back" at bounding box center [283, 113] width 19 height 19
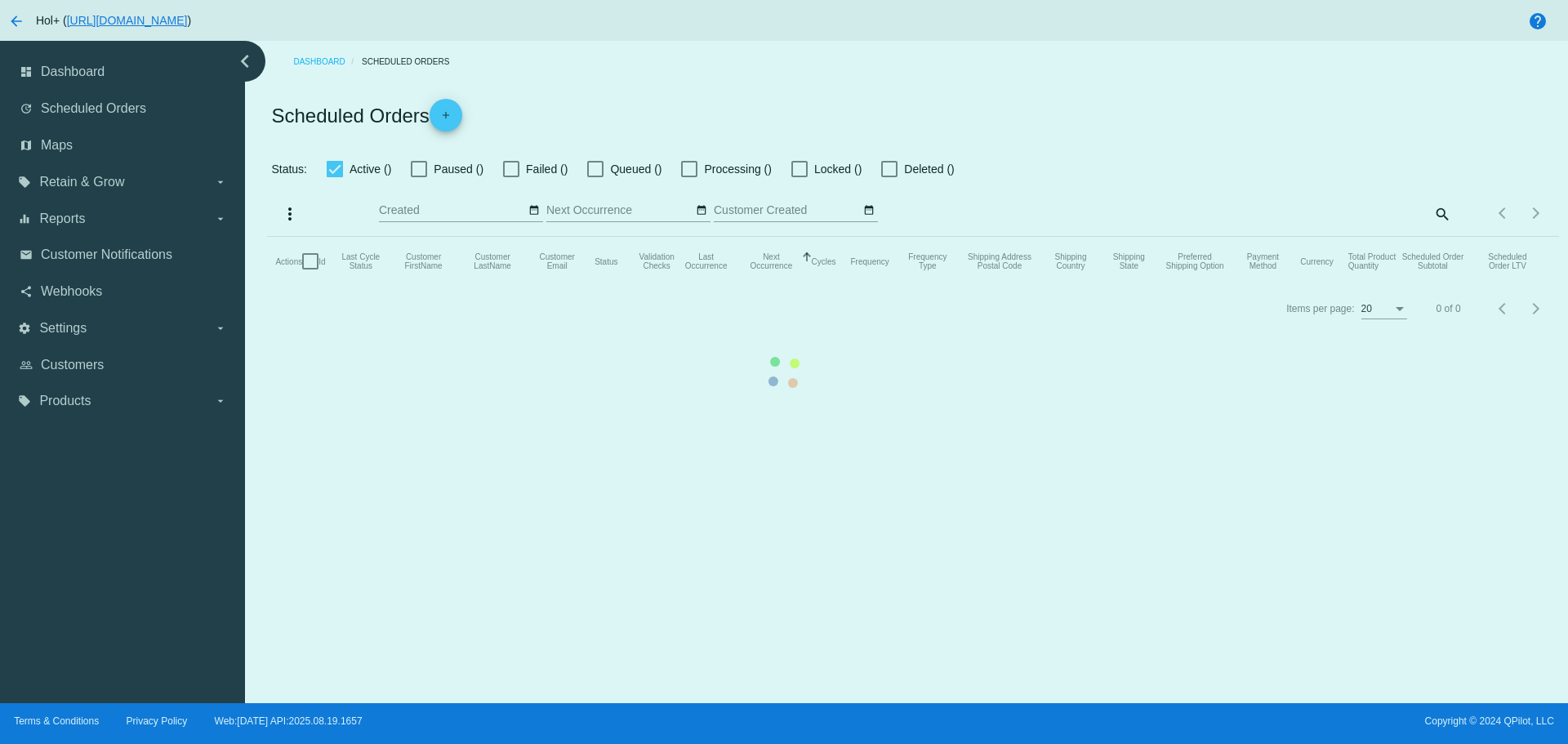
checkbox input "true"
type input "[DATE] - [DATE]"
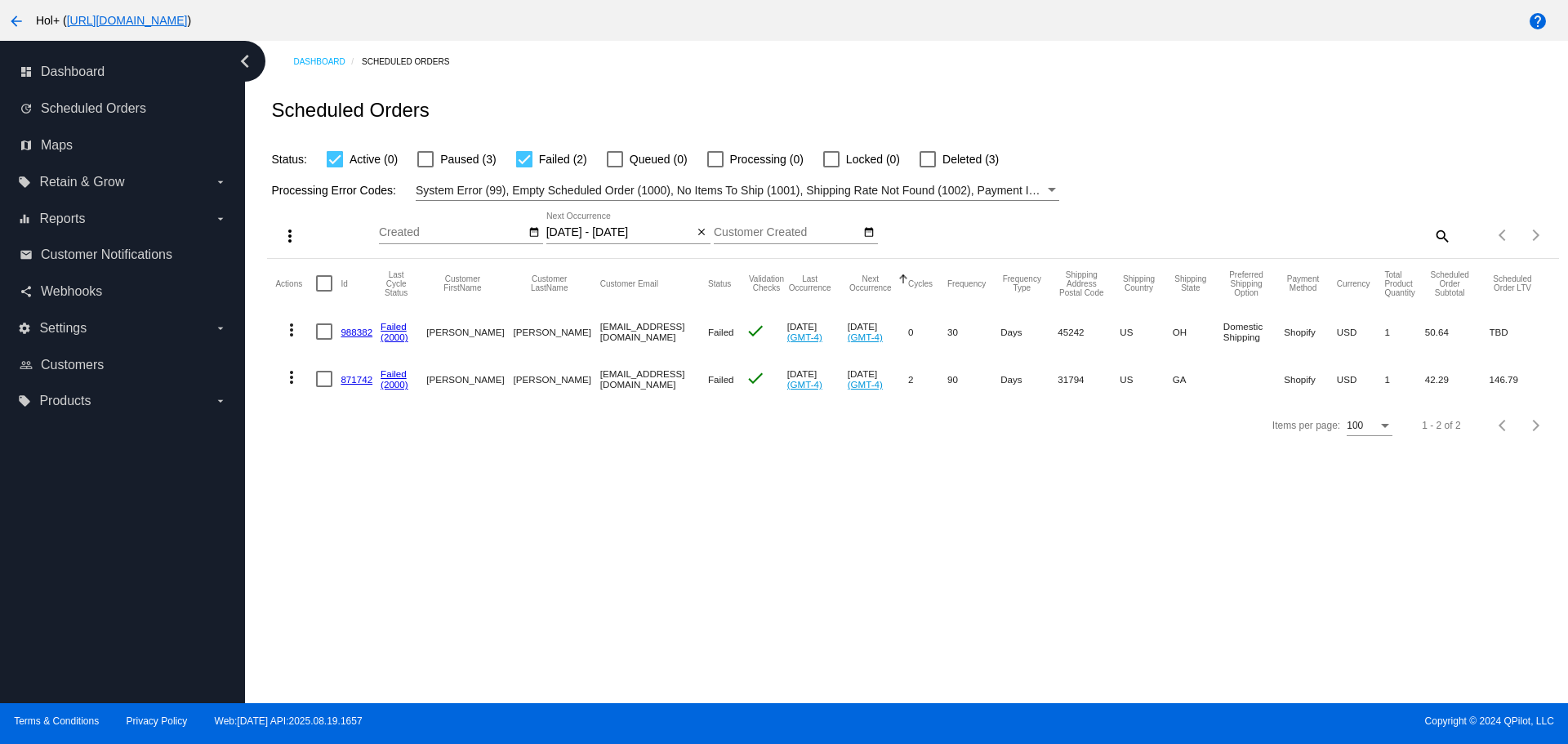
click at [346, 377] on link "871742" at bounding box center [357, 379] width 32 height 10
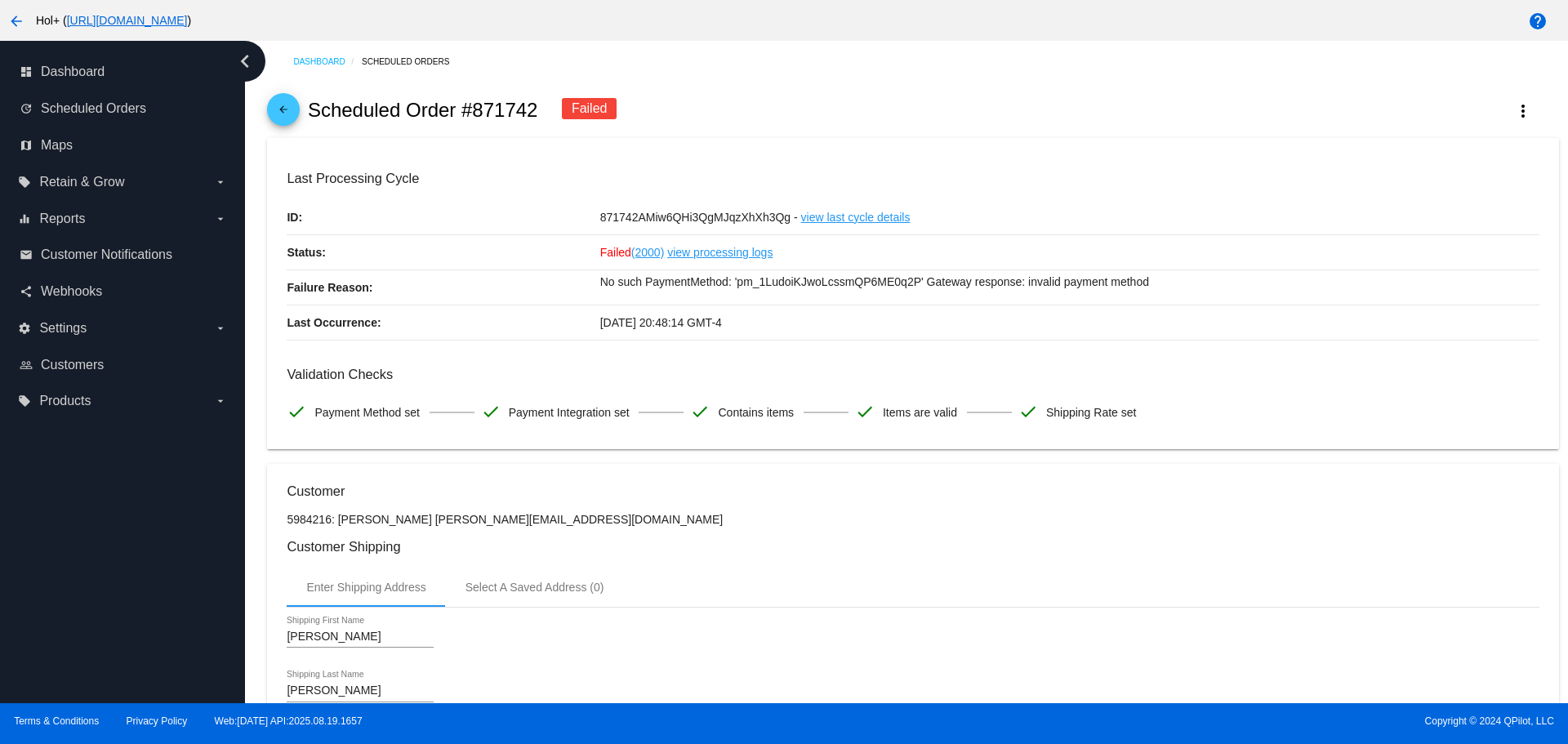
click at [690, 193] on div "Last Processing Cycle ID: 871742AMiw6QHi3QgMJqzXhXh3Qg - view last cycle detail…" at bounding box center [913, 256] width 1252 height 169
click at [283, 111] on mat-icon "arrow_back" at bounding box center [283, 113] width 19 height 19
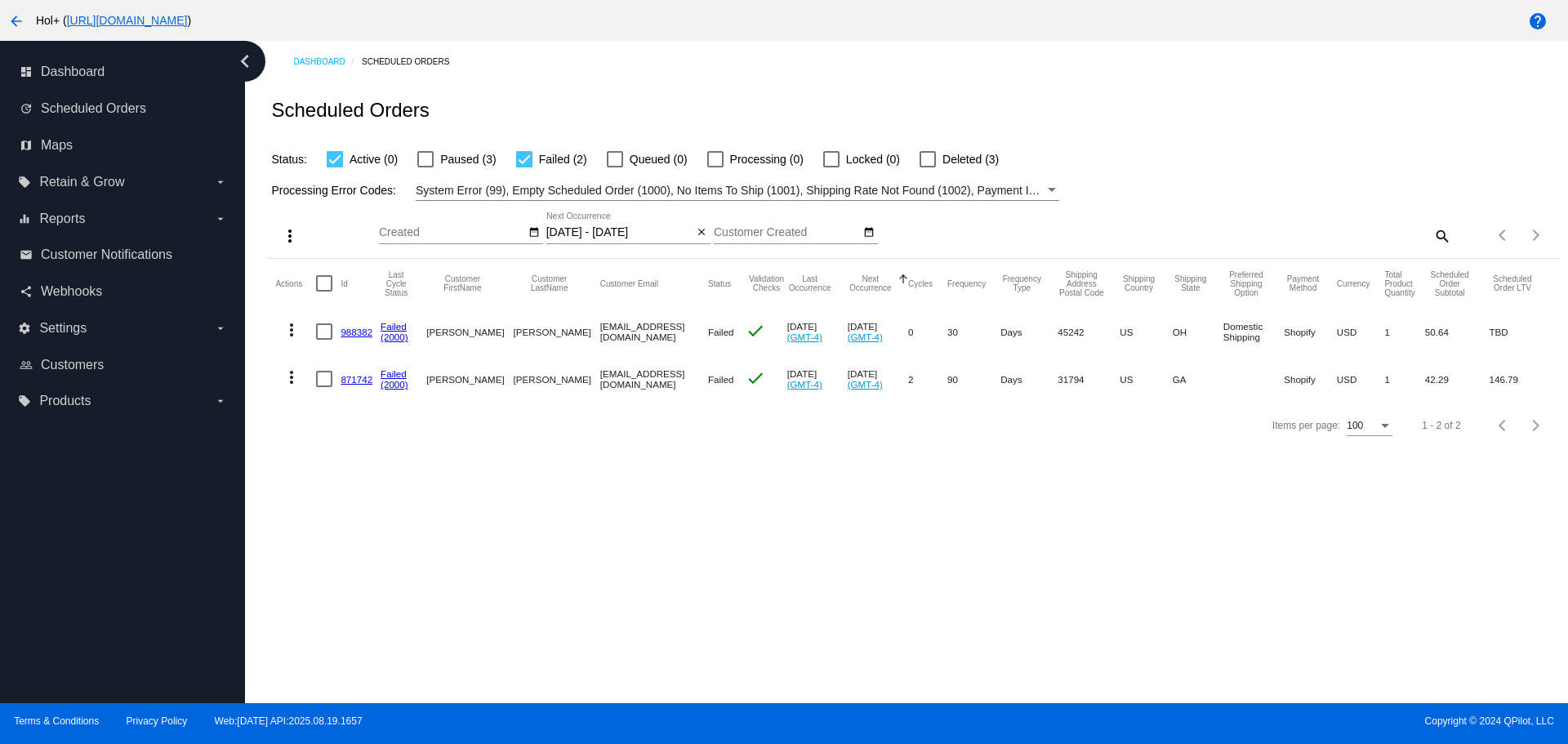
click at [301, 381] on mat-icon "more_vert" at bounding box center [291, 378] width 19 height 19
click at [377, 543] on button "cached Restart Processing" at bounding box center [357, 534] width 162 height 39
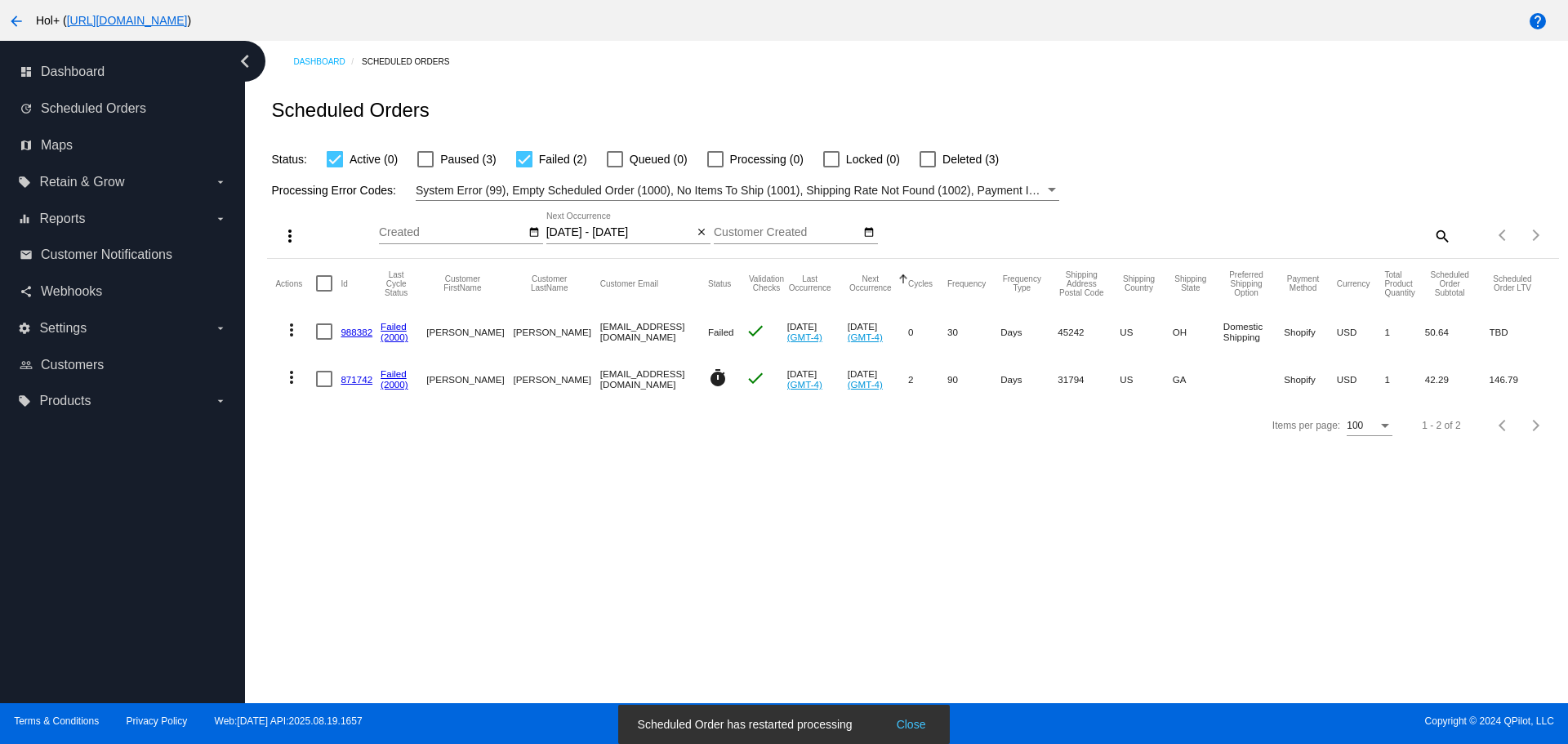
click at [361, 381] on link "871742" at bounding box center [357, 379] width 32 height 10
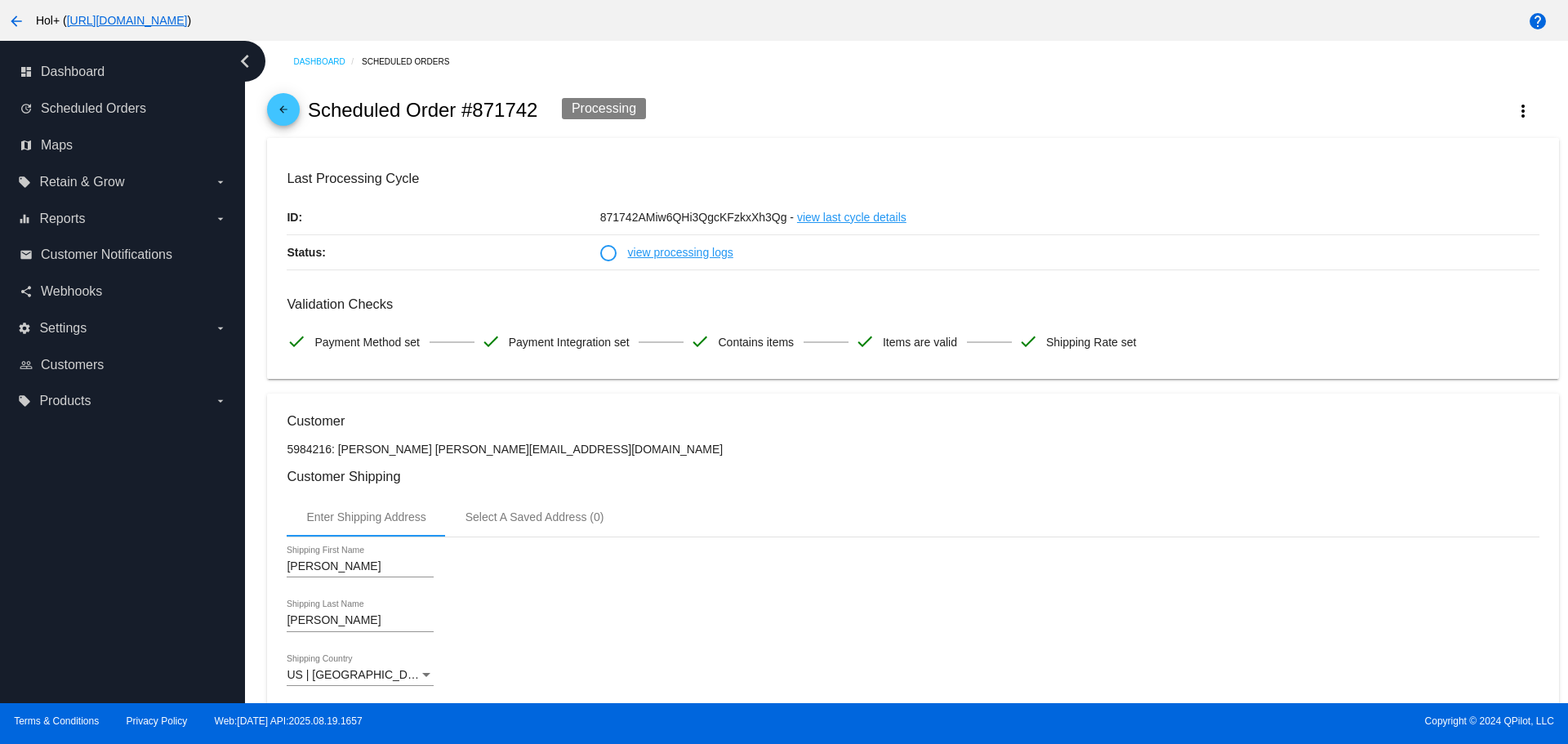
click at [698, 255] on link "view processing logs" at bounding box center [680, 252] width 106 height 34
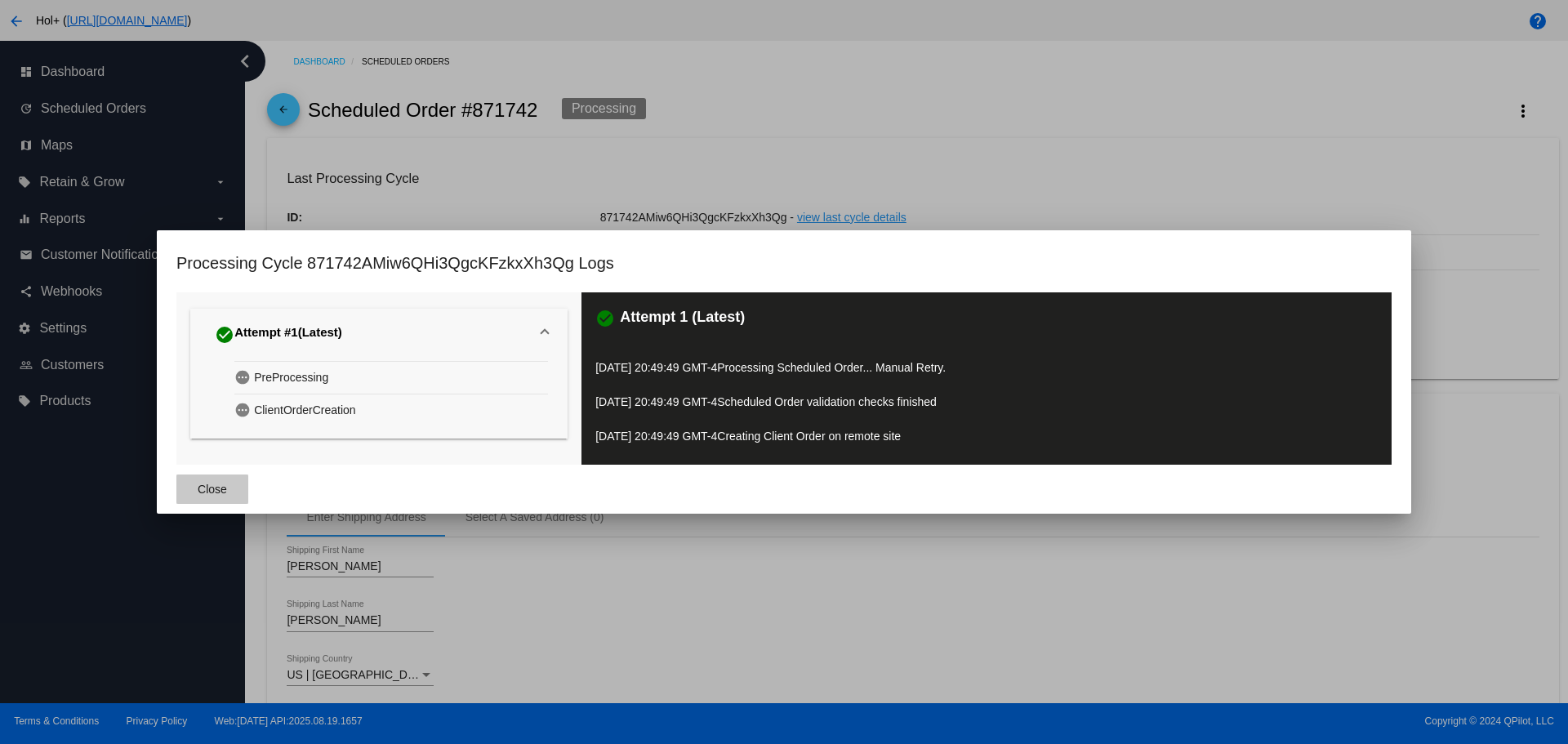
click at [212, 484] on button "Close" at bounding box center [212, 489] width 72 height 30
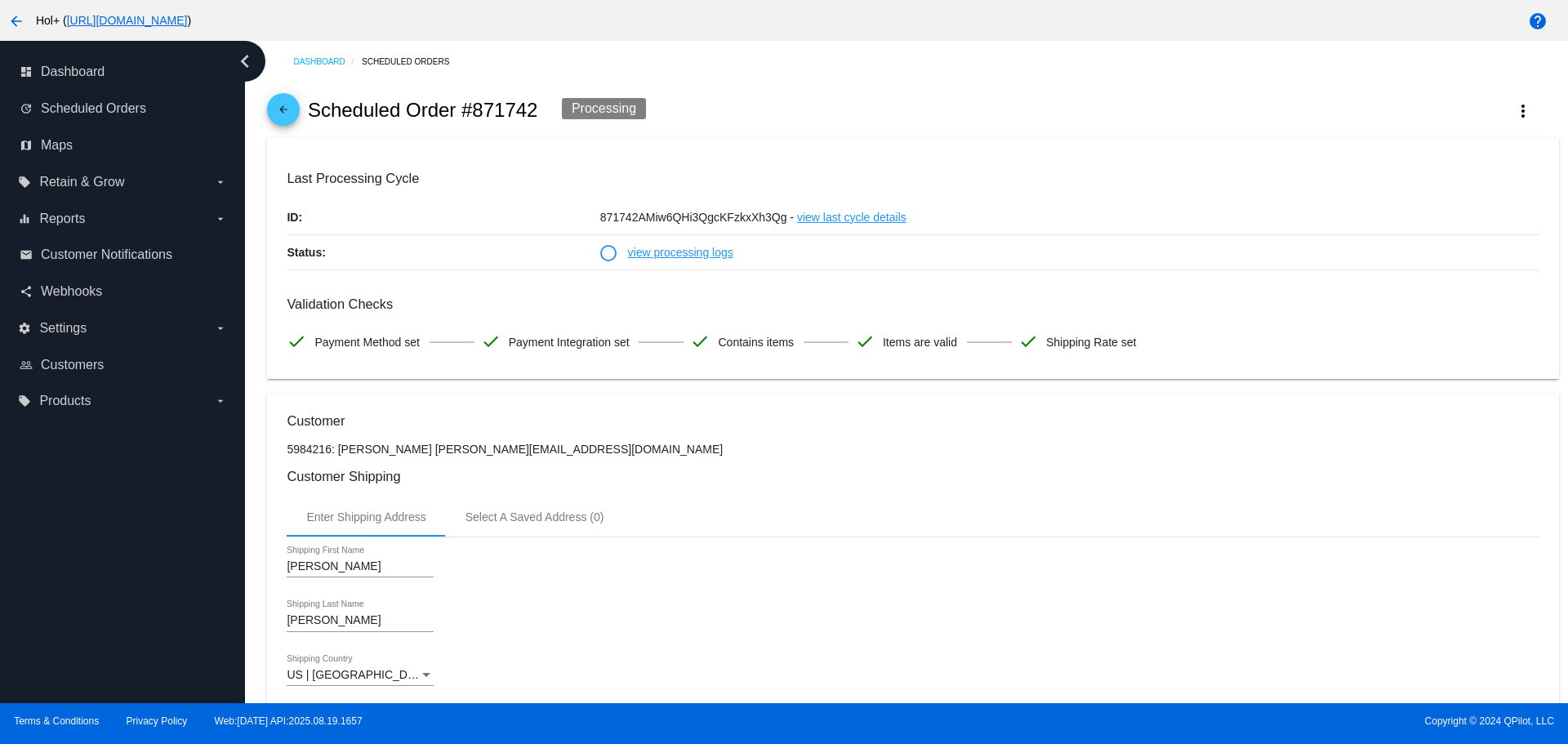
click at [1255, 128] on div "arrow_back Scheduled Order #871742 Processing more_vert" at bounding box center [912, 111] width 1292 height 56
drag, startPoint x: 1255, startPoint y: 128, endPoint x: 1095, endPoint y: 114, distance: 160.6
click at [1095, 114] on div "arrow_back Scheduled Order #871742 Processing more_vert" at bounding box center [912, 111] width 1292 height 56
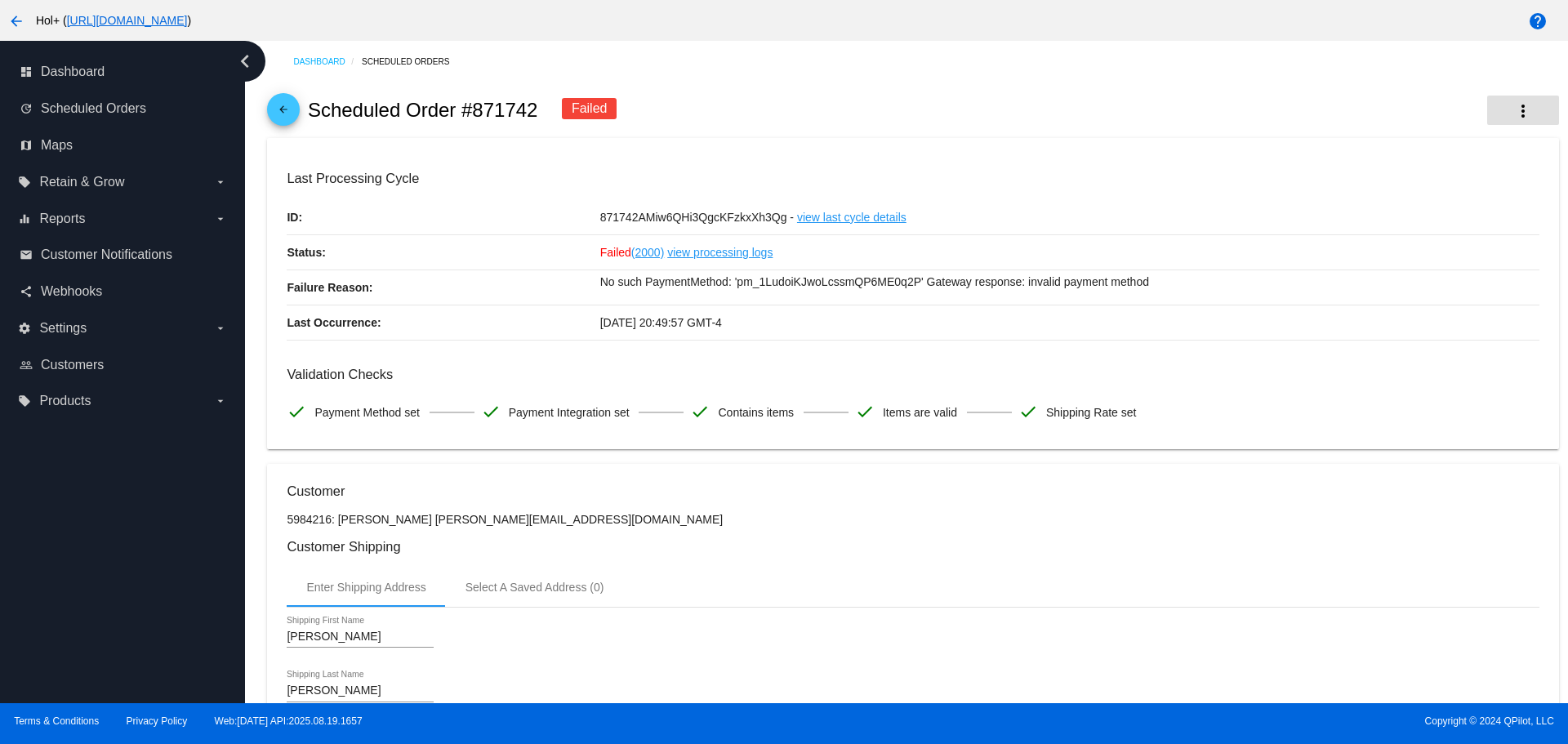
click at [1514, 115] on mat-icon "more_vert" at bounding box center [1524, 111] width 19 height 19
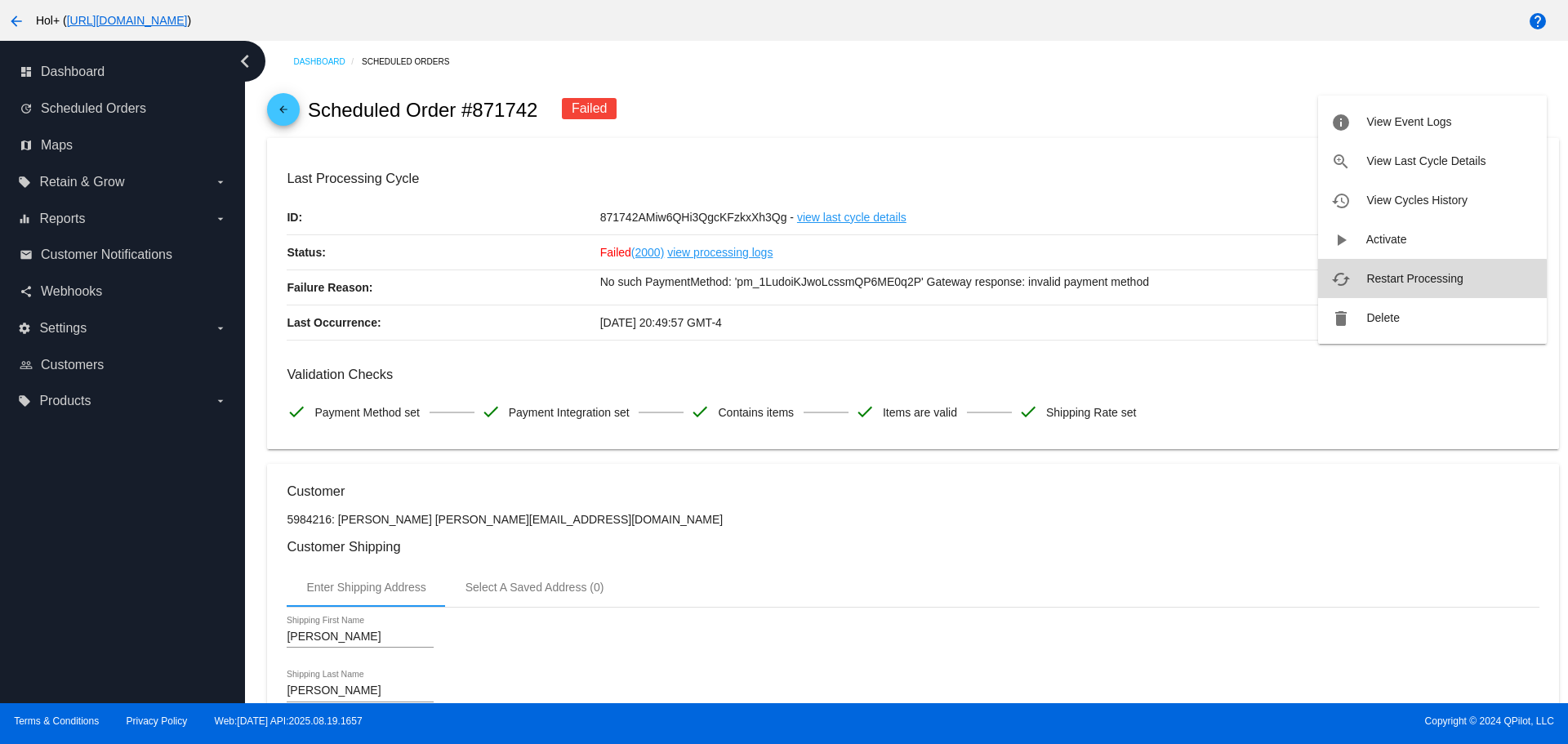
click at [1414, 281] on span "Restart Processing" at bounding box center [1415, 278] width 97 height 13
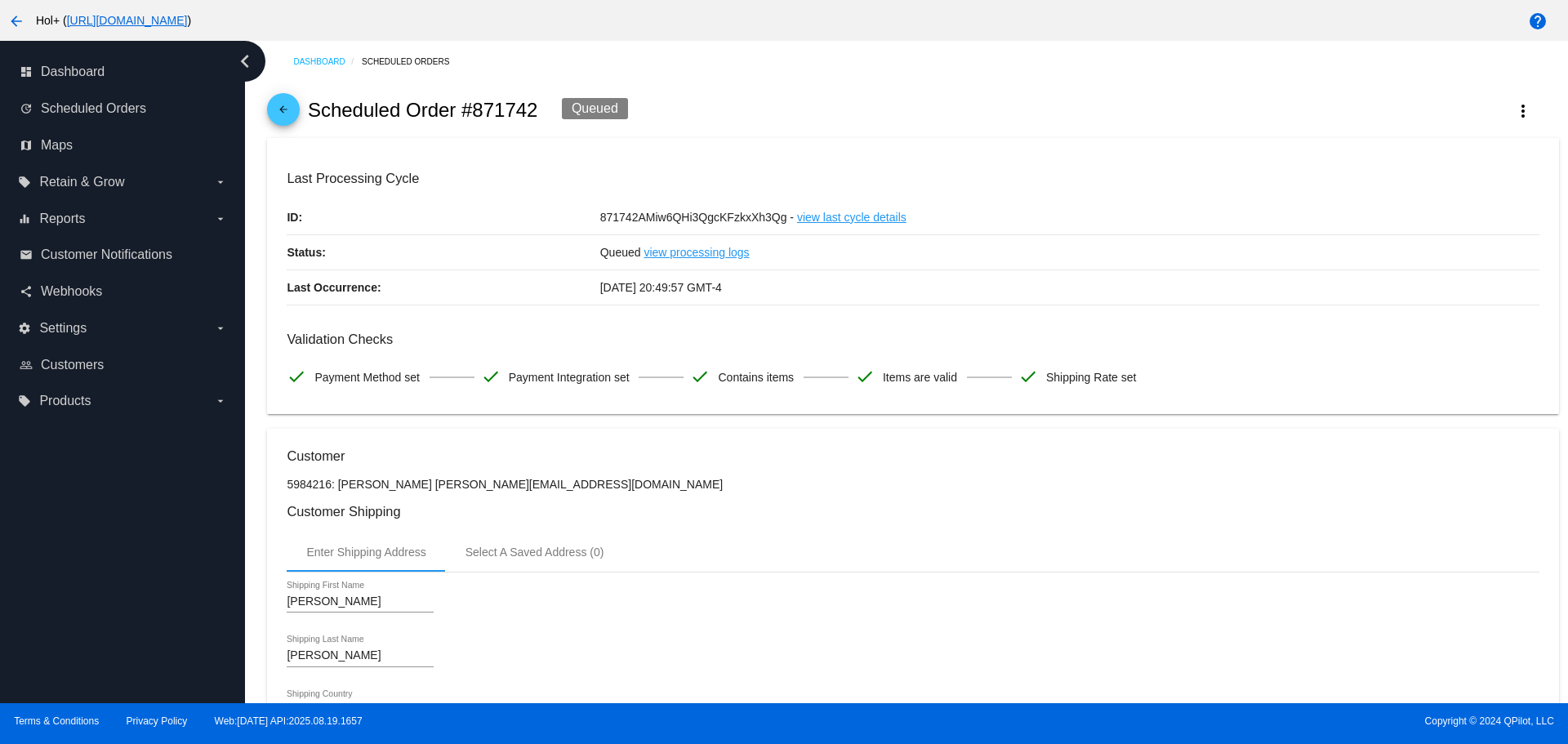
click at [936, 135] on div "arrow_back Scheduled Order #871742 Queued more_vert" at bounding box center [912, 111] width 1292 height 56
